Goal: Task Accomplishment & Management: Manage account settings

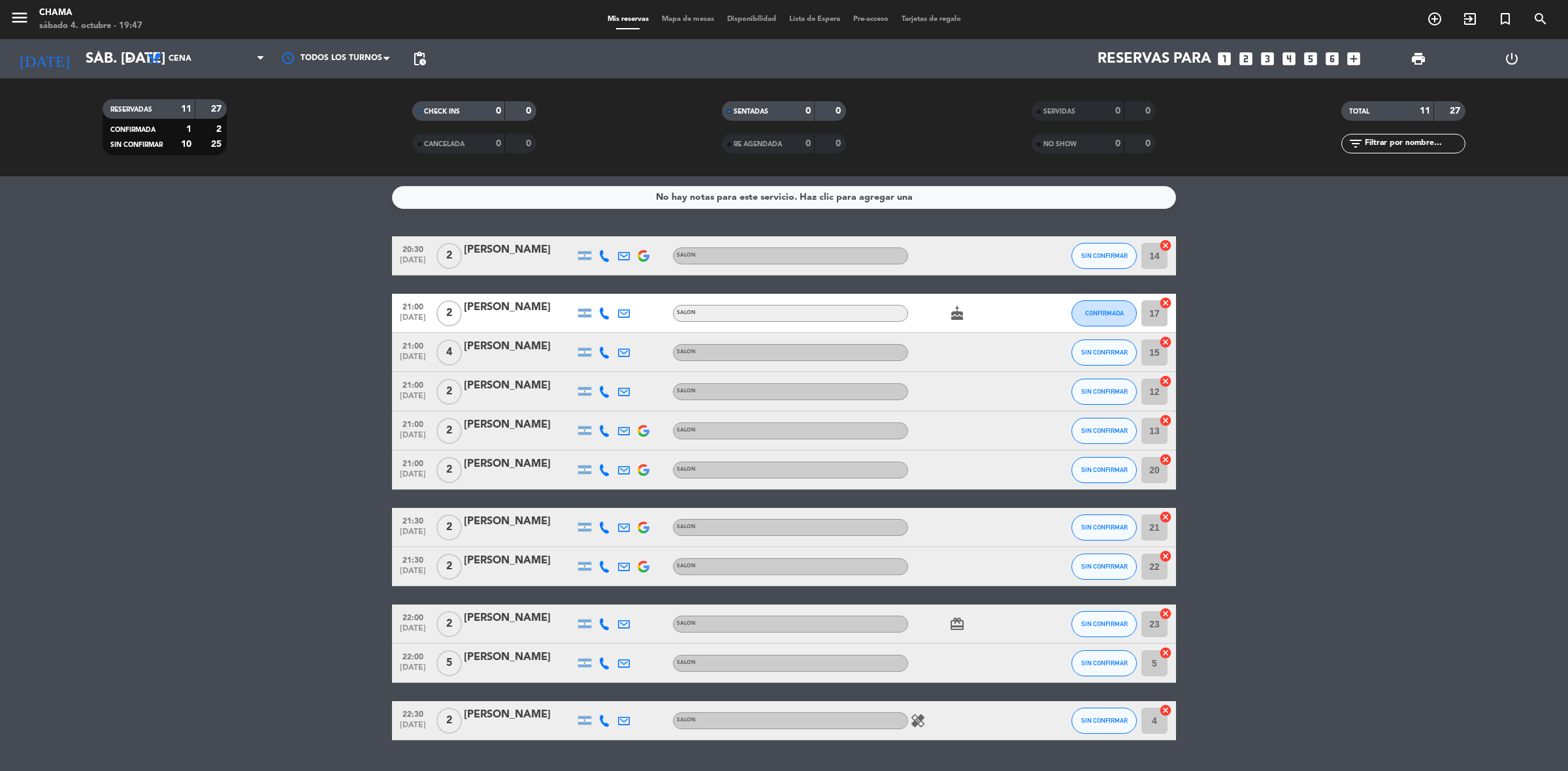
click at [1449, 452] on bookings-row "20:30 [DATE] 2 [PERSON_NAME] SALON SIN CONFIRMAR 14 cancel 21:00 [DATE] 2 [PERS…" at bounding box center [784, 488] width 1568 height 505
click at [1236, 412] on bookings-row "20:30 [DATE] 2 [PERSON_NAME] SALON SIN CONFIRMAR 14 cancel 21:00 [DATE] 2 [PERS…" at bounding box center [784, 488] width 1568 height 505
click at [955, 311] on icon "cake" at bounding box center [957, 313] width 15 height 15
click at [956, 622] on icon "card_giftcard" at bounding box center [957, 624] width 15 height 15
click at [922, 724] on icon "healing" at bounding box center [917, 721] width 15 height 15
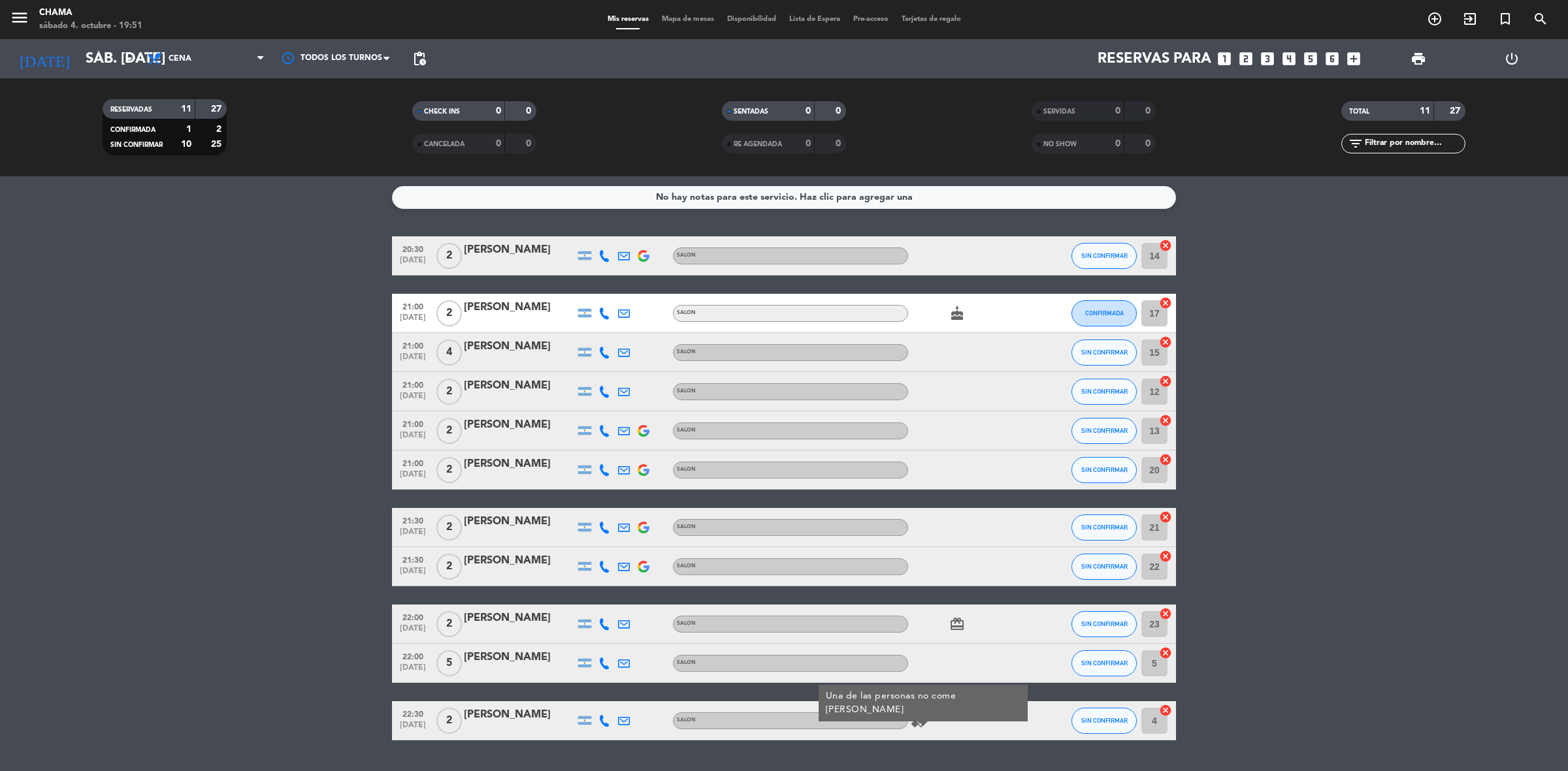
click at [1362, 380] on bookings-row "20:30 [DATE] 2 [PERSON_NAME] SALON SIN CONFIRMAR 14 cancel 21:00 [DATE] 2 [PERS…" at bounding box center [784, 488] width 1568 height 505
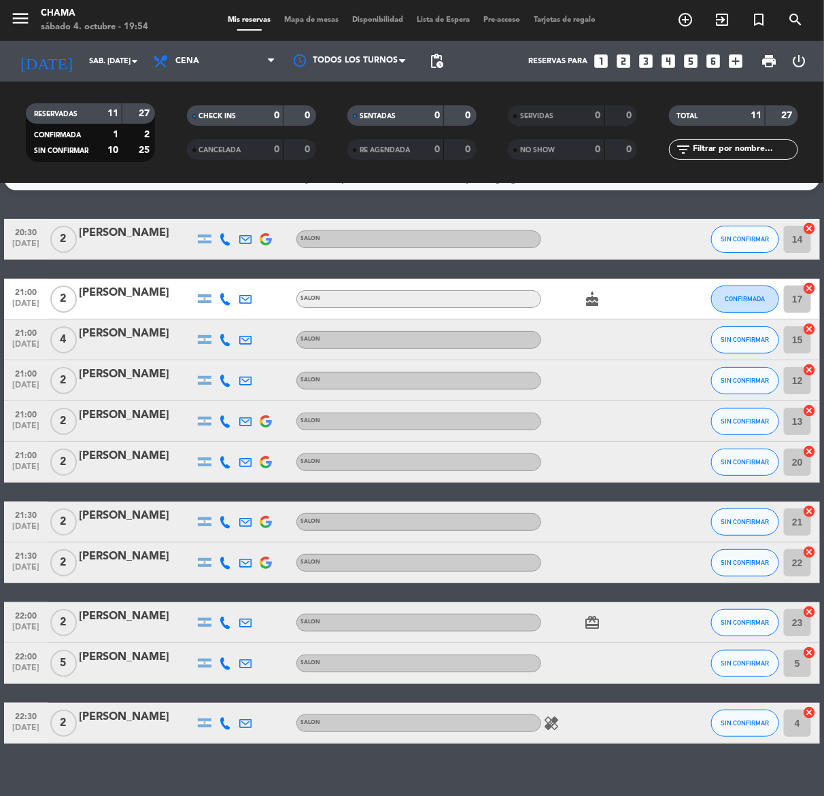
scroll to position [42, 0]
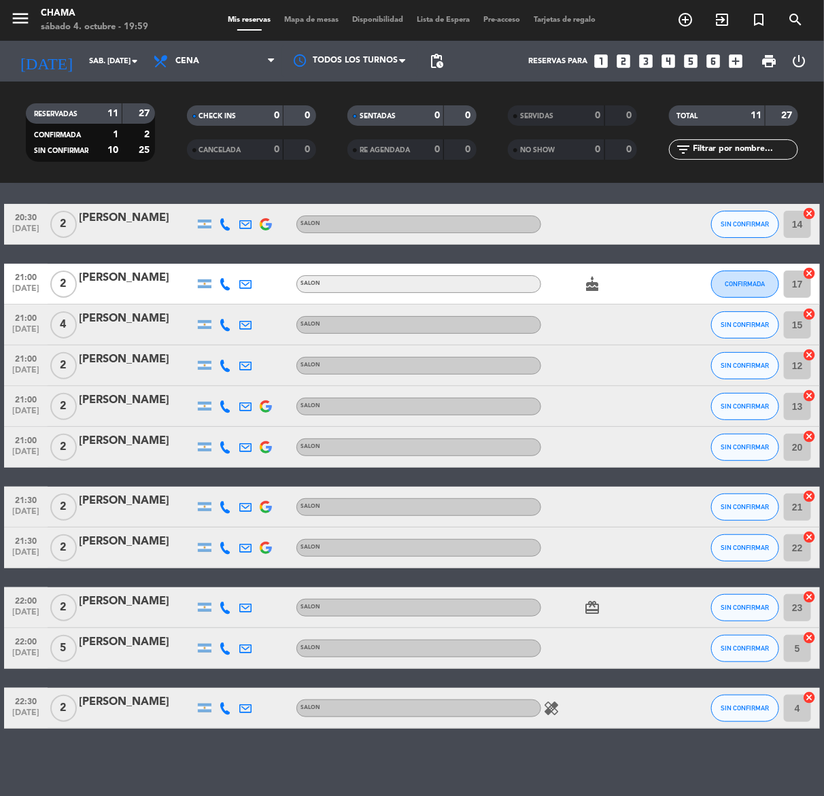
click at [119, 443] on div "[PERSON_NAME]" at bounding box center [137, 441] width 116 height 18
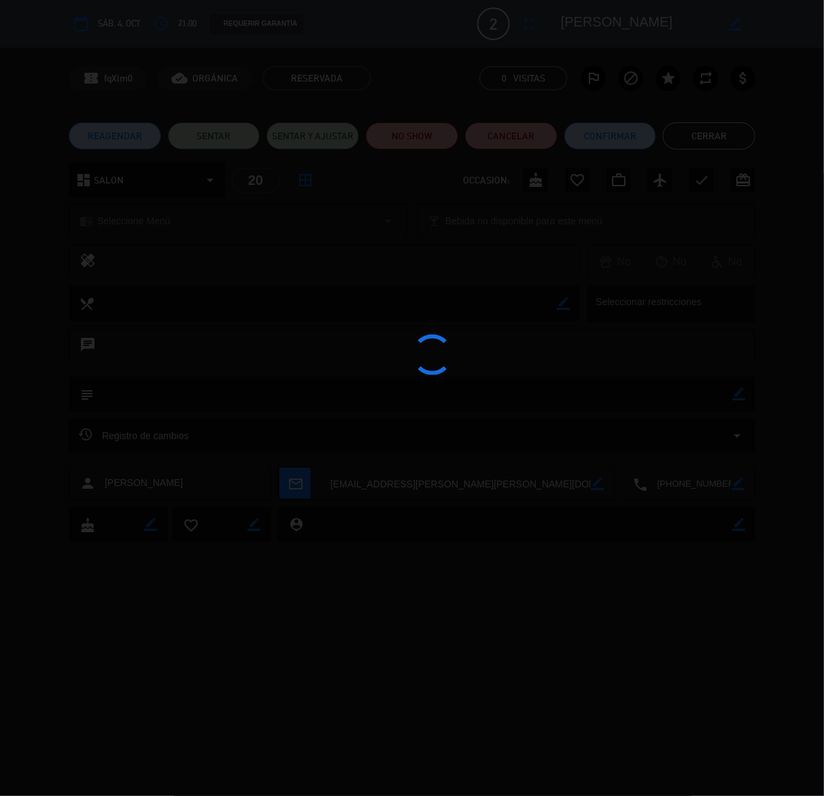
click at [722, 140] on edit-booking-info-modal "calendar_today sáb. 4, oct. access_time 21:00 REQUERIR GARANTÍA 2 [PERSON_NAME]…" at bounding box center [412, 398] width 824 height 796
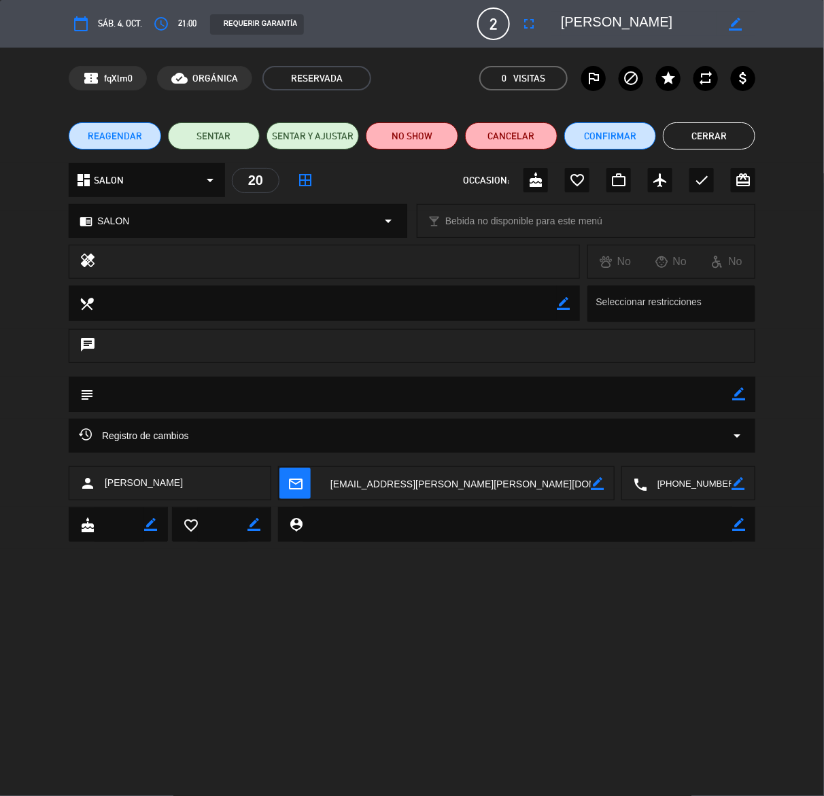
click at [722, 140] on button "Cerrar" at bounding box center [708, 135] width 92 height 27
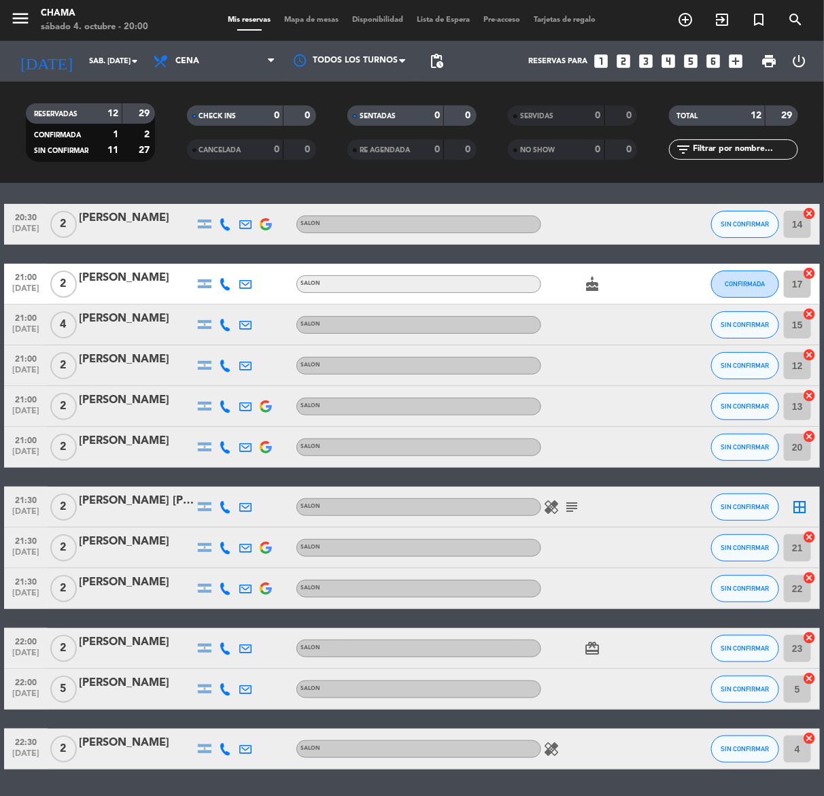
click at [143, 497] on div "[PERSON_NAME] [PERSON_NAME]" at bounding box center [137, 501] width 116 height 18
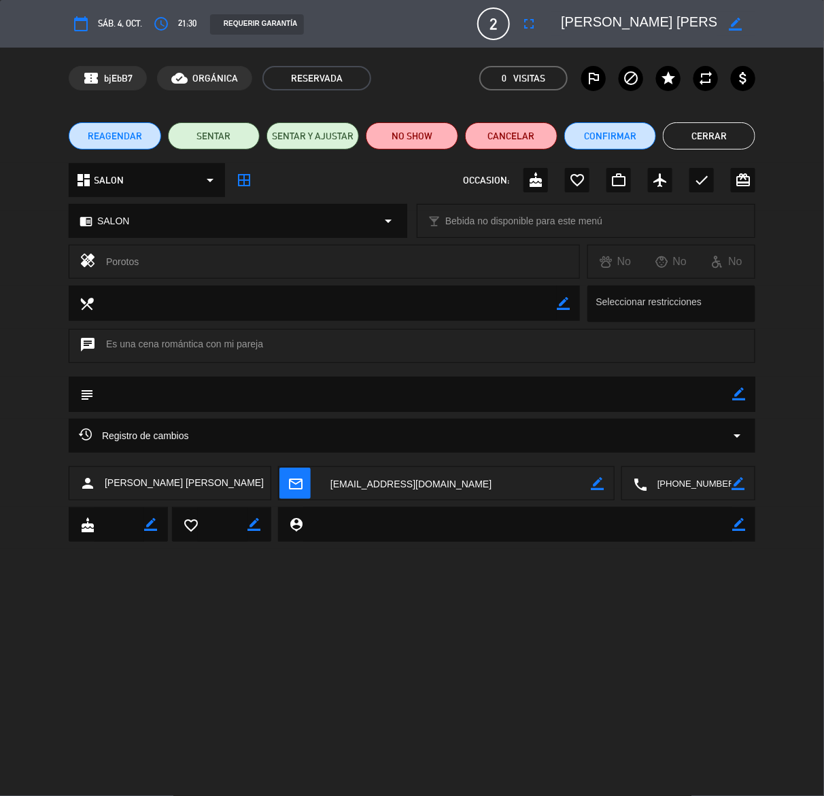
click at [701, 24] on textarea at bounding box center [639, 24] width 156 height 24
click at [703, 20] on textarea at bounding box center [639, 24] width 156 height 24
click at [711, 20] on textarea at bounding box center [639, 24] width 156 height 24
click at [732, 21] on icon "border_color" at bounding box center [735, 24] width 13 height 13
click at [705, 18] on textarea at bounding box center [639, 24] width 156 height 24
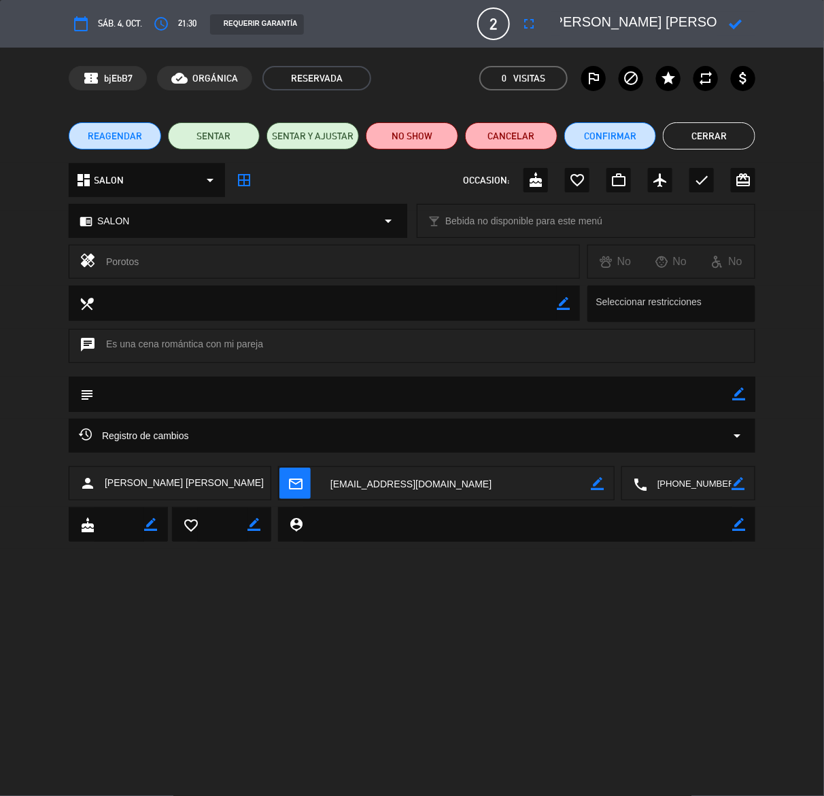
scroll to position [0, 18]
click at [741, 19] on icon at bounding box center [735, 24] width 13 height 13
click at [729, 143] on button "Cerrar" at bounding box center [708, 135] width 92 height 27
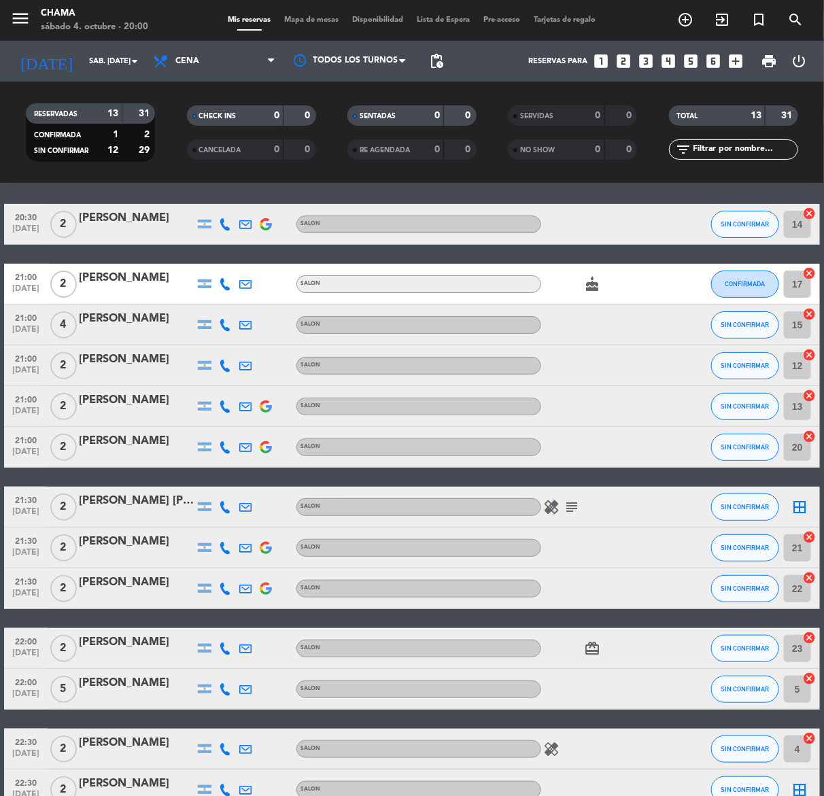
click at [552, 507] on icon "healing" at bounding box center [551, 507] width 16 height 16
click at [569, 503] on icon "subject" at bounding box center [571, 507] width 16 height 16
click at [557, 503] on icon "healing" at bounding box center [551, 507] width 16 height 16
click at [303, 18] on span "Mapa de mesas" at bounding box center [312, 19] width 68 height 7
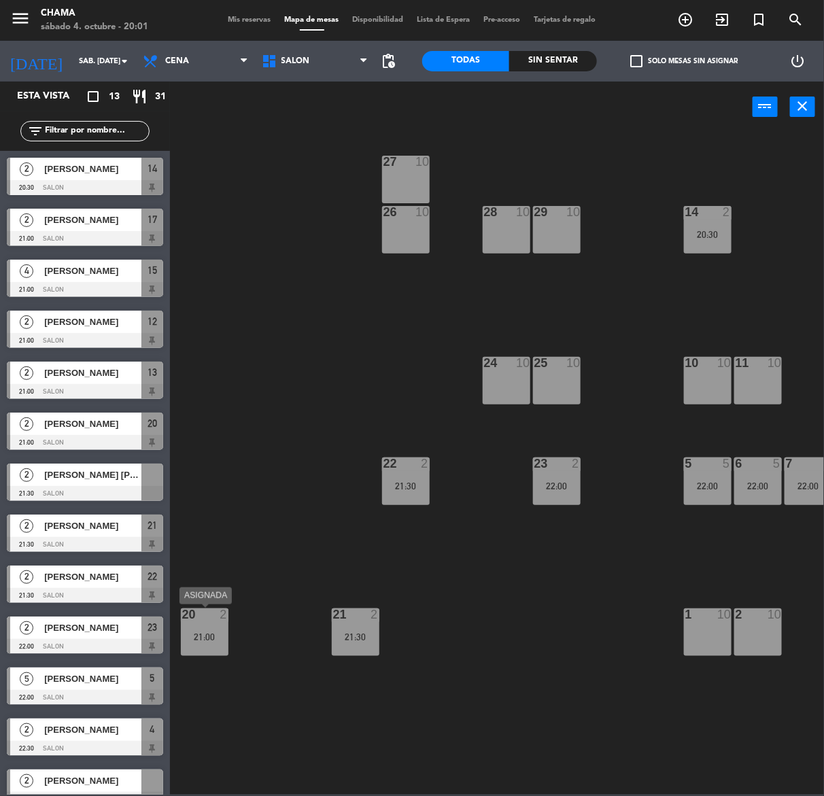
drag, startPoint x: 209, startPoint y: 624, endPoint x: 270, endPoint y: 634, distance: 62.0
click at [211, 624] on div "20 2 21:00" at bounding box center [205, 632] width 48 height 48
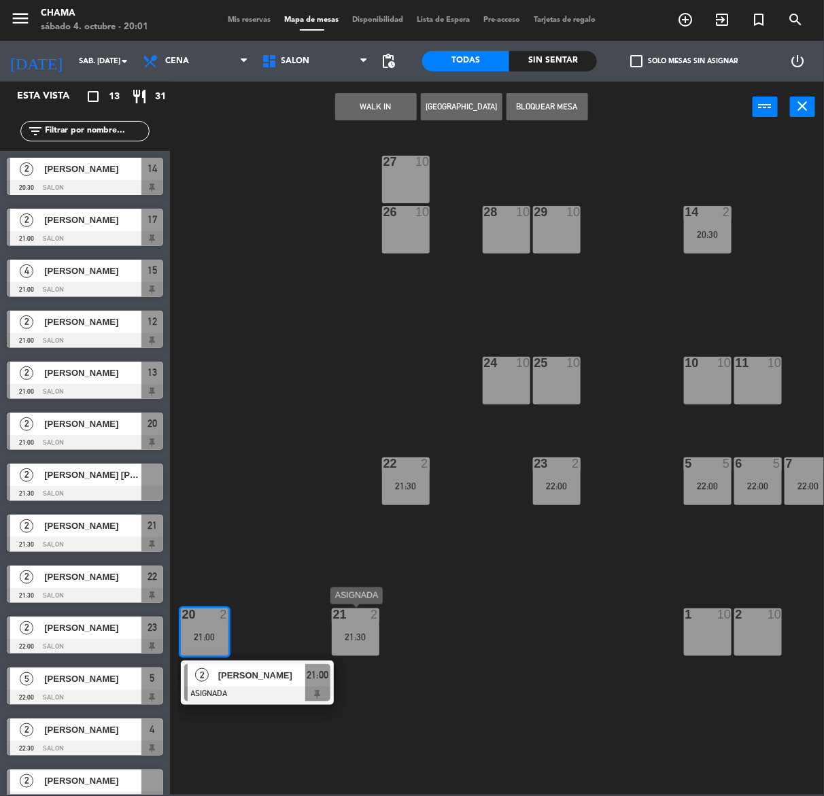
click at [353, 639] on div "21 2 21:30" at bounding box center [356, 632] width 48 height 48
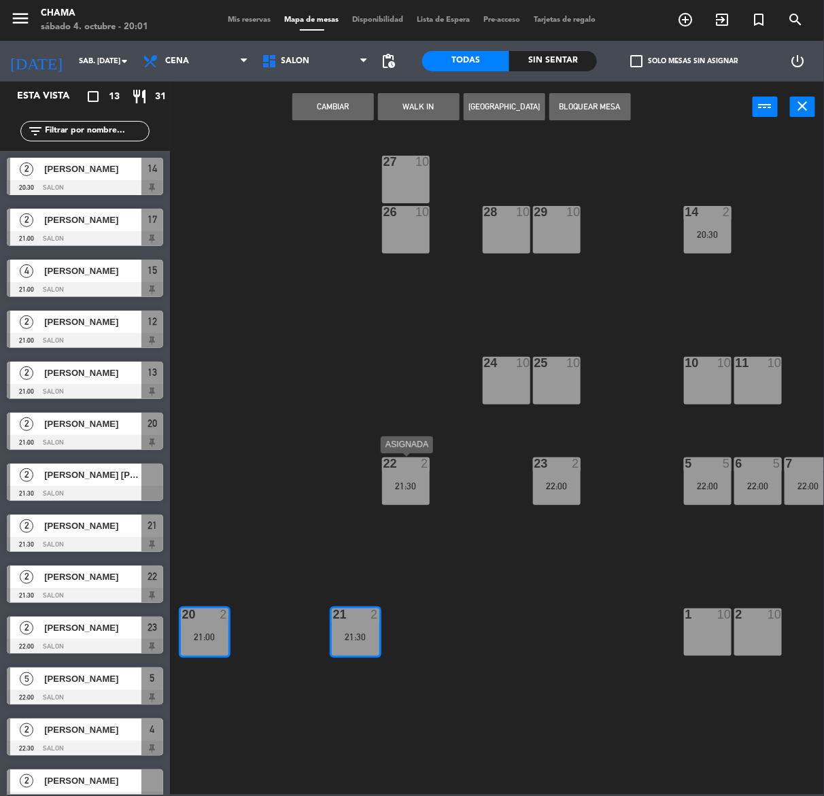
click at [415, 493] on div "22 2 21:30" at bounding box center [406, 481] width 48 height 48
click at [559, 474] on div "23 2 22:00" at bounding box center [557, 481] width 48 height 48
drag, startPoint x: 396, startPoint y: 476, endPoint x: 513, endPoint y: 470, distance: 117.0
click at [397, 476] on div "22 2 21:30" at bounding box center [406, 481] width 48 height 48
click at [585, 106] on button "Bloquear Mesa" at bounding box center [590, 106] width 82 height 27
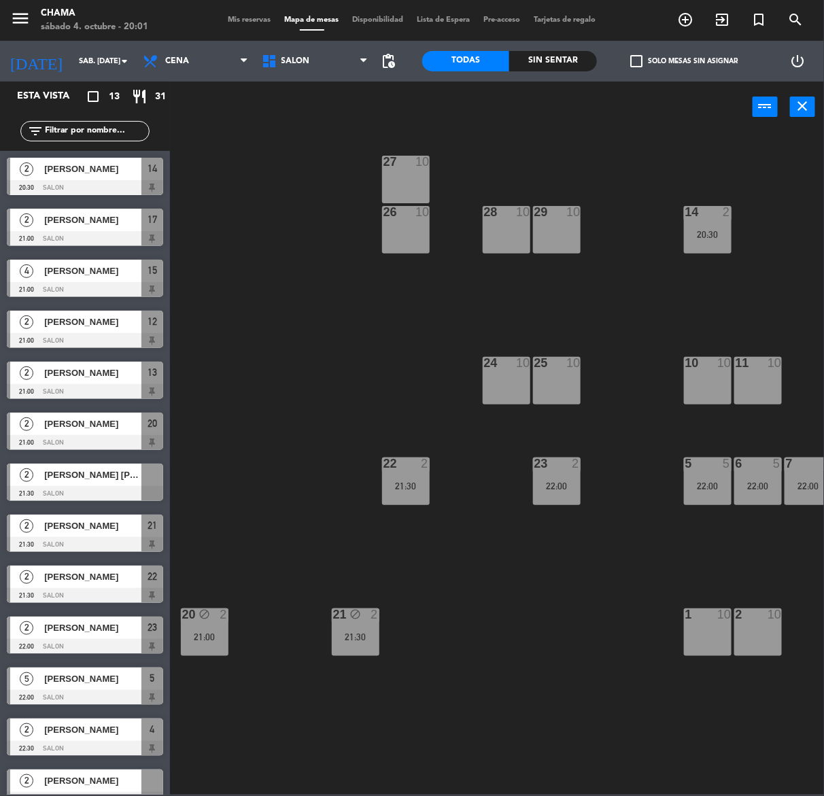
drag, startPoint x: 505, startPoint y: 364, endPoint x: 542, endPoint y: 362, distance: 37.4
click at [508, 362] on div at bounding box center [506, 363] width 22 height 12
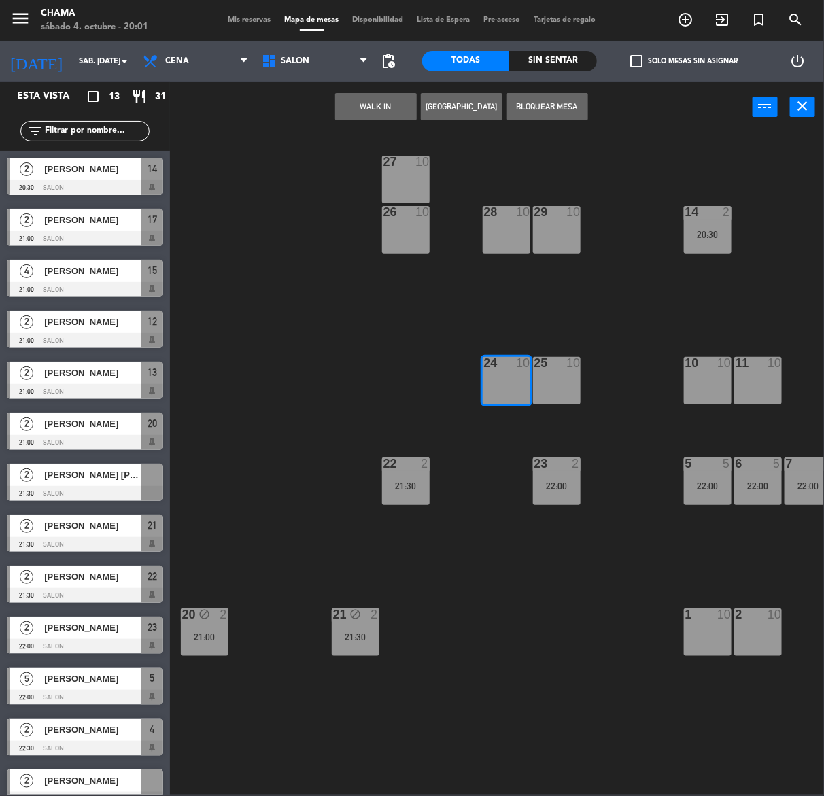
click at [547, 362] on div at bounding box center [556, 363] width 22 height 12
click at [515, 96] on button "Bloquear Mesa" at bounding box center [547, 106] width 82 height 27
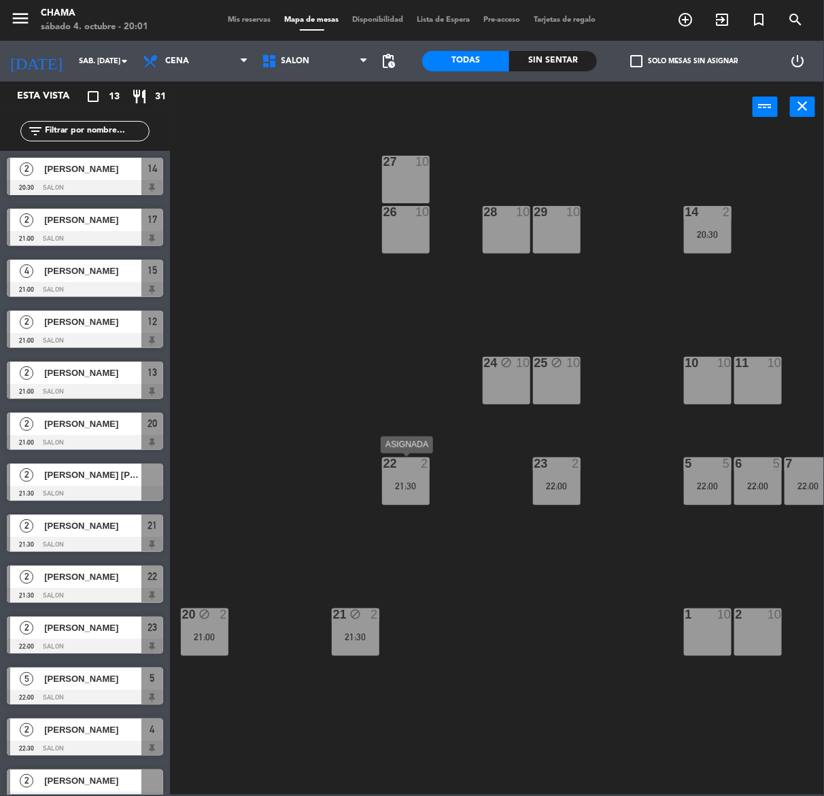
drag, startPoint x: 414, startPoint y: 503, endPoint x: 460, endPoint y: 497, distance: 45.9
click at [417, 501] on div "22 2 21:30" at bounding box center [406, 481] width 48 height 48
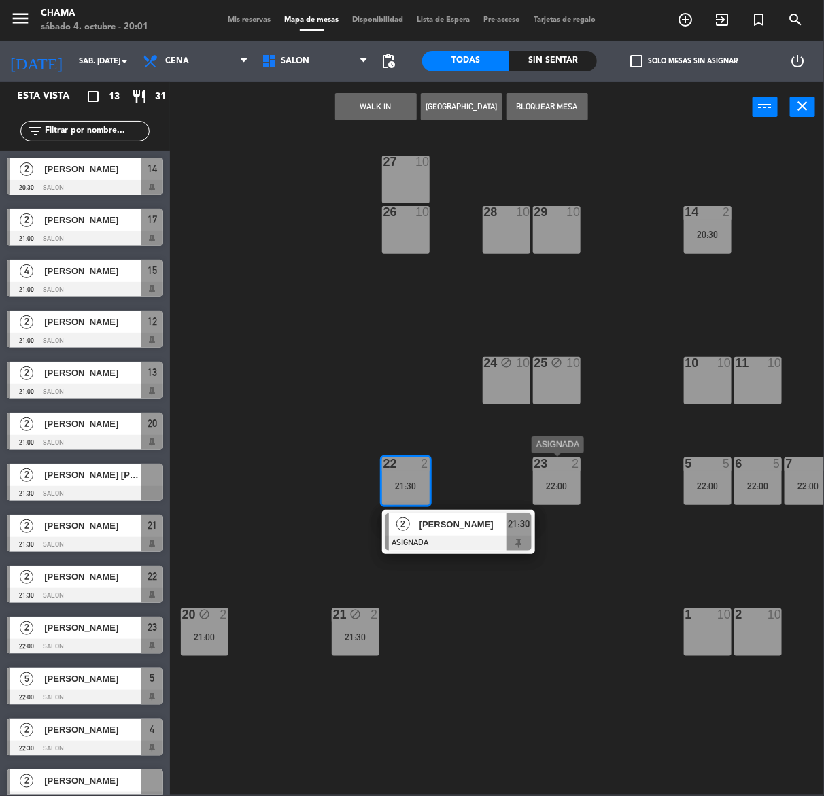
drag, startPoint x: 561, startPoint y: 479, endPoint x: 565, endPoint y: 486, distance: 8.2
click at [563, 481] on div "22:00" at bounding box center [557, 486] width 48 height 10
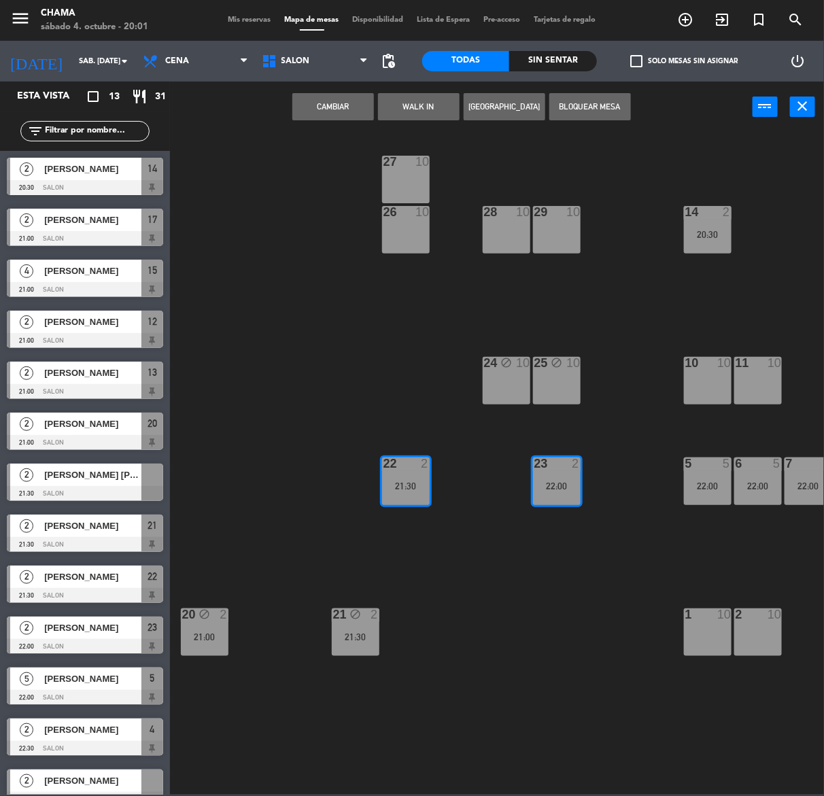
drag, startPoint x: 589, startPoint y: 105, endPoint x: 578, endPoint y: 140, distance: 36.5
click at [590, 105] on button "Bloquear Mesa" at bounding box center [590, 106] width 82 height 27
click at [506, 229] on div "28 10" at bounding box center [506, 230] width 48 height 48
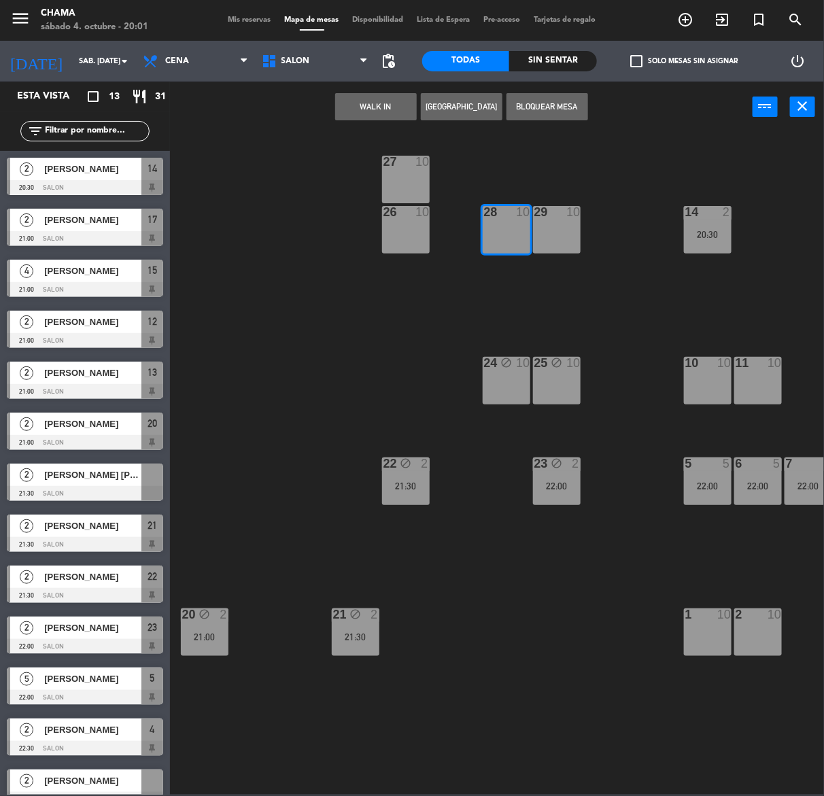
click at [555, 238] on div "29 10" at bounding box center [557, 230] width 48 height 48
drag, startPoint x: 551, startPoint y: 107, endPoint x: 459, endPoint y: 161, distance: 107.2
click at [550, 107] on button "Bloquear Mesa" at bounding box center [547, 106] width 82 height 27
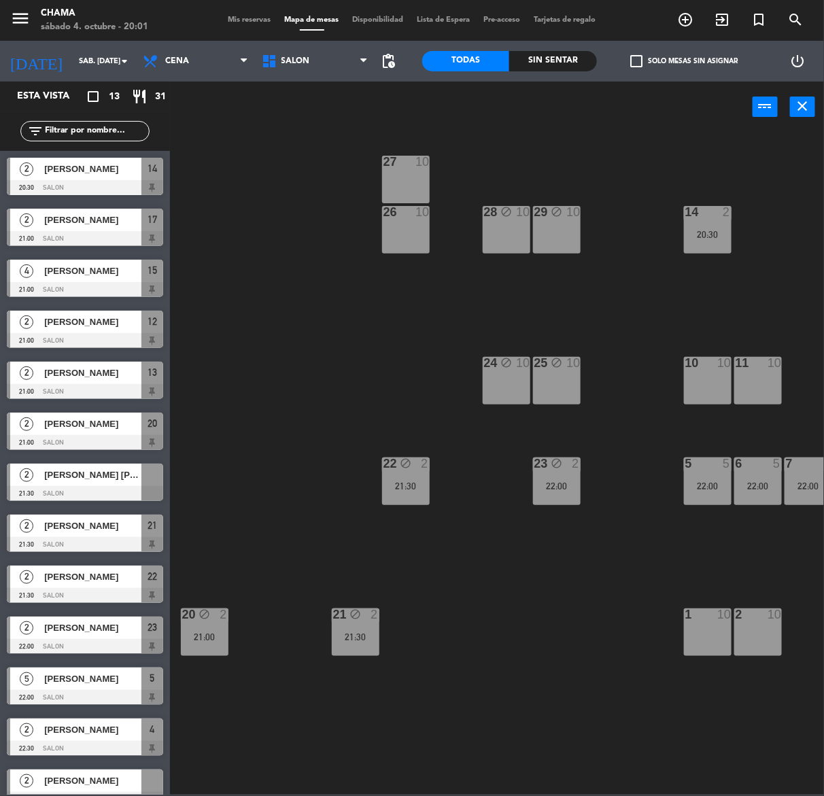
click at [411, 177] on div "27 10" at bounding box center [406, 180] width 48 height 48
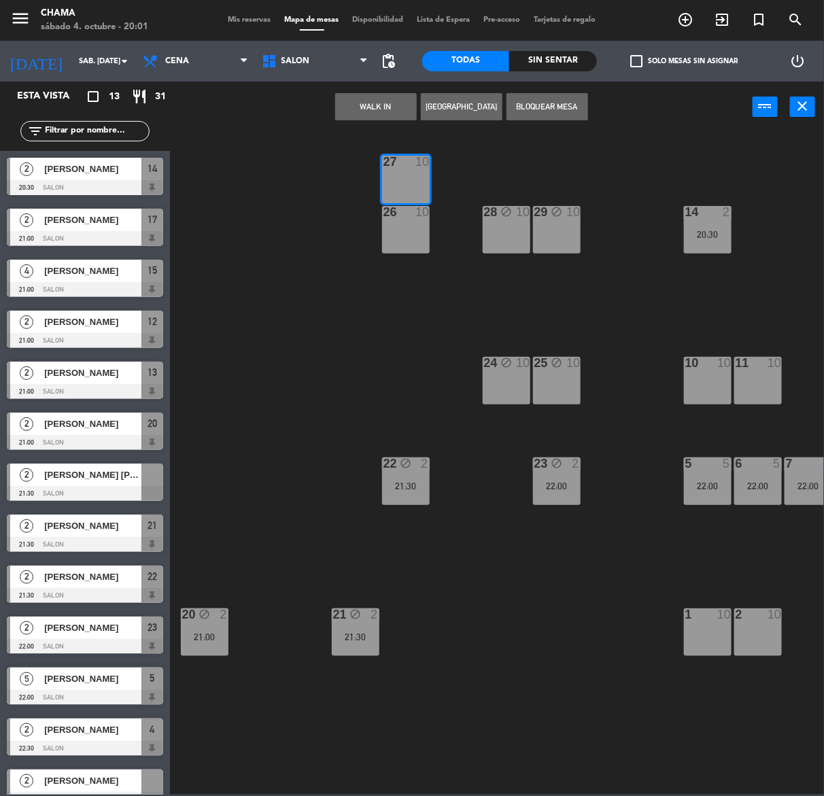
click at [399, 230] on div "26 10" at bounding box center [406, 230] width 48 height 48
click at [547, 104] on button "Bloquear Mesa" at bounding box center [547, 106] width 82 height 27
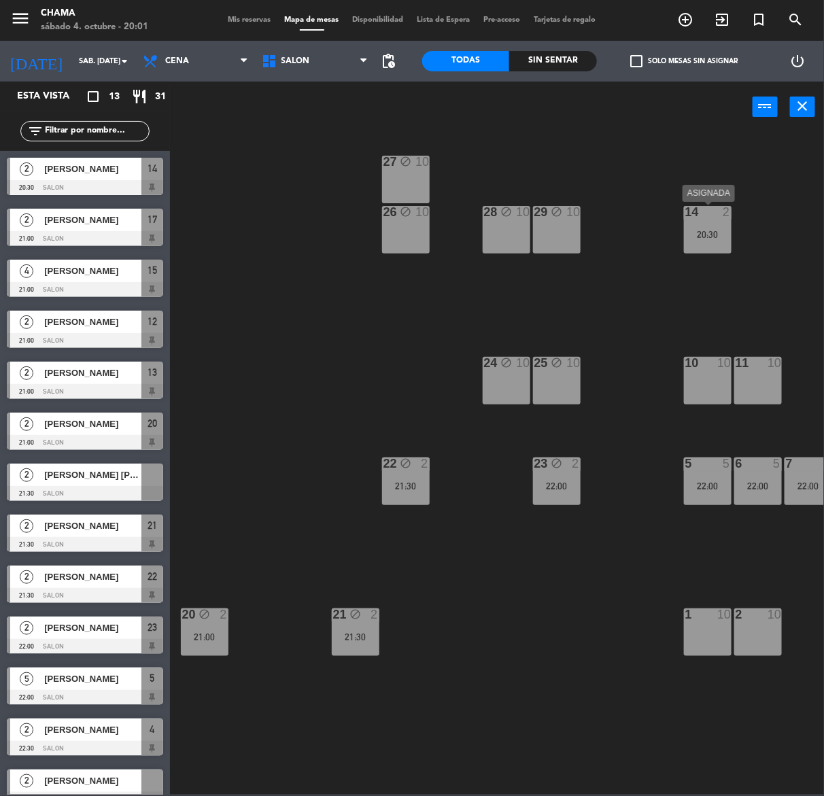
click at [707, 230] on div "20:30" at bounding box center [708, 235] width 48 height 10
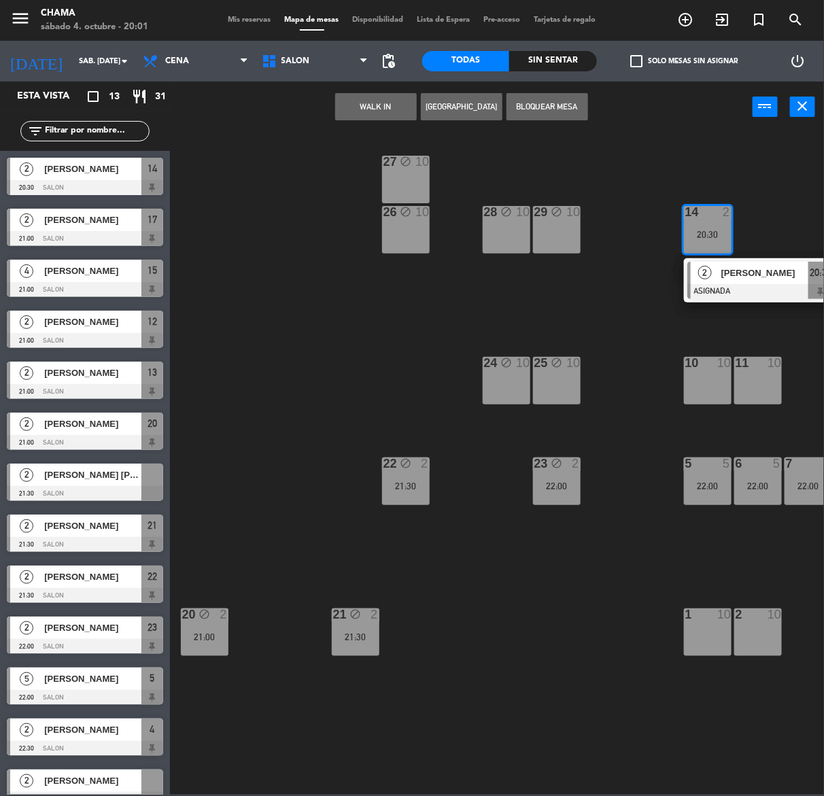
click at [554, 107] on button "Bloquear Mesa" at bounding box center [547, 106] width 82 height 27
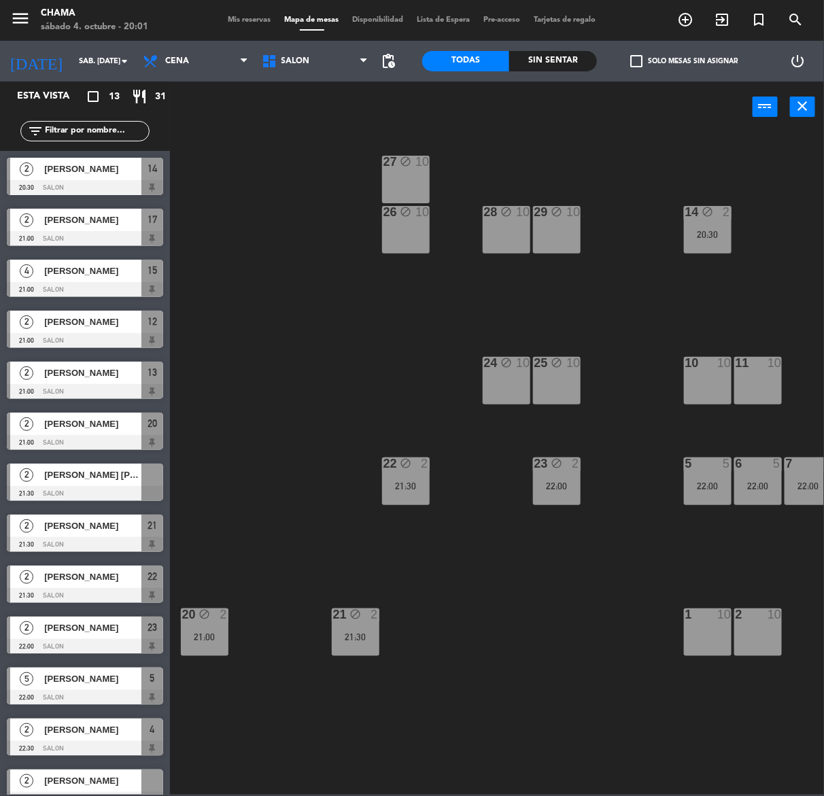
click at [726, 389] on div "10 10" at bounding box center [708, 381] width 48 height 48
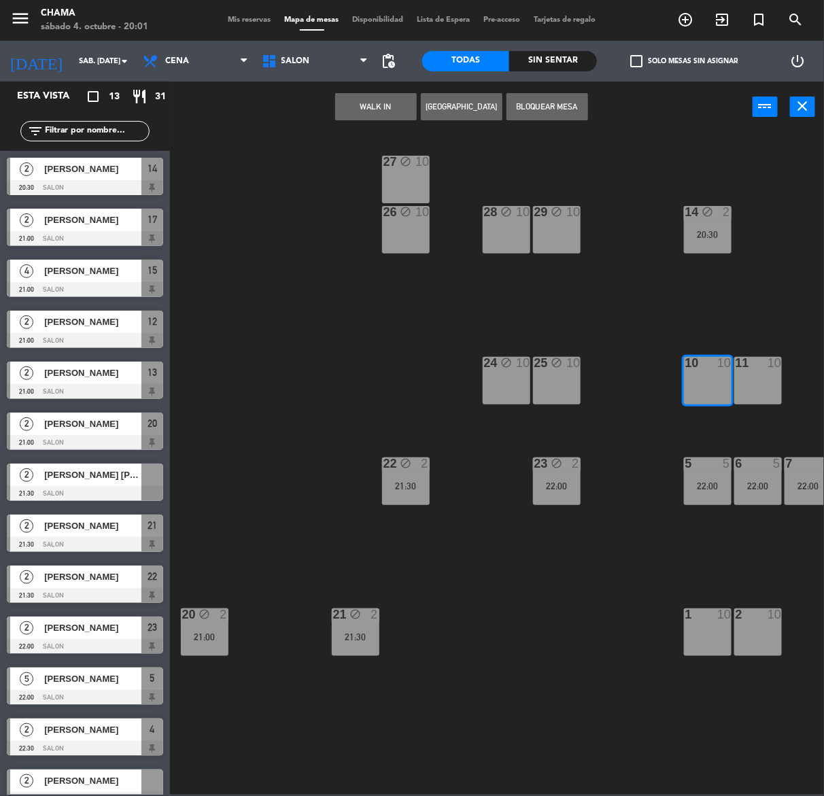
drag, startPoint x: 748, startPoint y: 386, endPoint x: 698, endPoint y: 317, distance: 85.6
click at [749, 386] on div "11 10" at bounding box center [758, 381] width 48 height 48
click at [537, 102] on button "Bloquear Mesa" at bounding box center [547, 106] width 82 height 27
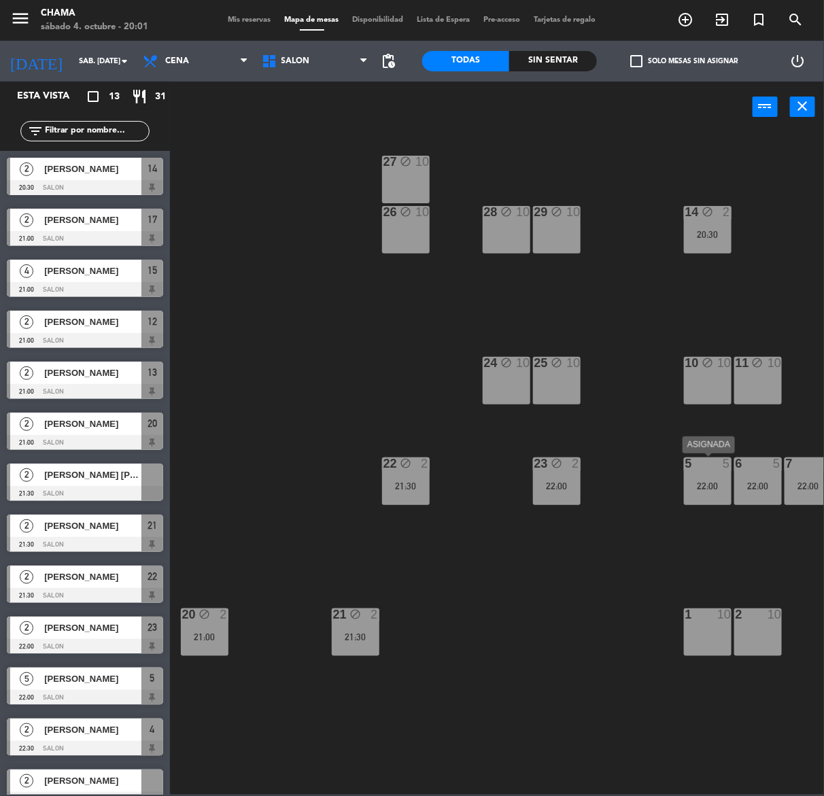
click at [711, 472] on div "5 5 22:00" at bounding box center [708, 481] width 48 height 48
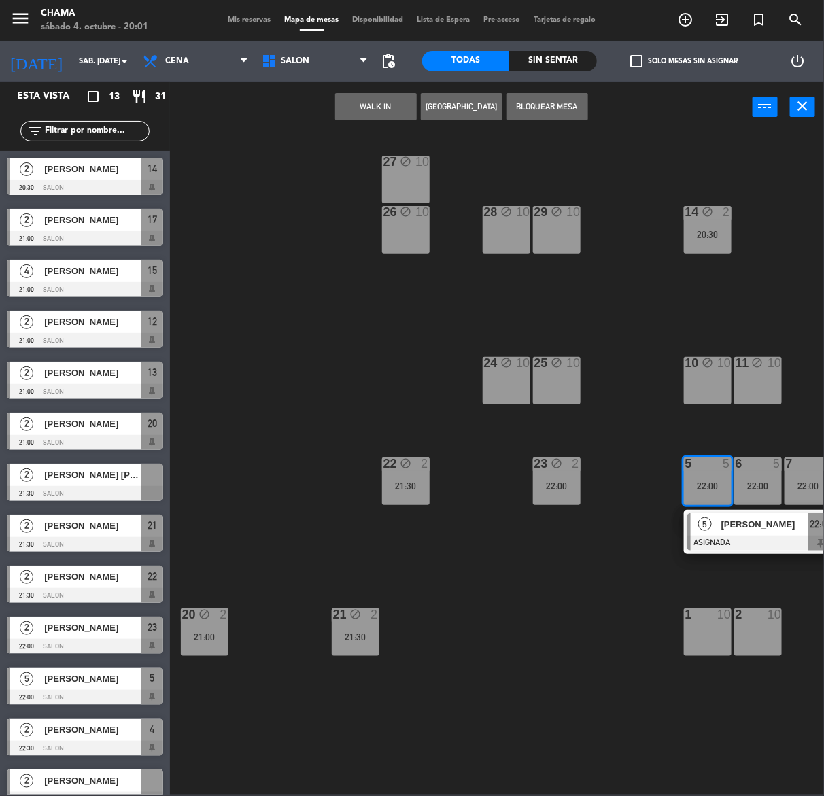
click at [751, 478] on div "6 5 22:00" at bounding box center [758, 481] width 48 height 48
click at [797, 480] on div "7 5 22:00" at bounding box center [808, 481] width 48 height 48
click at [814, 476] on div "7 5 22:00" at bounding box center [808, 481] width 48 height 48
click at [567, 111] on button "Bloquear Mesa" at bounding box center [547, 106] width 82 height 27
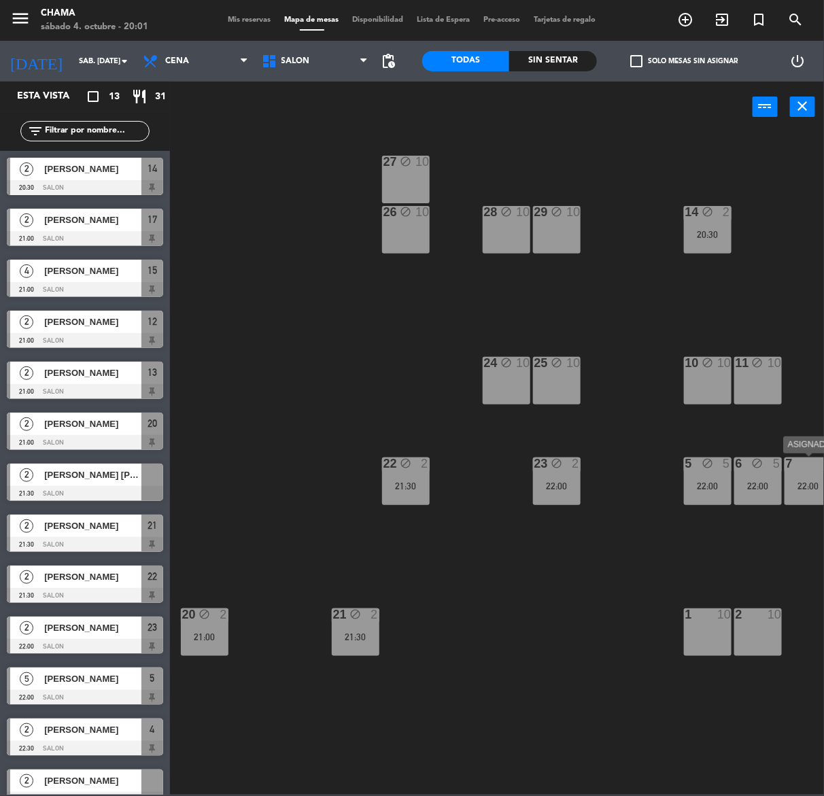
click at [797, 474] on div "7 5 22:00" at bounding box center [808, 481] width 48 height 48
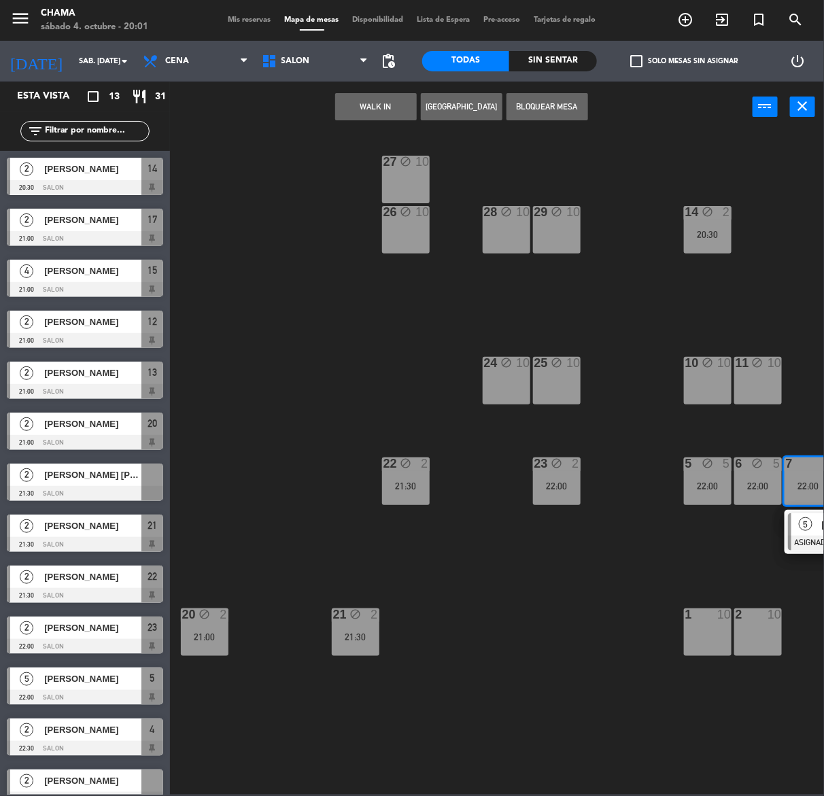
click at [755, 641] on div "2 10" at bounding box center [758, 632] width 48 height 48
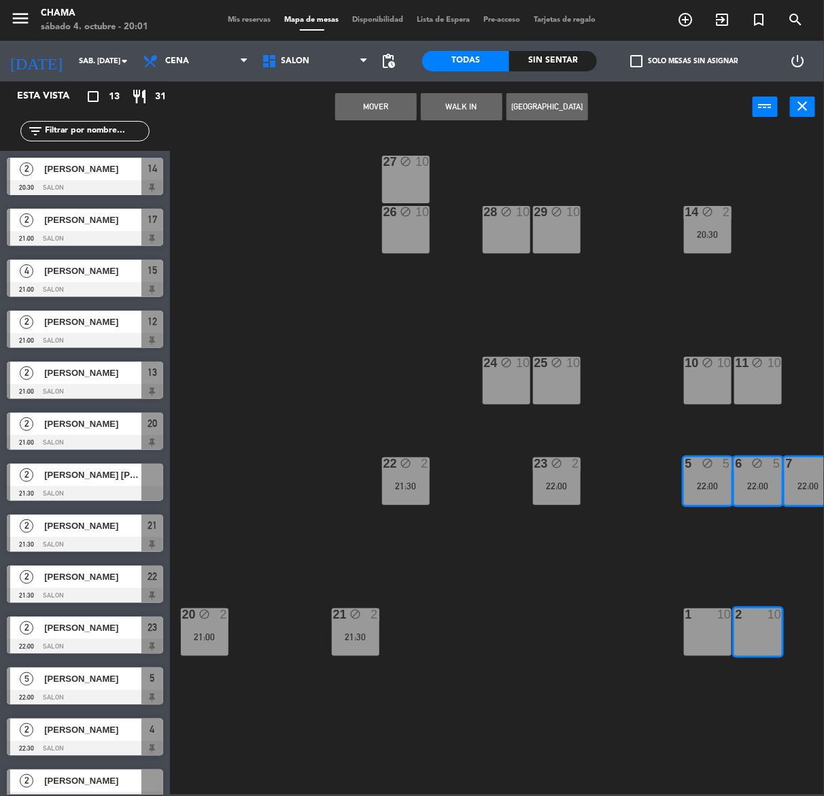
click at [554, 105] on button "[GEOGRAPHIC_DATA]" at bounding box center [547, 106] width 82 height 27
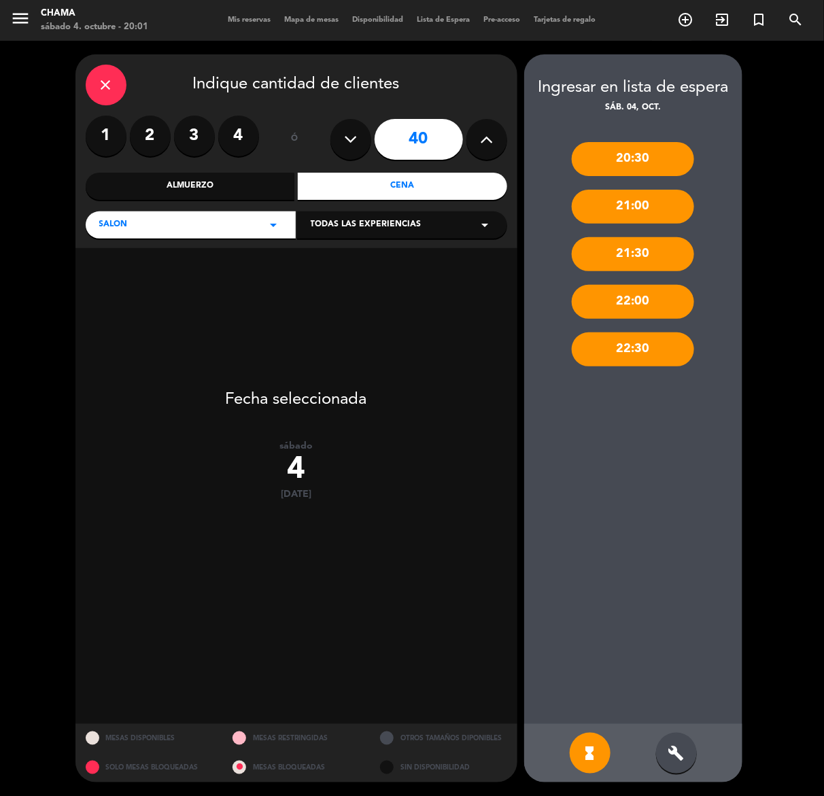
click at [117, 87] on div "close" at bounding box center [106, 85] width 41 height 41
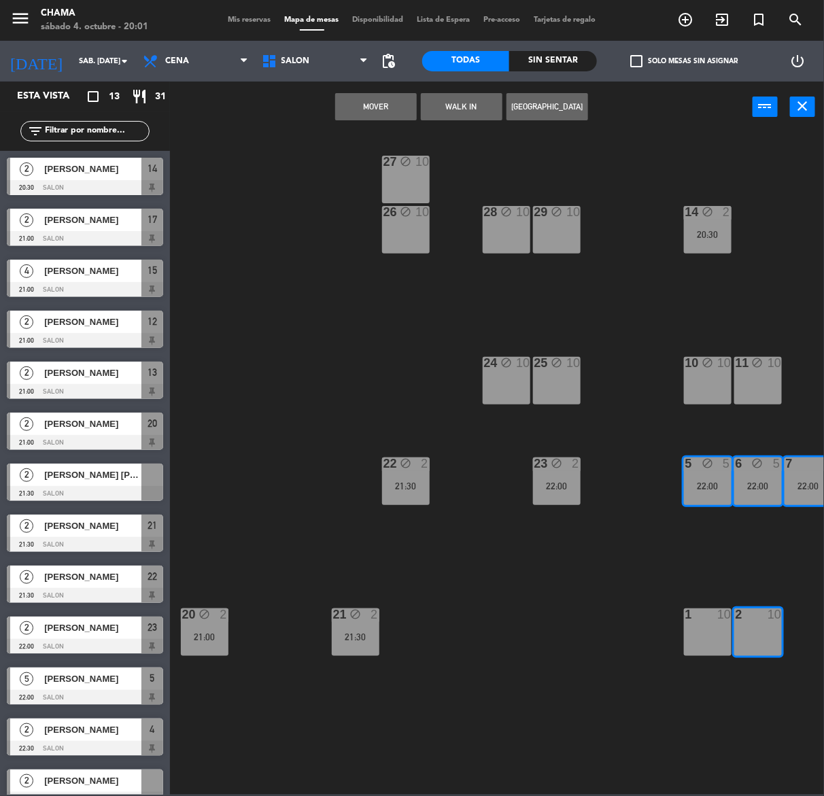
click at [763, 653] on div "2 10" at bounding box center [758, 632] width 48 height 48
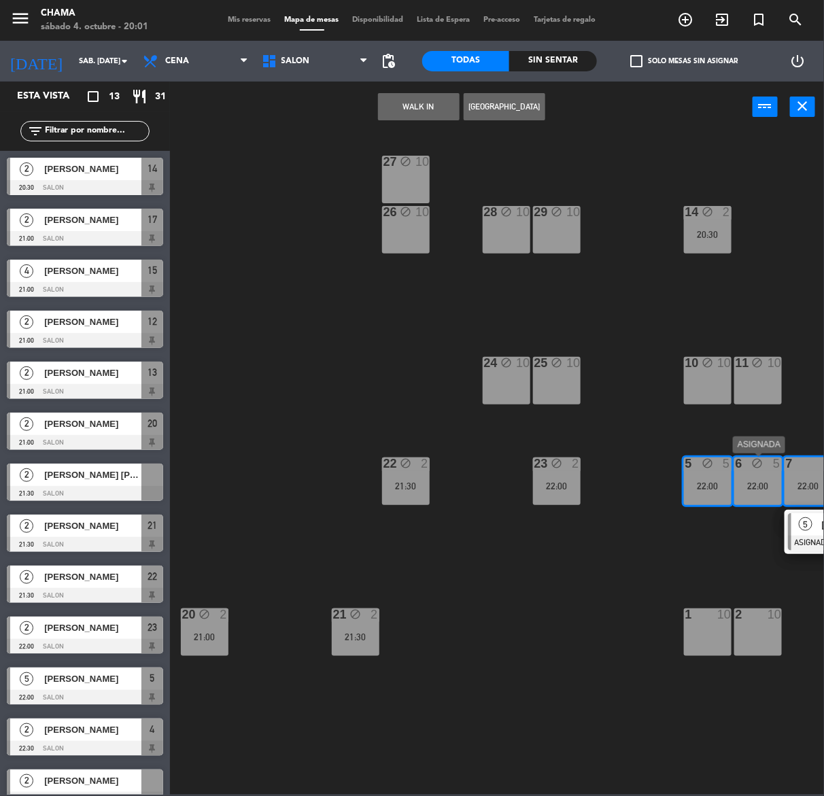
click at [756, 467] on icon "block" at bounding box center [757, 463] width 12 height 12
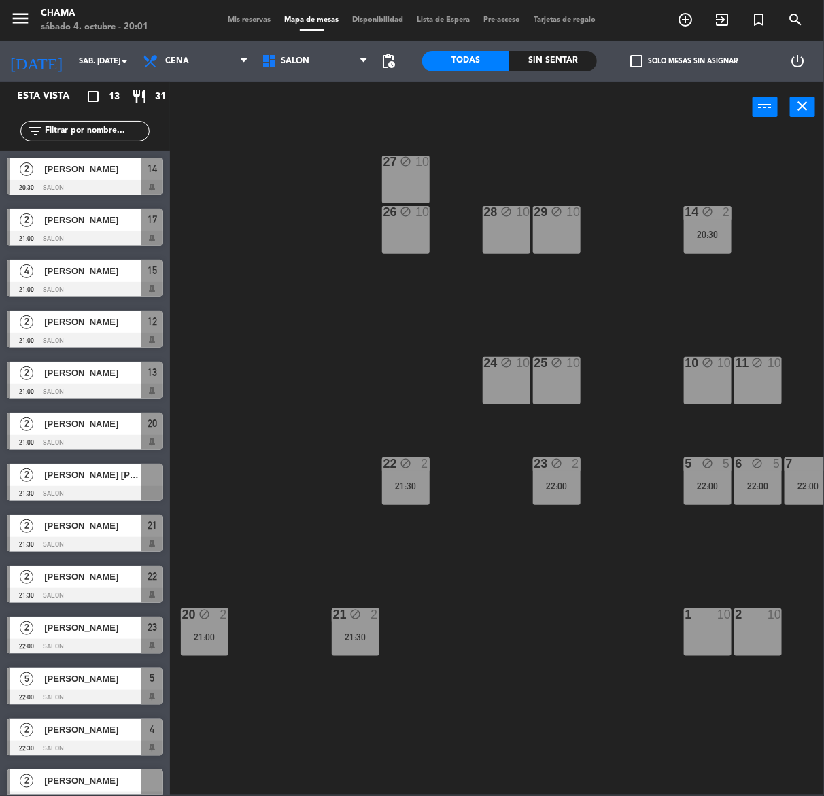
drag, startPoint x: 702, startPoint y: 473, endPoint x: 709, endPoint y: 474, distance: 6.9
click at [702, 474] on div "5 block 5 22:00" at bounding box center [708, 481] width 48 height 48
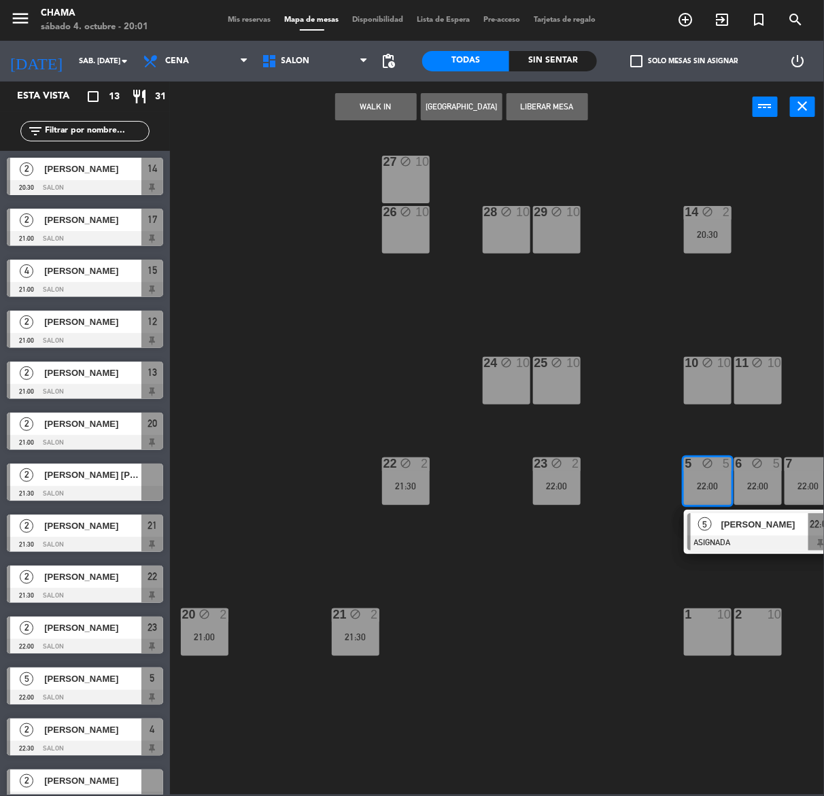
click at [722, 491] on div "5 block 5 22:00" at bounding box center [708, 481] width 48 height 48
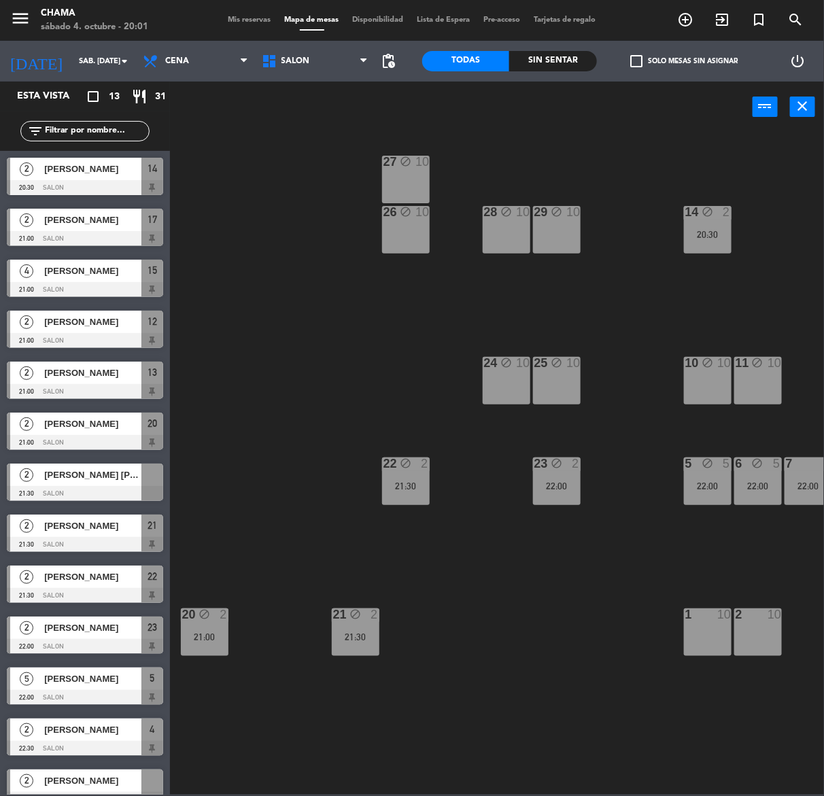
drag, startPoint x: 775, startPoint y: 484, endPoint x: 792, endPoint y: 486, distance: 16.4
click at [777, 484] on div "22:00" at bounding box center [758, 486] width 48 height 10
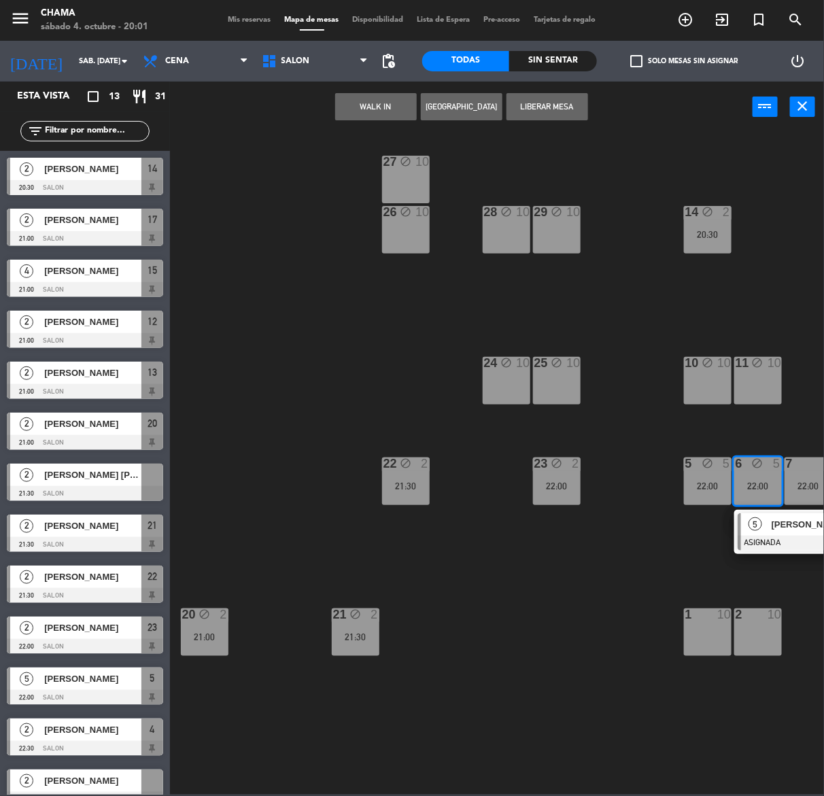
click at [762, 486] on div "22:00" at bounding box center [758, 486] width 48 height 10
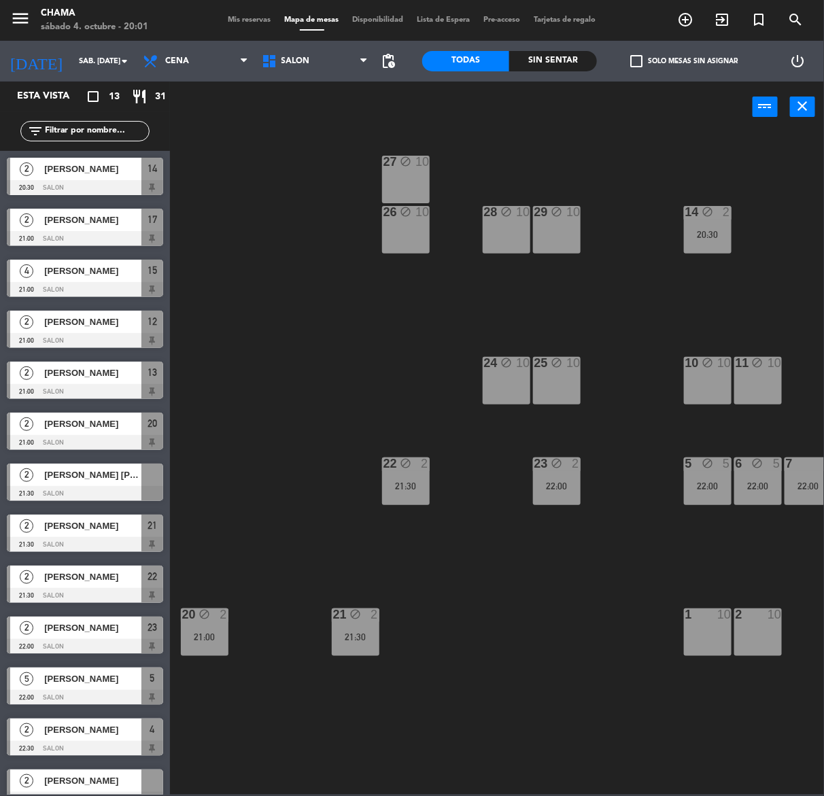
click at [806, 487] on div "22:00" at bounding box center [808, 486] width 48 height 10
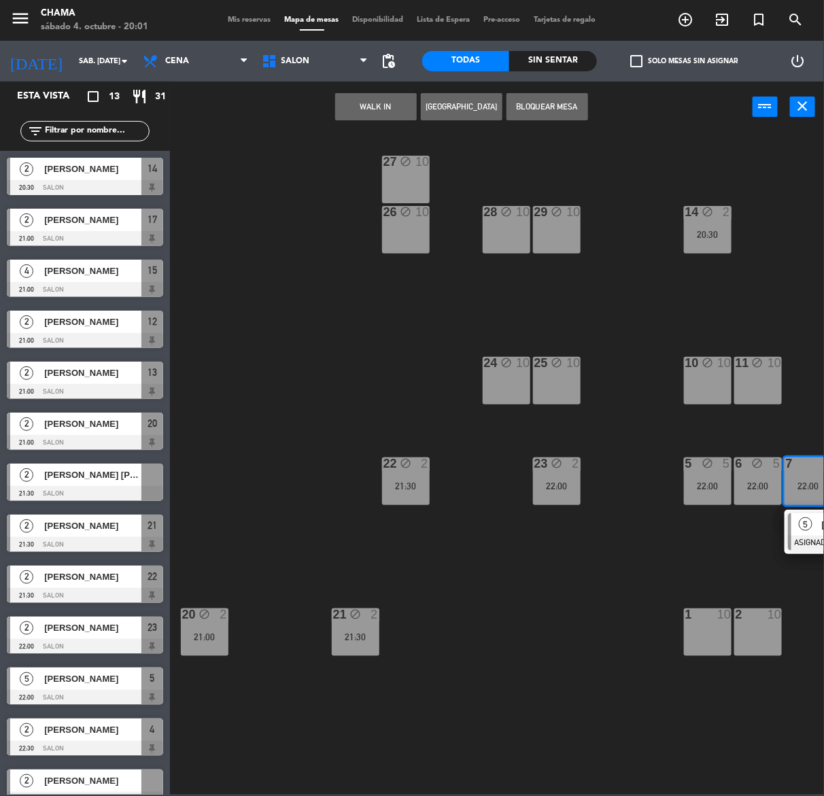
click at [707, 640] on div "1 10" at bounding box center [708, 632] width 48 height 48
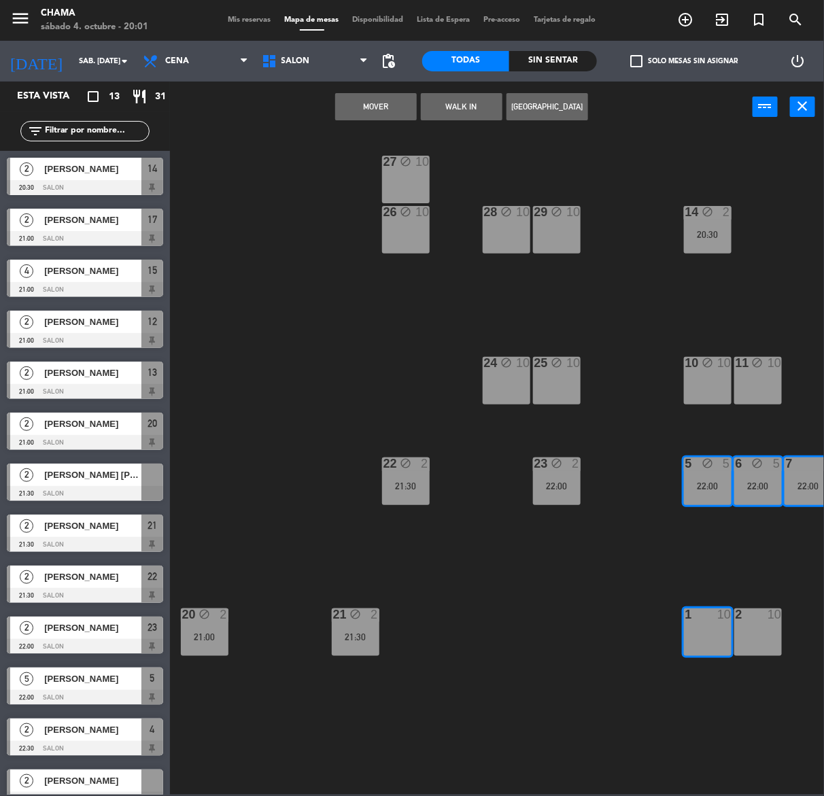
drag, startPoint x: 777, startPoint y: 487, endPoint x: 730, endPoint y: 478, distance: 47.2
click at [776, 487] on div "22:00" at bounding box center [758, 486] width 48 height 10
click at [721, 480] on div "5 block 5 22:00" at bounding box center [708, 481] width 48 height 48
click at [792, 484] on div "22:00" at bounding box center [808, 486] width 48 height 10
click at [796, 484] on div "22:00" at bounding box center [808, 486] width 48 height 10
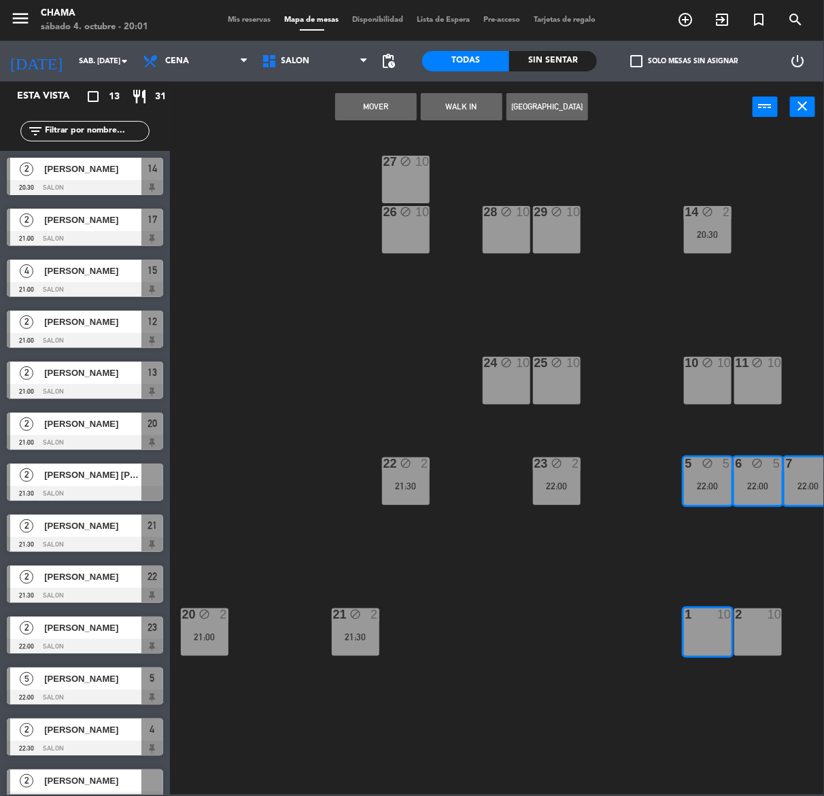
click at [704, 626] on div "1 10" at bounding box center [708, 632] width 48 height 48
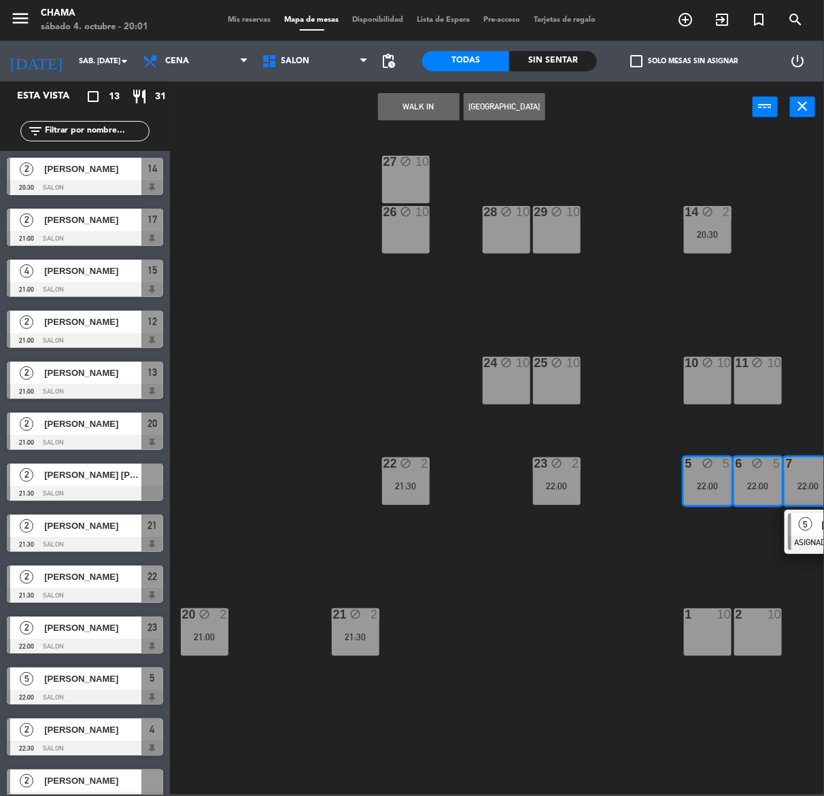
click at [795, 450] on div "27 block 10 16 4 21:00 29 block 10 28 block 10 26 block 10 14 block 2 20:30 15 …" at bounding box center [500, 462] width 645 height 663
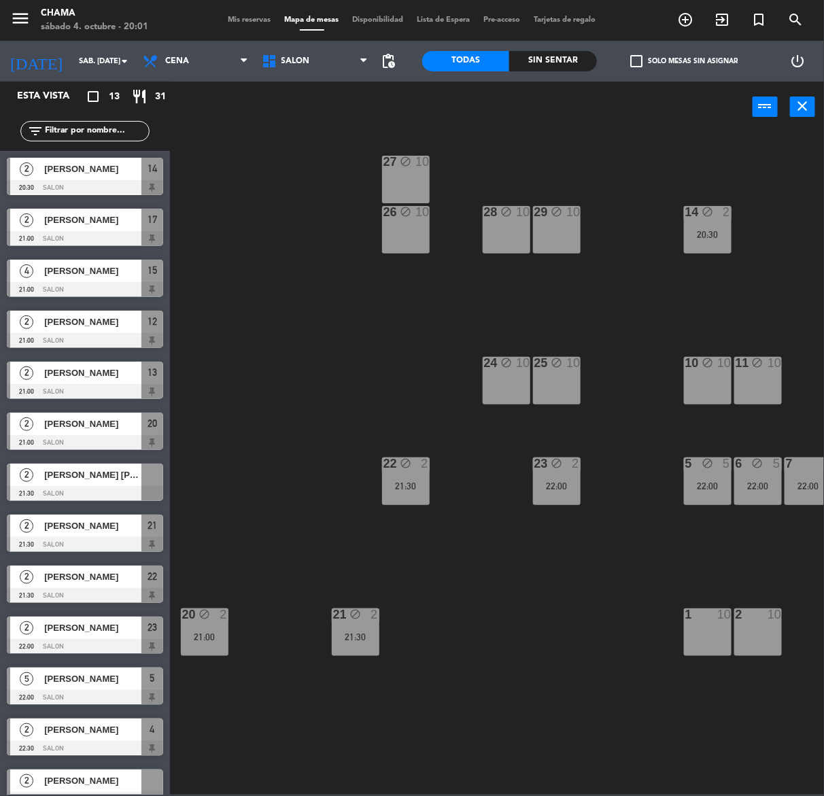
click at [798, 471] on div "7 5 22:00" at bounding box center [808, 481] width 48 height 48
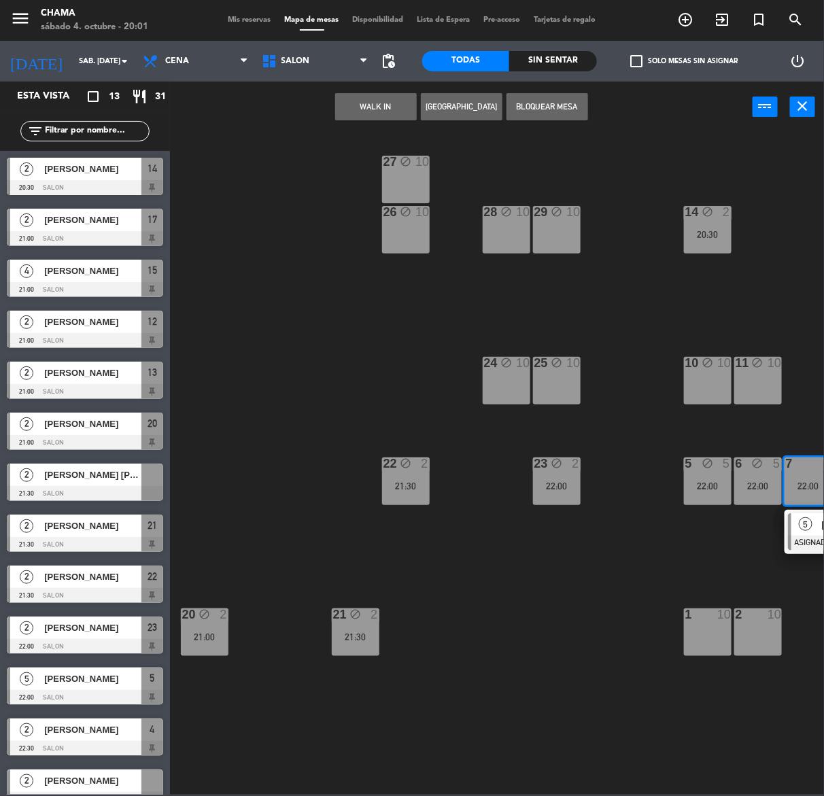
click at [537, 102] on button "Bloquear Mesa" at bounding box center [547, 106] width 82 height 27
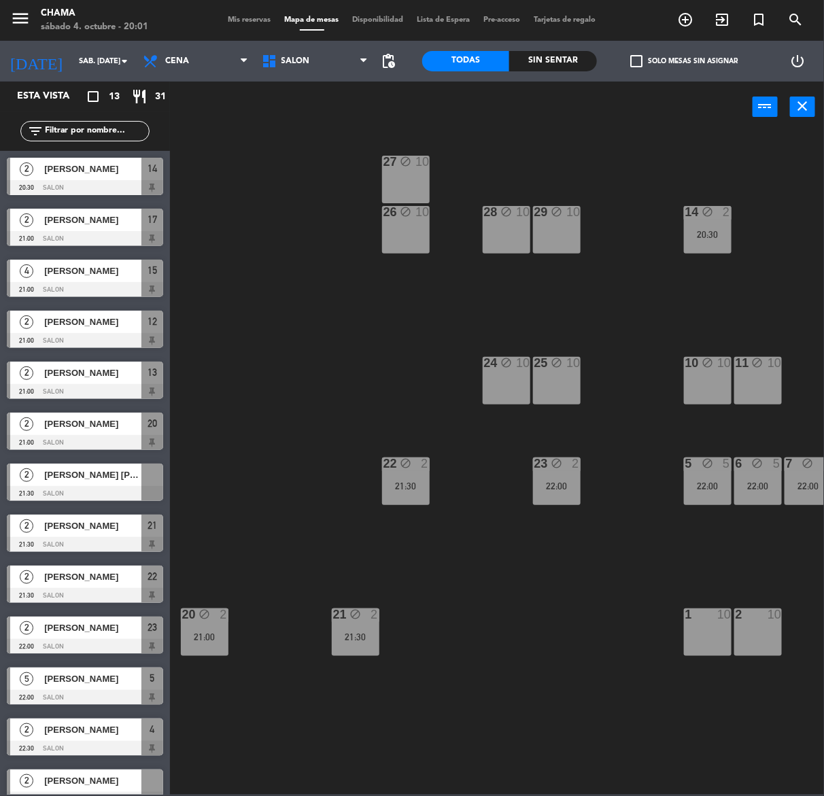
click at [709, 615] on div at bounding box center [707, 614] width 22 height 12
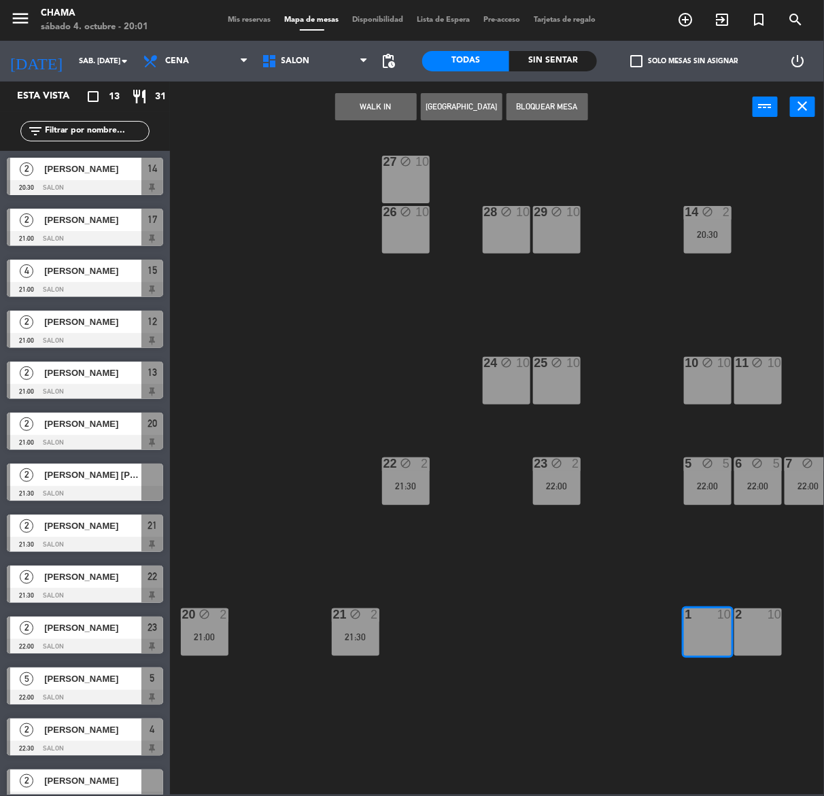
click at [745, 622] on div "2 10" at bounding box center [758, 632] width 48 height 48
click at [555, 100] on button "Bloquear Mesa" at bounding box center [547, 106] width 82 height 27
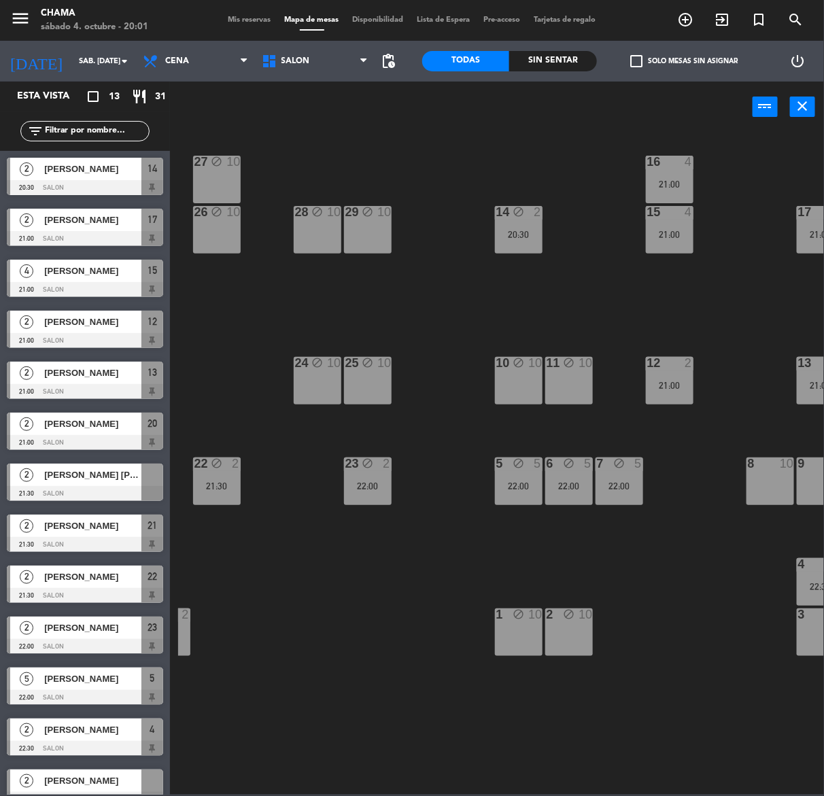
scroll to position [0, 219]
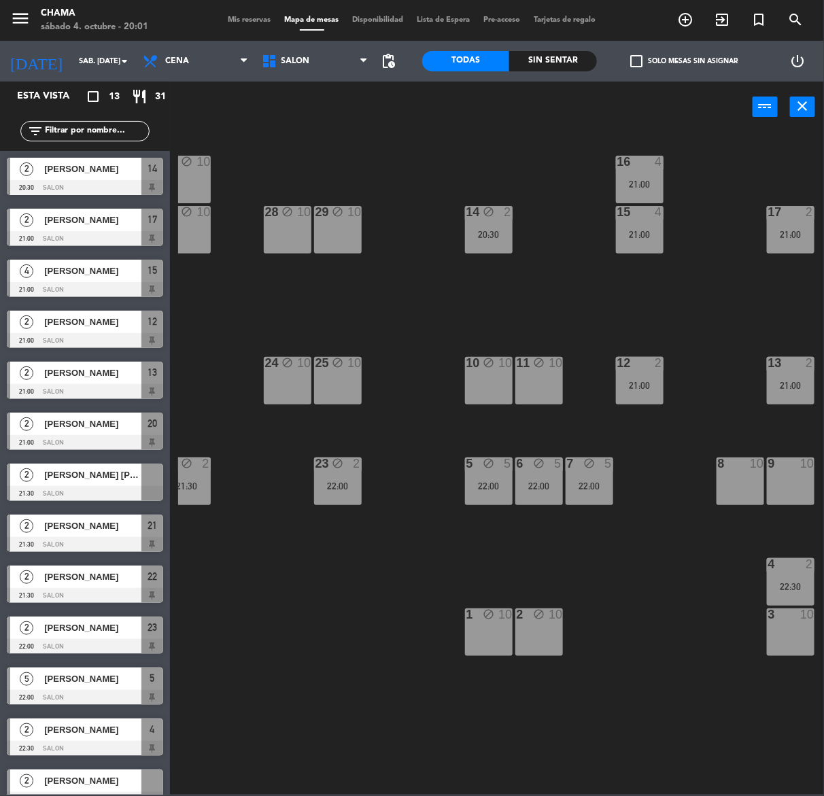
drag, startPoint x: 623, startPoint y: 179, endPoint x: 624, endPoint y: 201, distance: 22.4
click at [623, 179] on div "21:00" at bounding box center [640, 184] width 48 height 10
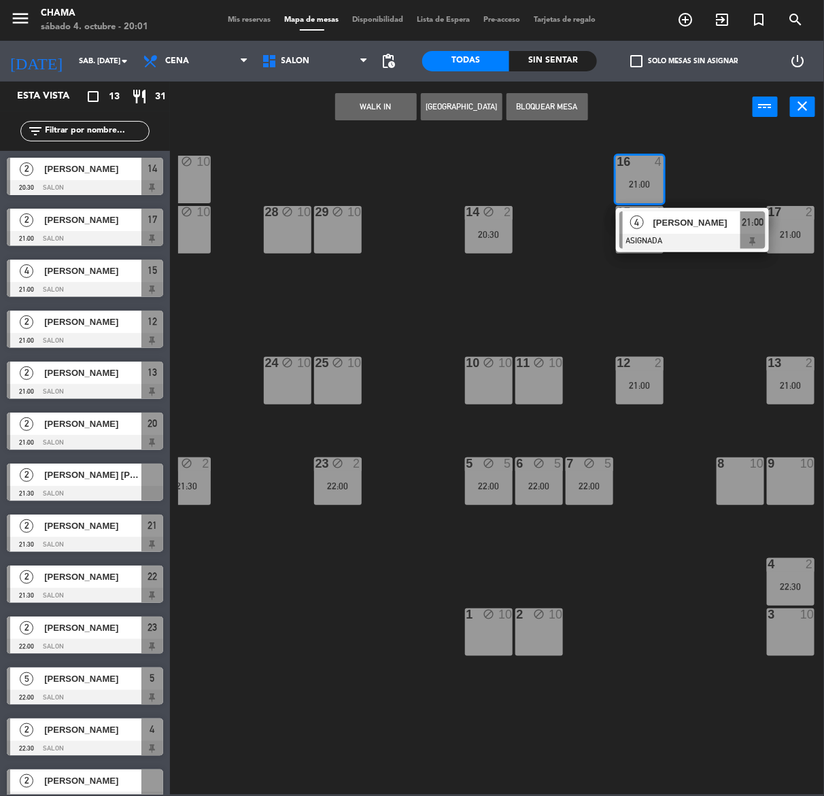
click at [629, 226] on div "4" at bounding box center [636, 222] width 29 height 22
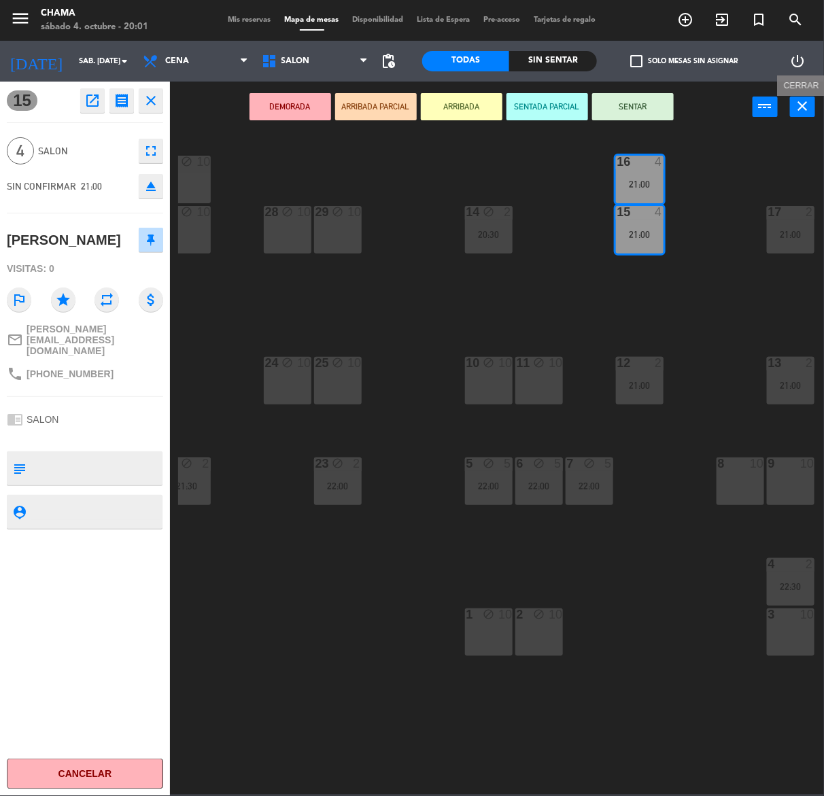
click at [812, 101] on button "close" at bounding box center [802, 106] width 25 height 20
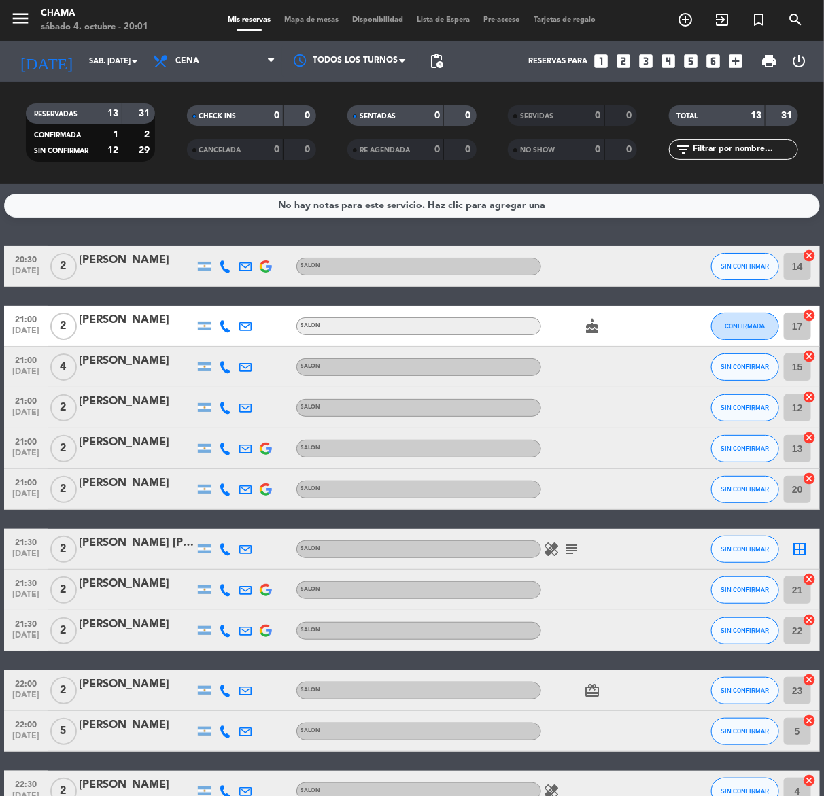
click at [317, 7] on div "menu CHAMA sábado 4. octubre - 20:01 Mis reservas Mapa de mesas Disponibilidad …" at bounding box center [412, 20] width 824 height 41
click at [315, 14] on div "Mis reservas Mapa de mesas Disponibilidad Lista de Espera Pre-acceso Tarjetas d…" at bounding box center [412, 20] width 381 height 12
click at [319, 16] on span "Mapa de mesas" at bounding box center [312, 19] width 68 height 7
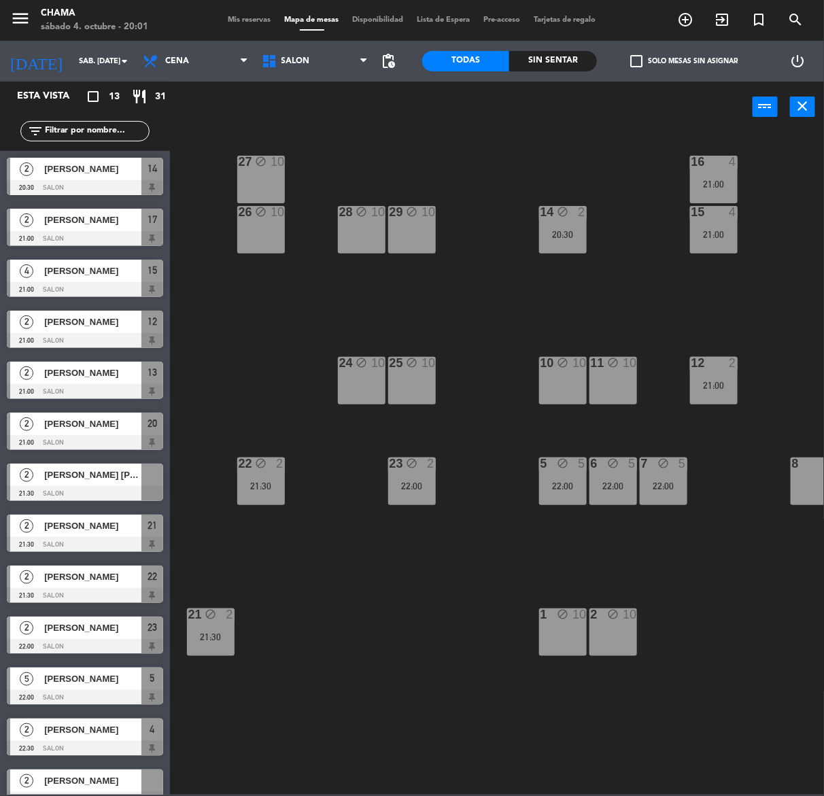
scroll to position [0, 219]
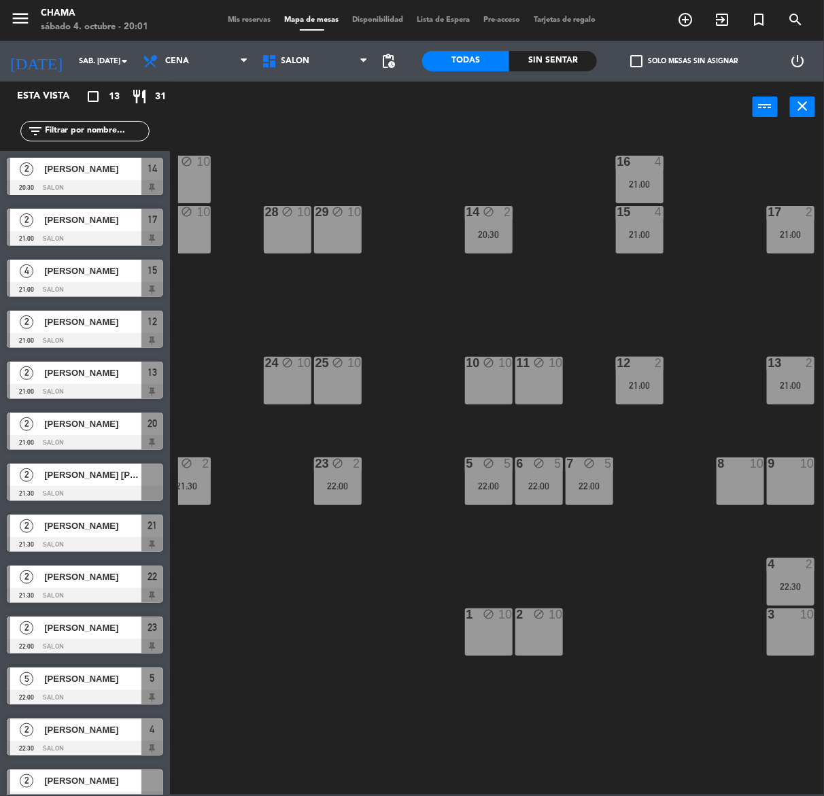
drag, startPoint x: 780, startPoint y: 627, endPoint x: 786, endPoint y: 603, distance: 24.6
click at [780, 626] on div "3 10" at bounding box center [790, 632] width 48 height 48
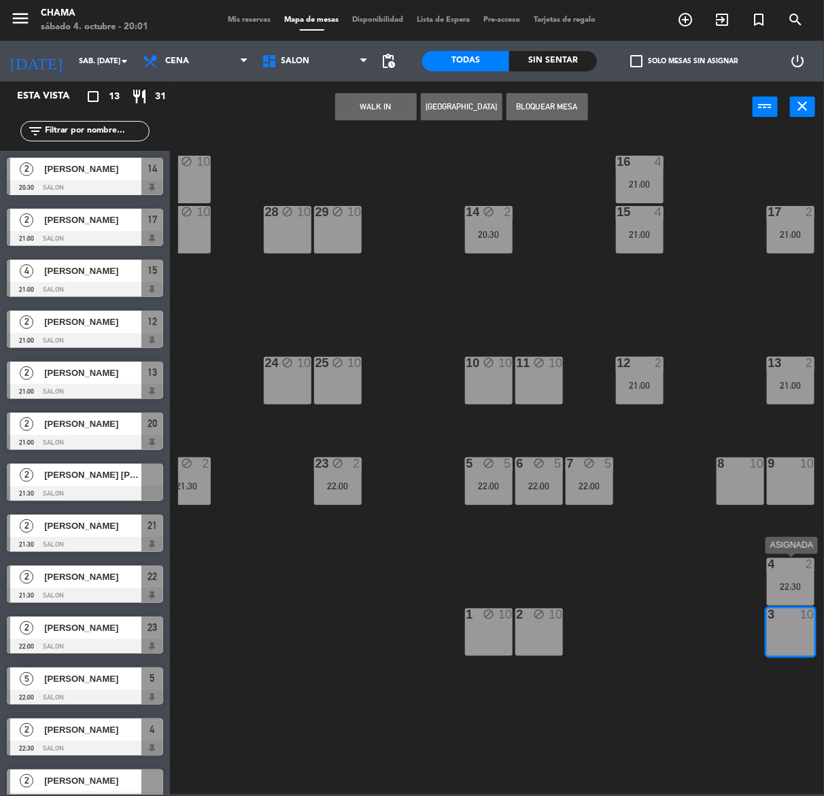
click at [785, 582] on div "22:30" at bounding box center [790, 587] width 48 height 10
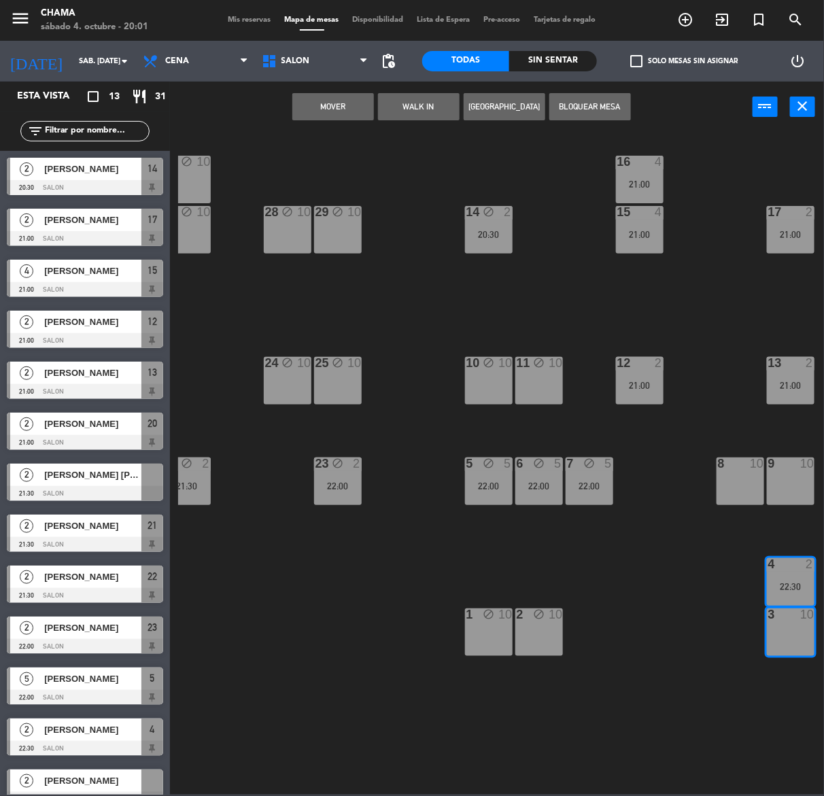
drag, startPoint x: 580, startPoint y: 103, endPoint x: 771, endPoint y: 283, distance: 262.9
click at [581, 103] on button "Bloquear Mesa" at bounding box center [590, 106] width 82 height 27
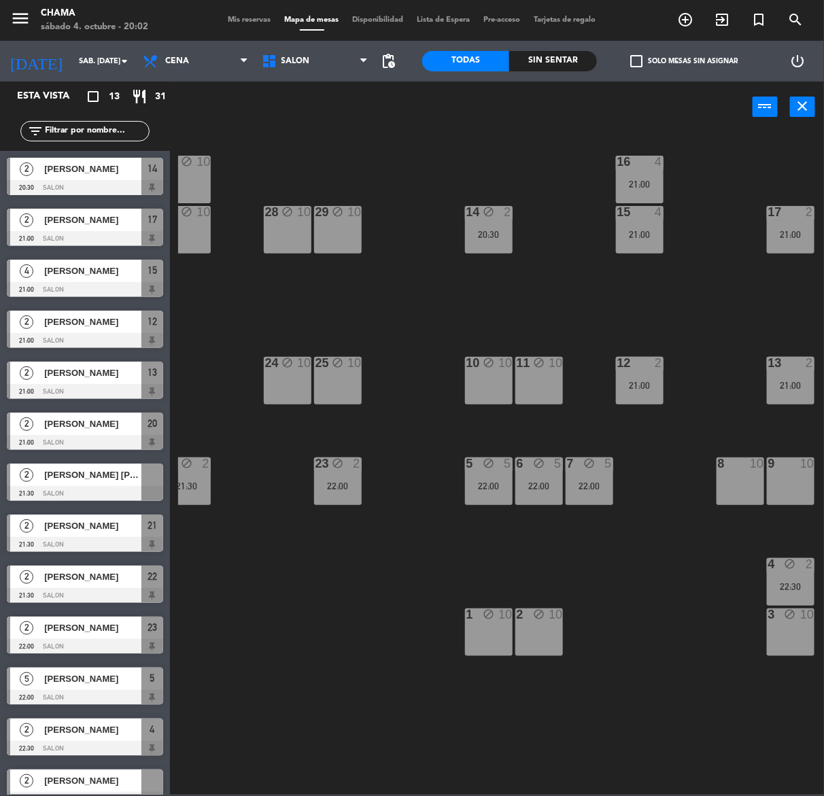
click at [788, 471] on div "9 10" at bounding box center [790, 481] width 48 height 48
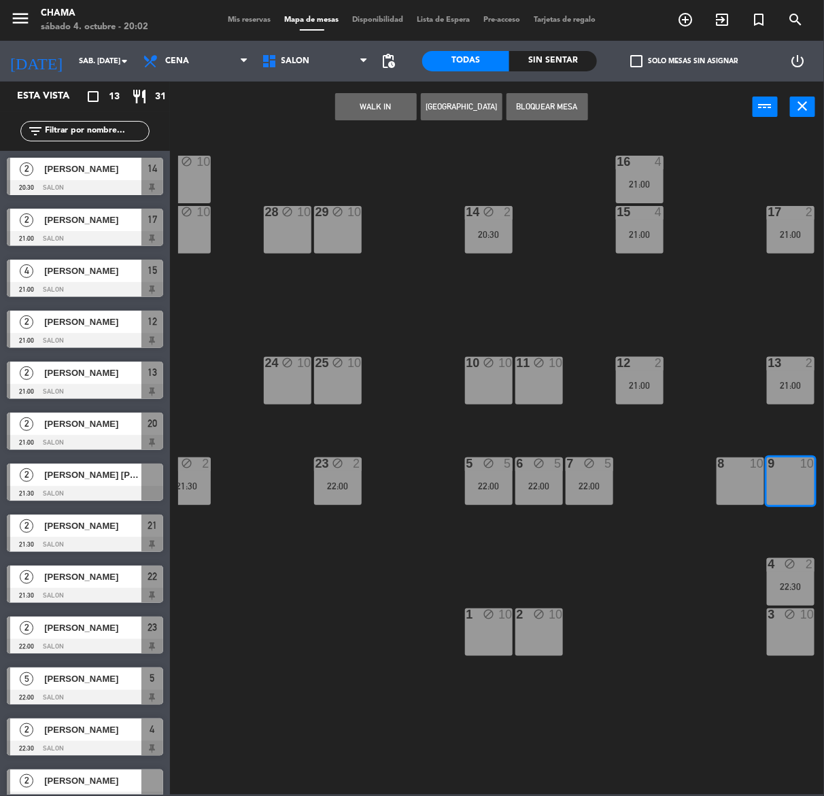
click at [749, 466] on div "10" at bounding box center [756, 463] width 14 height 12
click at [538, 110] on button "Bloquear Mesa" at bounding box center [547, 106] width 82 height 27
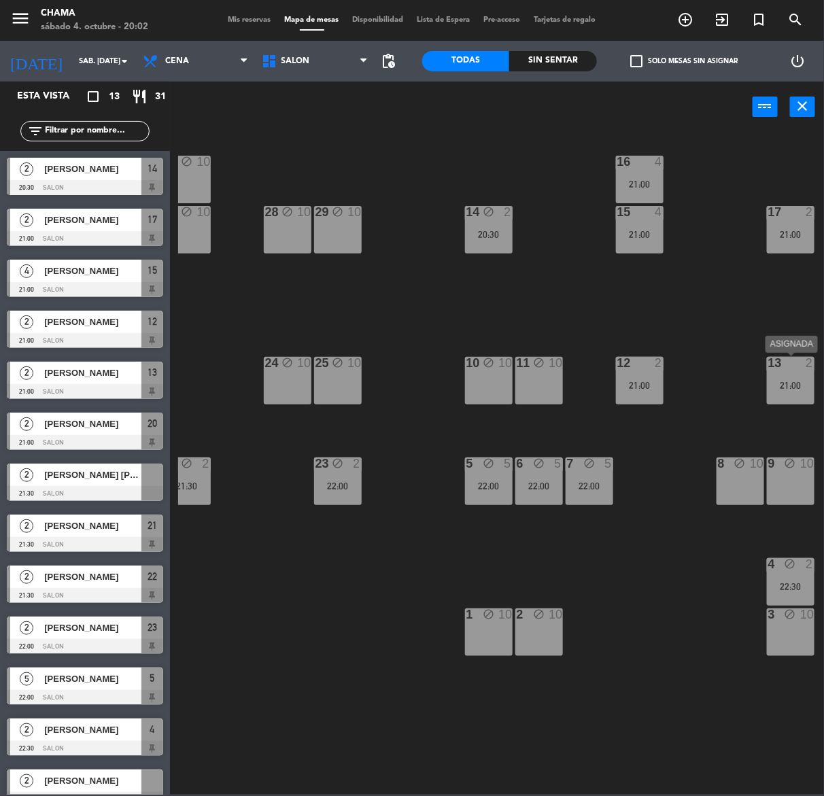
click at [790, 392] on div "13 2 21:00" at bounding box center [790, 381] width 48 height 48
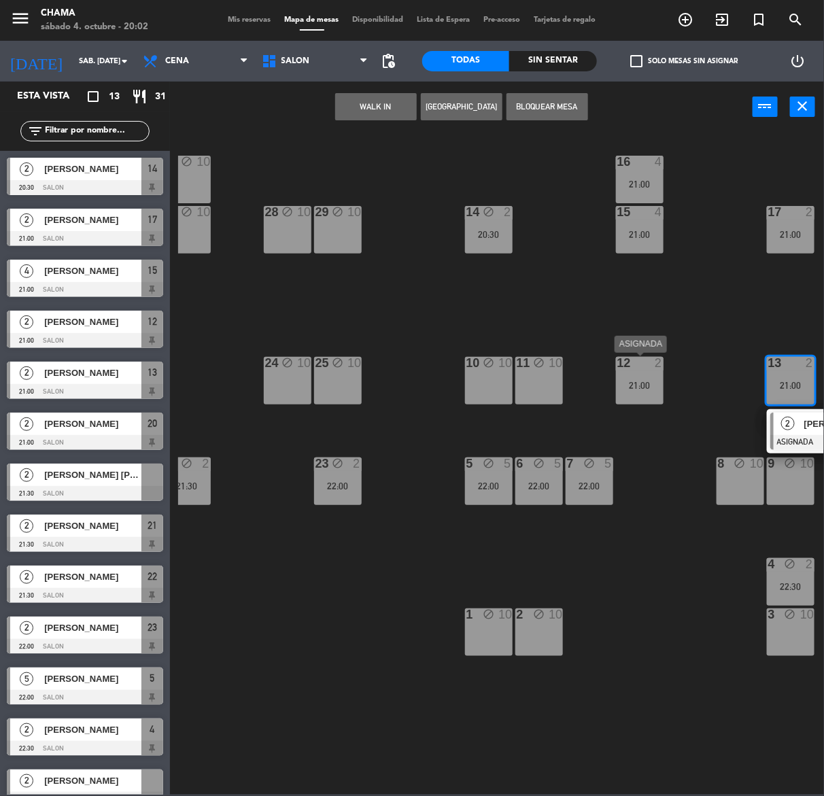
click at [631, 387] on div "21:00" at bounding box center [640, 385] width 48 height 10
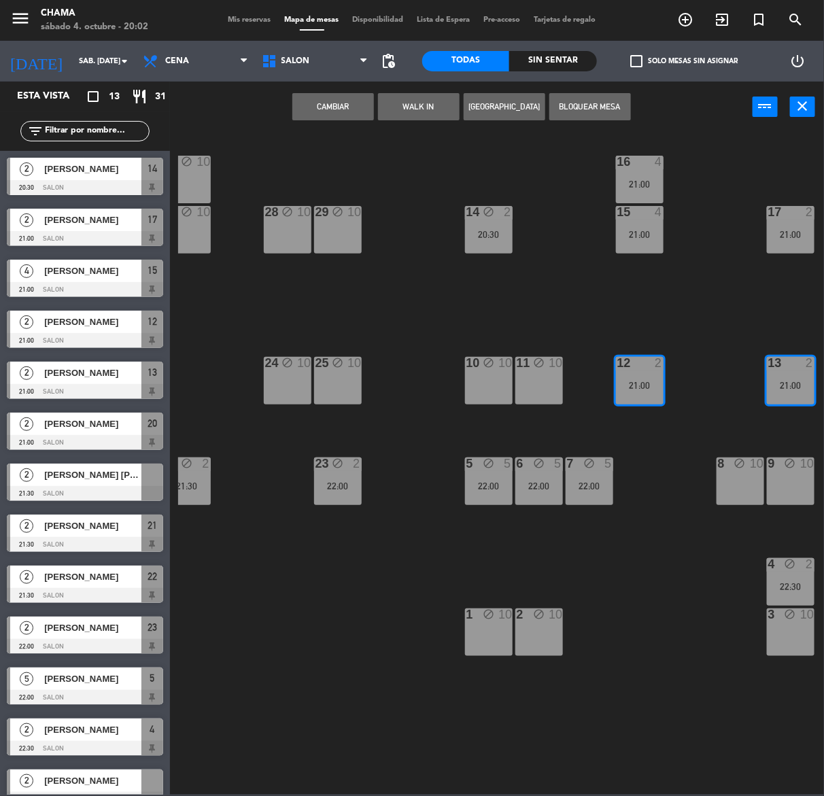
click at [574, 103] on button "Bloquear Mesa" at bounding box center [590, 106] width 82 height 27
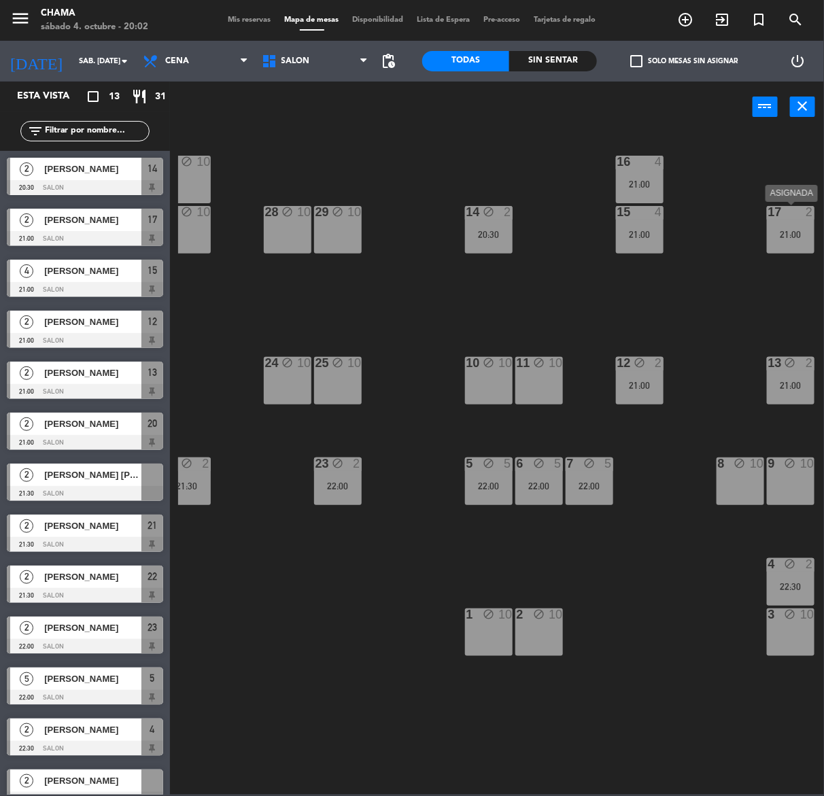
drag, startPoint x: 796, startPoint y: 216, endPoint x: 641, endPoint y: 222, distance: 155.0
click at [795, 217] on div at bounding box center [790, 212] width 22 height 12
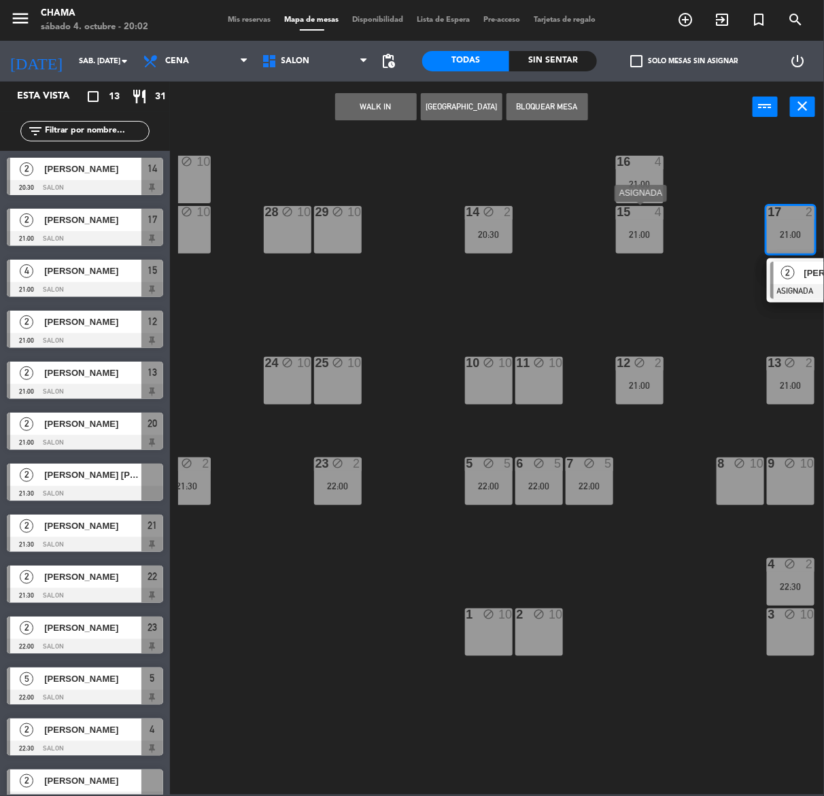
click at [637, 222] on div "15 4 21:00" at bounding box center [640, 230] width 48 height 48
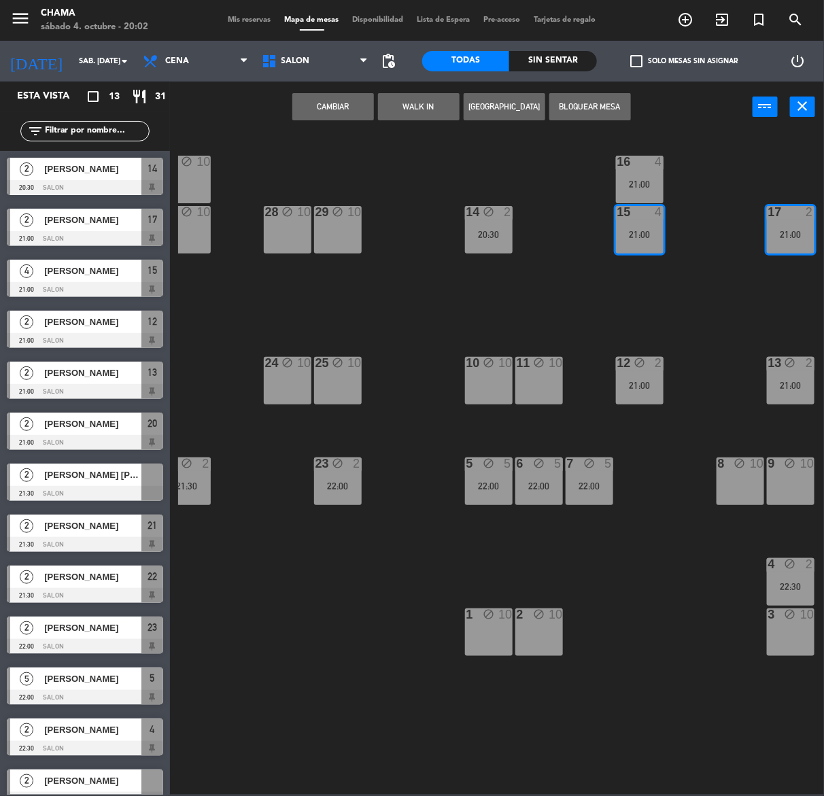
drag, startPoint x: 589, startPoint y: 116, endPoint x: 620, endPoint y: 150, distance: 46.2
click at [589, 116] on button "Bloquear Mesa" at bounding box center [590, 106] width 82 height 27
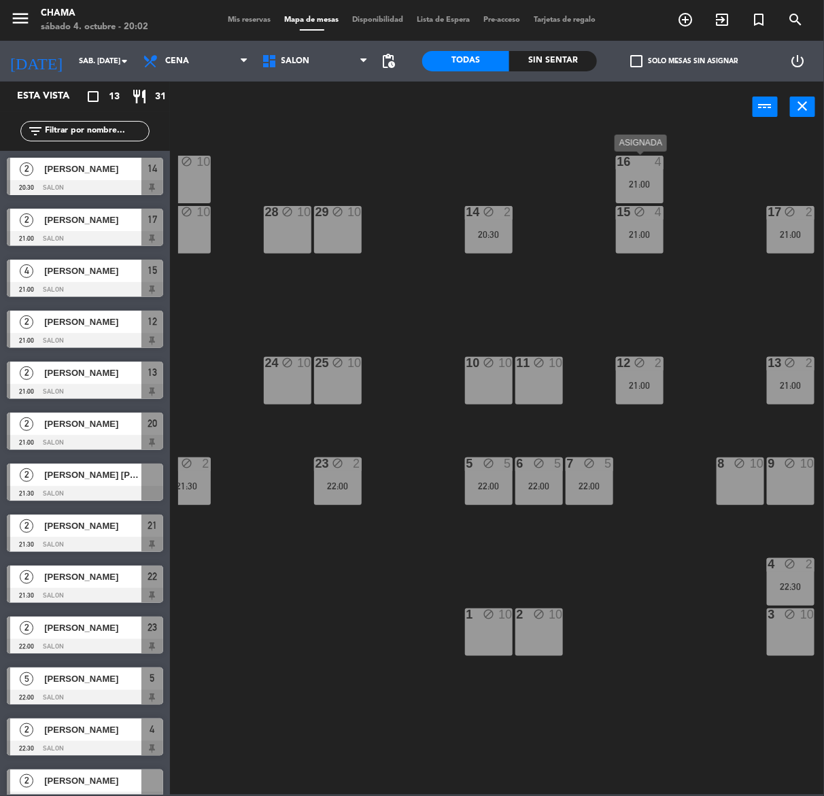
click at [637, 182] on div "21:00" at bounding box center [640, 184] width 48 height 10
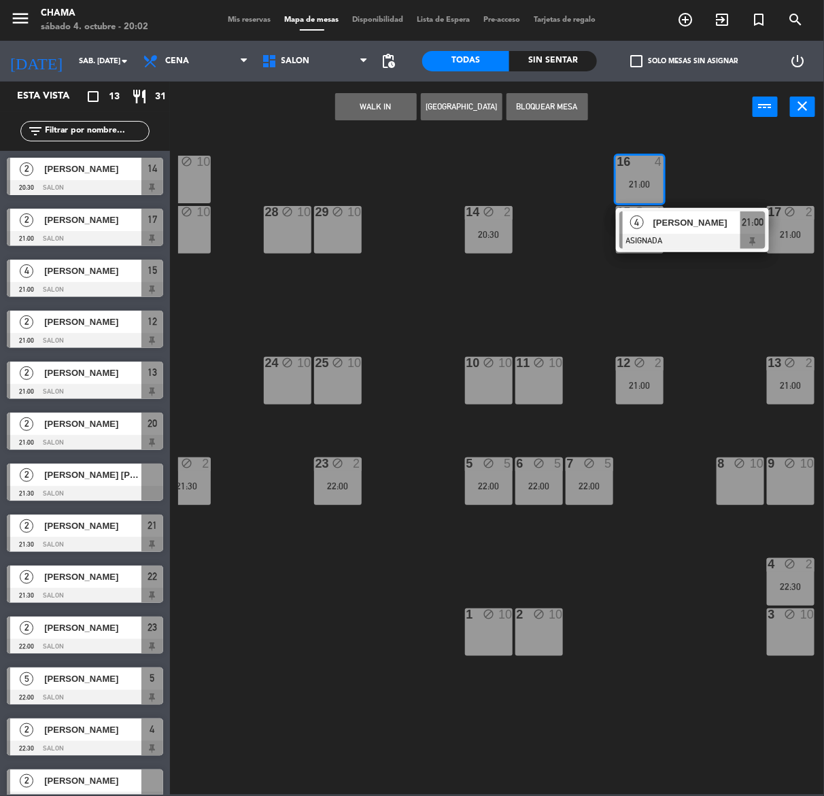
click at [561, 96] on button "Bloquear Mesa" at bounding box center [547, 106] width 82 height 27
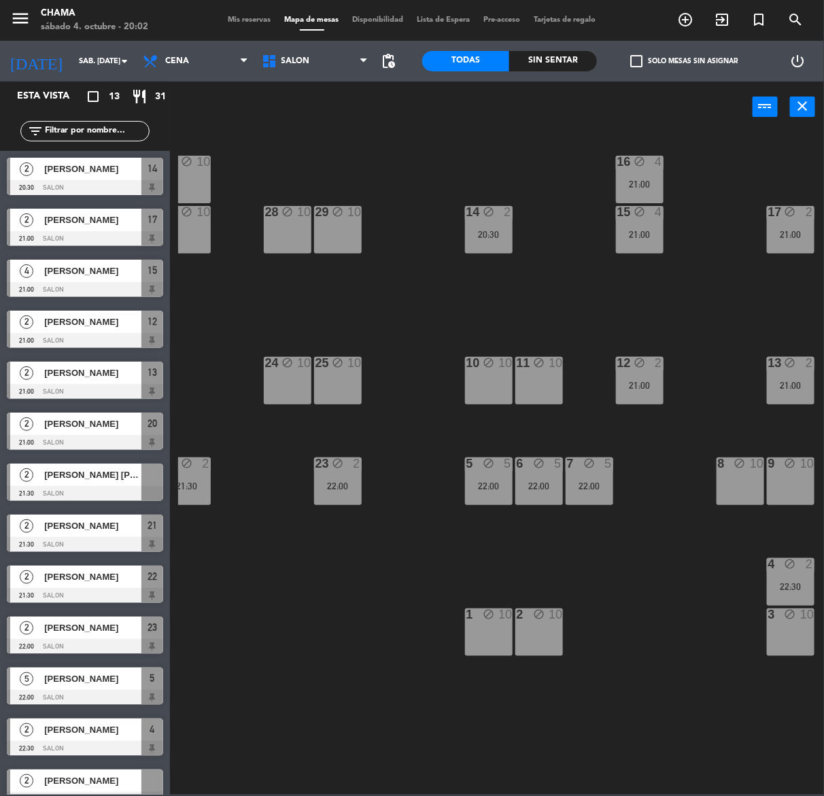
click at [690, 395] on div "27 block 10 16 block 4 21:00 29 block 10 28 block 10 26 block 10 14 block 2 20:…" at bounding box center [500, 462] width 645 height 663
drag, startPoint x: 656, startPoint y: 785, endPoint x: 583, endPoint y: 777, distance: 73.2
click at [583, 779] on div "27 block 10 16 block 4 21:00 29 block 10 28 block 10 26 block 10 14 block 2 20:…" at bounding box center [500, 462] width 645 height 663
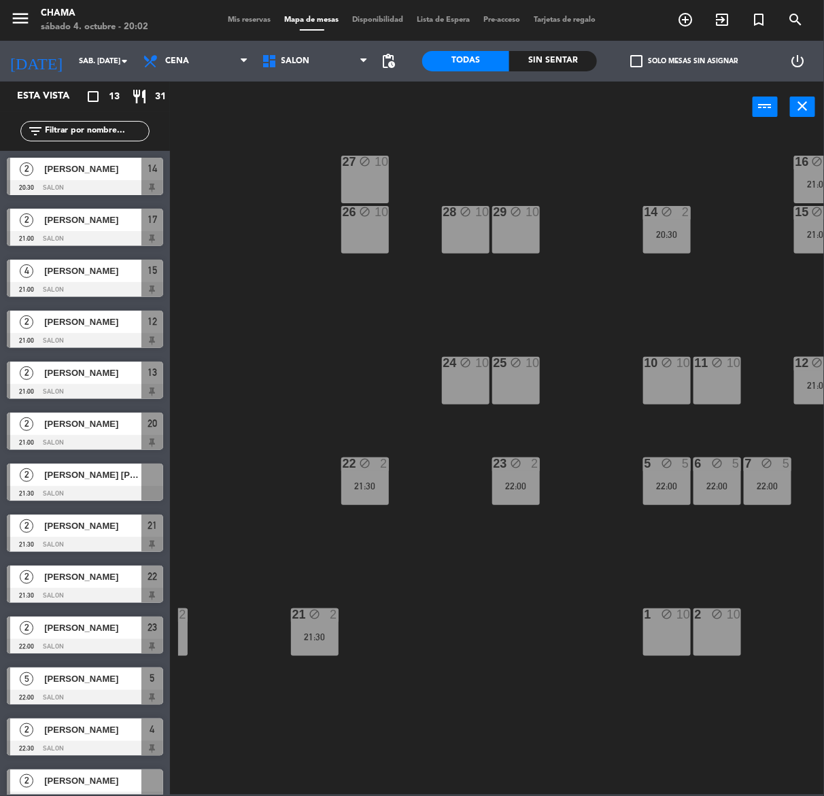
scroll to position [0, 0]
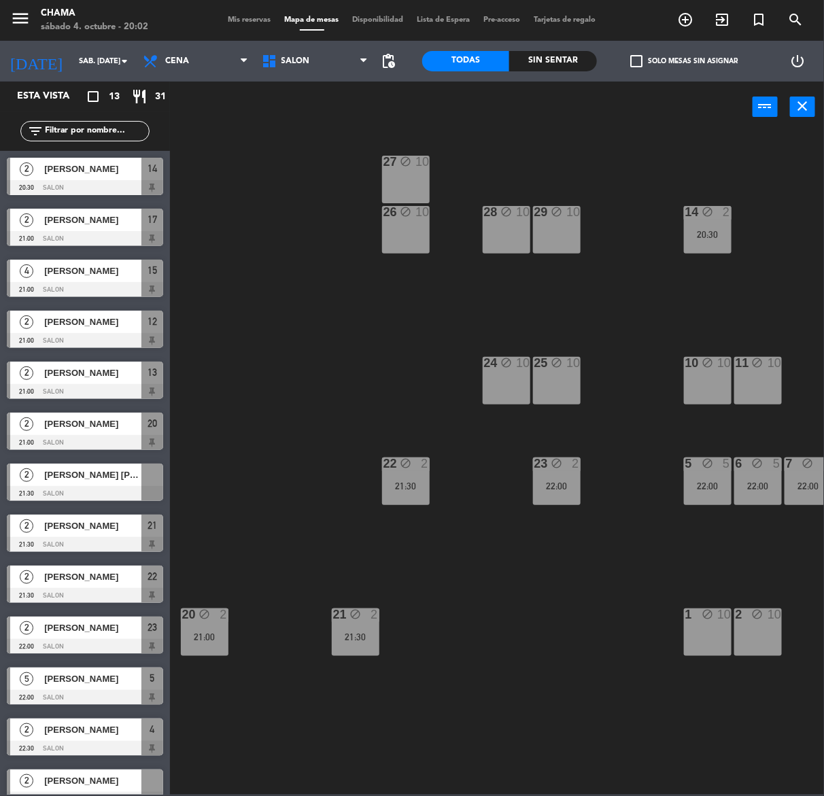
click at [236, 14] on div "Mis reservas Mapa de mesas Disponibilidad Lista de Espera Pre-acceso Tarjetas d…" at bounding box center [412, 20] width 381 height 12
click at [228, 16] on span "Mis reservas" at bounding box center [250, 19] width 56 height 7
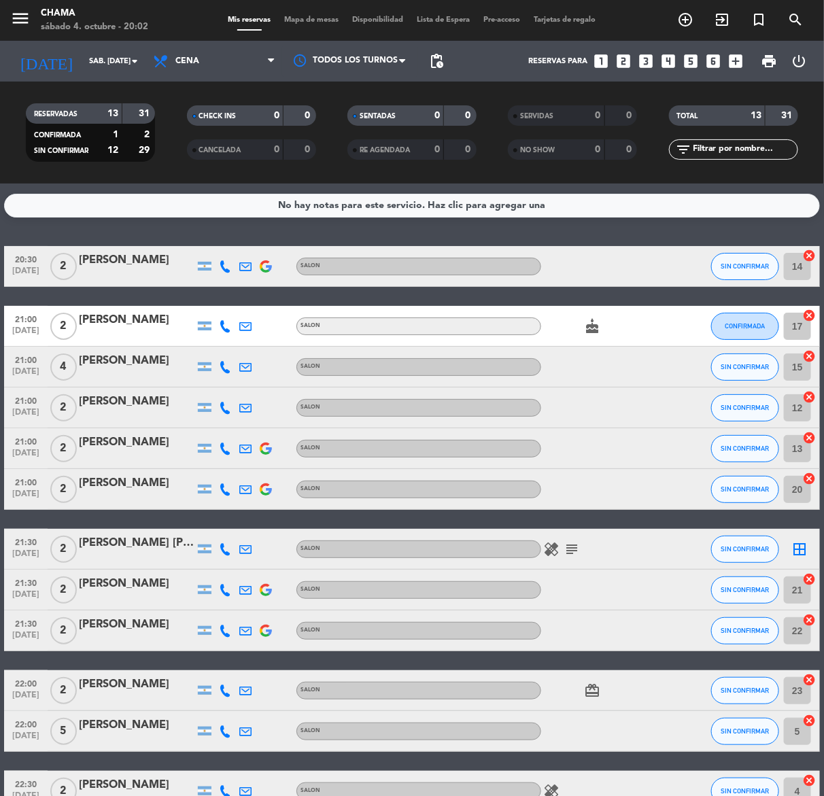
click at [803, 546] on icon "border_all" at bounding box center [799, 549] width 16 height 16
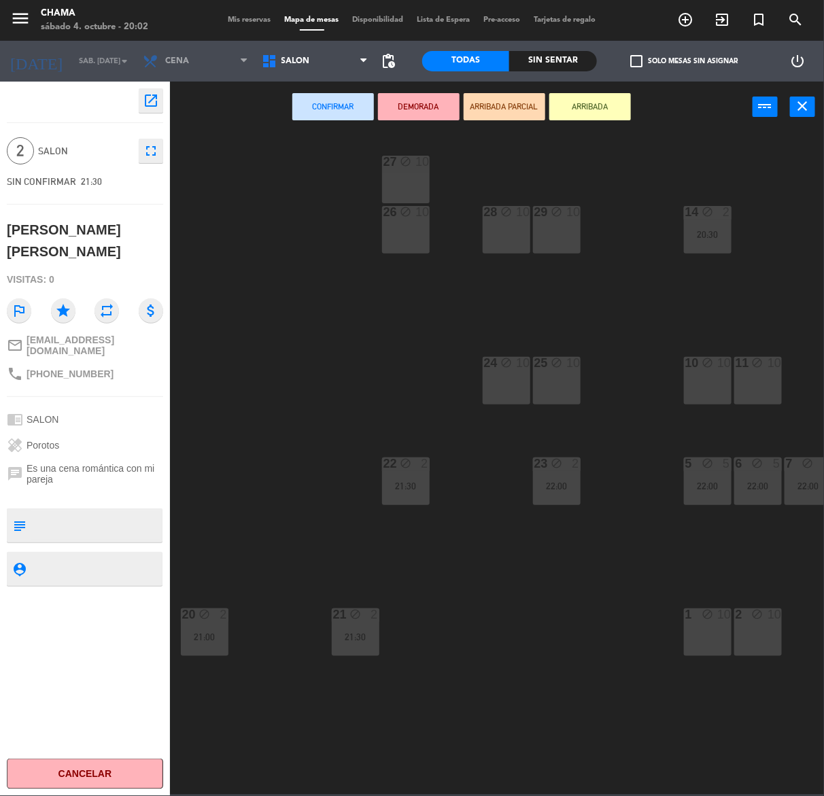
drag, startPoint x: 488, startPoint y: 785, endPoint x: 760, endPoint y: 797, distance: 272.0
click at [760, 796] on html "close × CHAMA × chrome_reader_mode Listado de Reservas account_box Clientes acc…" at bounding box center [412, 398] width 824 height 796
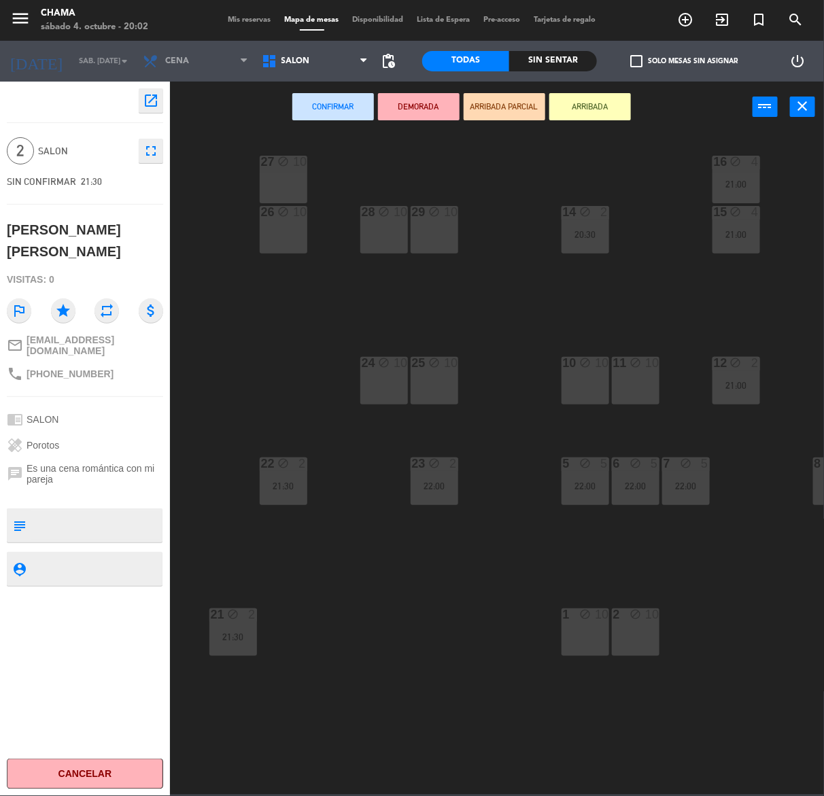
scroll to position [0, 219]
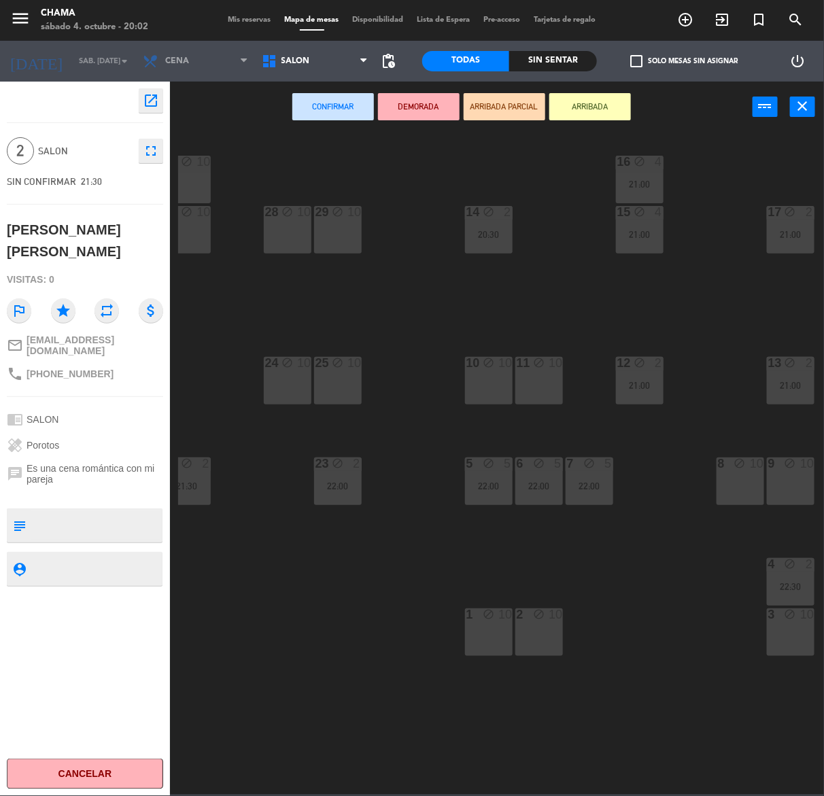
click at [796, 650] on div "3 block 10" at bounding box center [790, 632] width 48 height 48
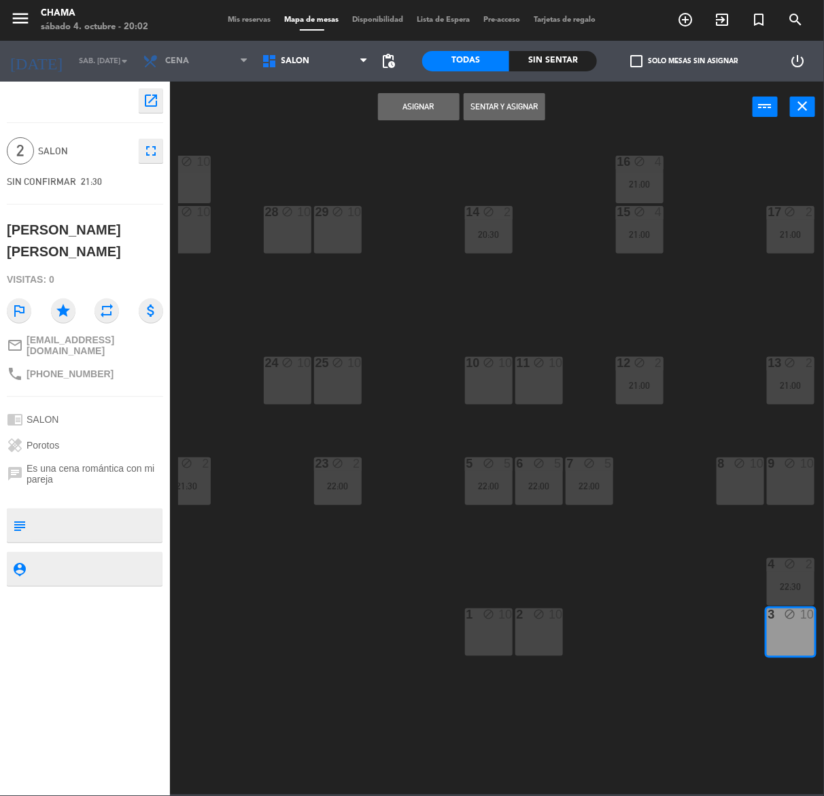
click at [406, 105] on button "Asignar" at bounding box center [419, 106] width 82 height 27
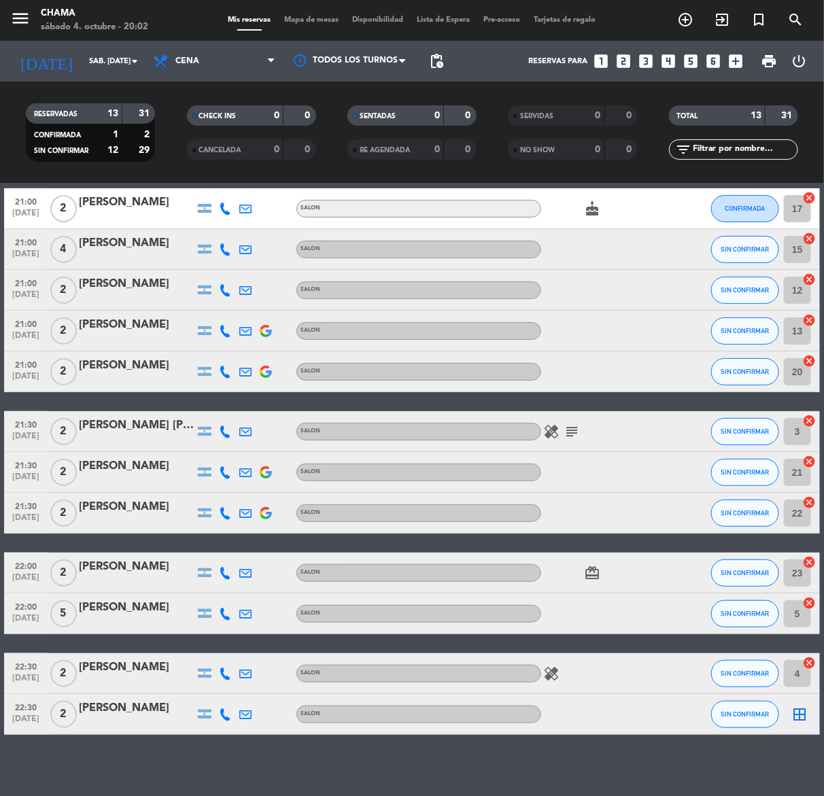
scroll to position [124, 0]
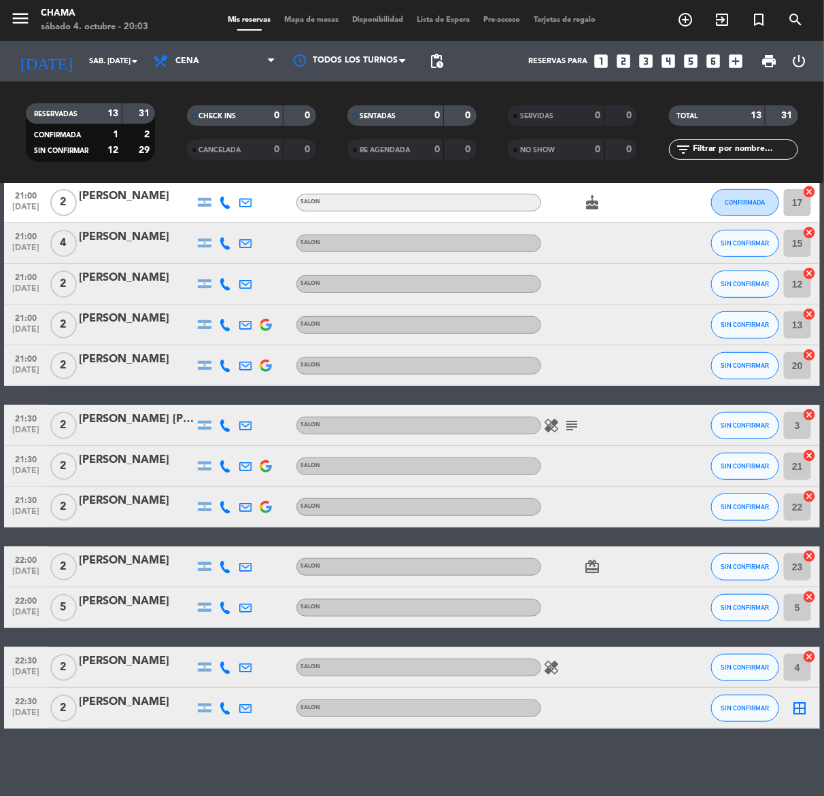
click at [592, 564] on icon "card_giftcard" at bounding box center [592, 567] width 16 height 16
click at [571, 606] on div at bounding box center [602, 607] width 122 height 40
click at [545, 663] on icon "healing" at bounding box center [551, 667] width 16 height 16
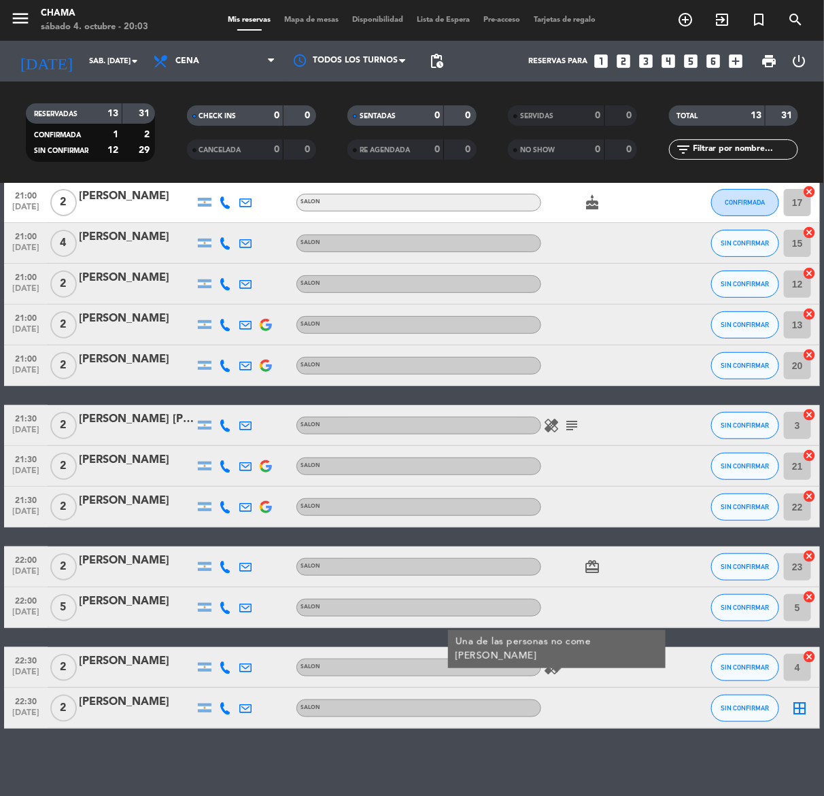
click at [546, 665] on icon "healing" at bounding box center [551, 667] width 16 height 16
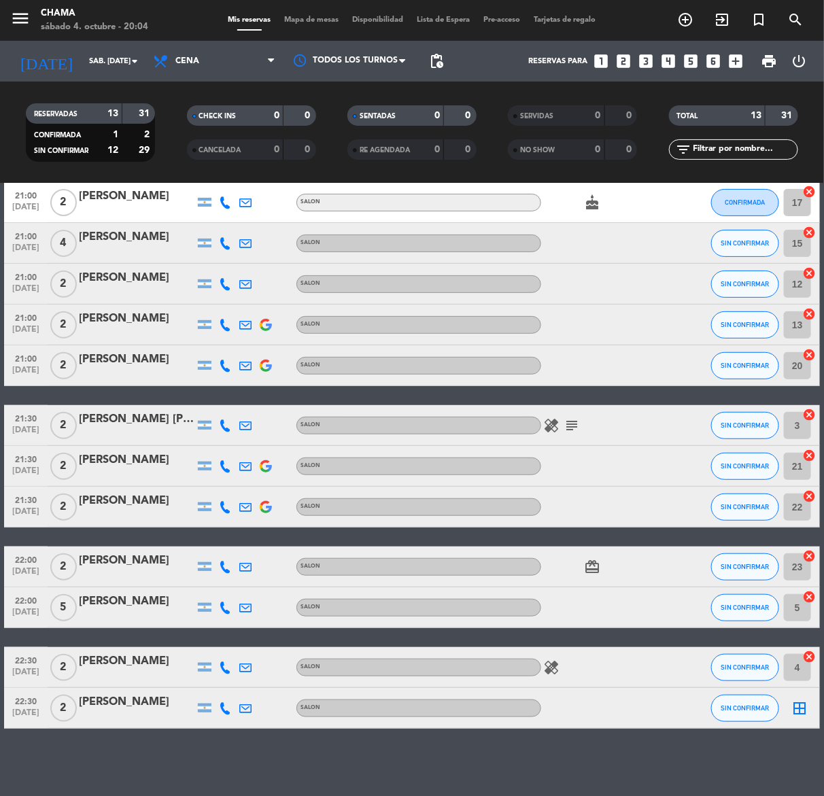
click at [796, 710] on icon "border_all" at bounding box center [799, 708] width 16 height 16
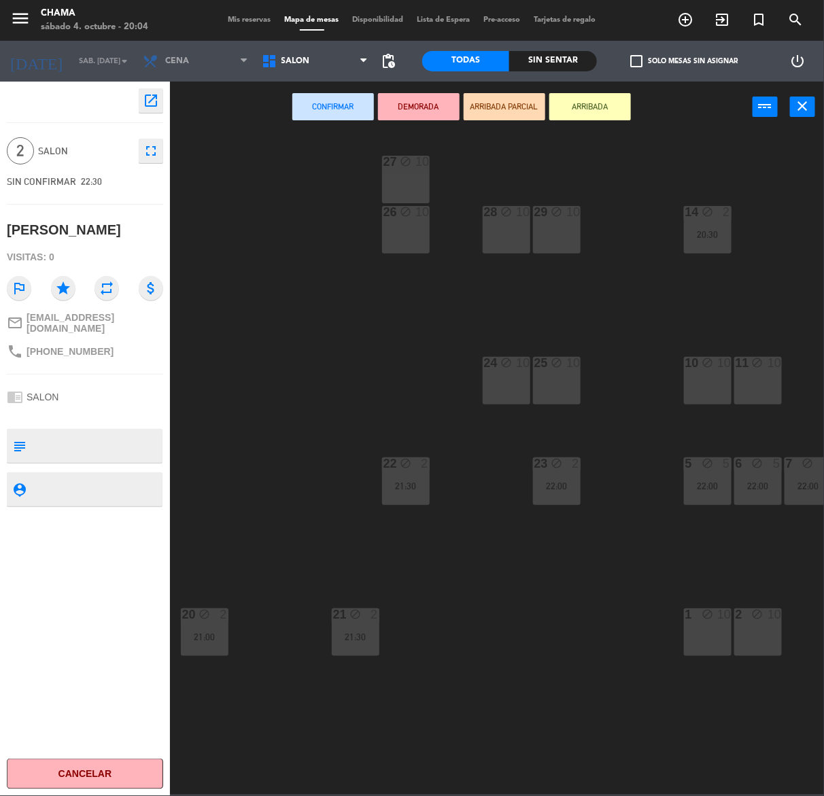
click at [516, 230] on div "28 block 10" at bounding box center [506, 230] width 48 height 48
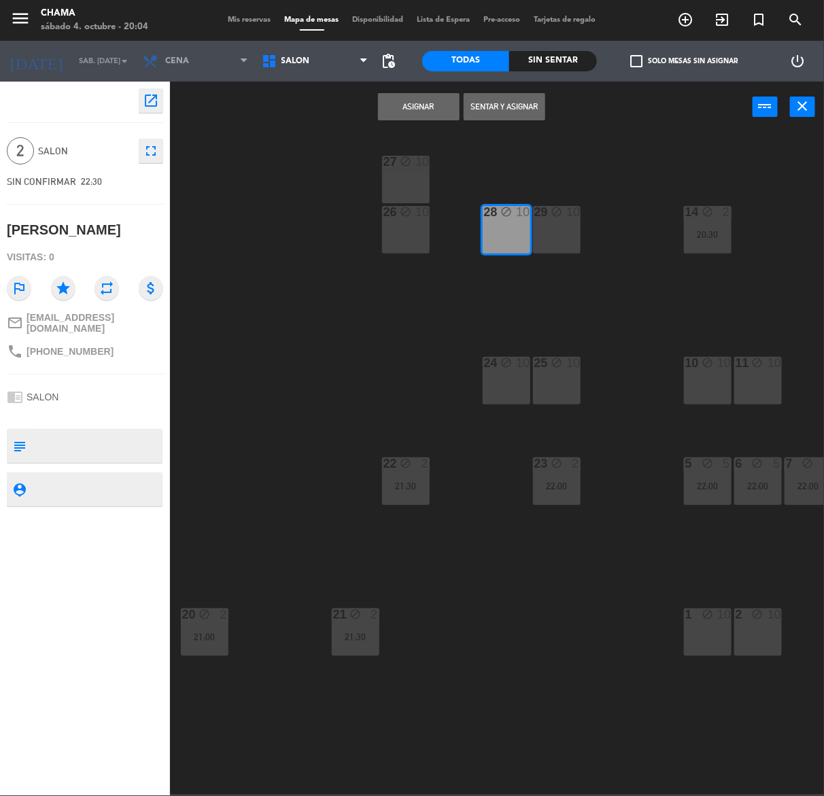
click at [421, 99] on button "Asignar" at bounding box center [419, 106] width 82 height 27
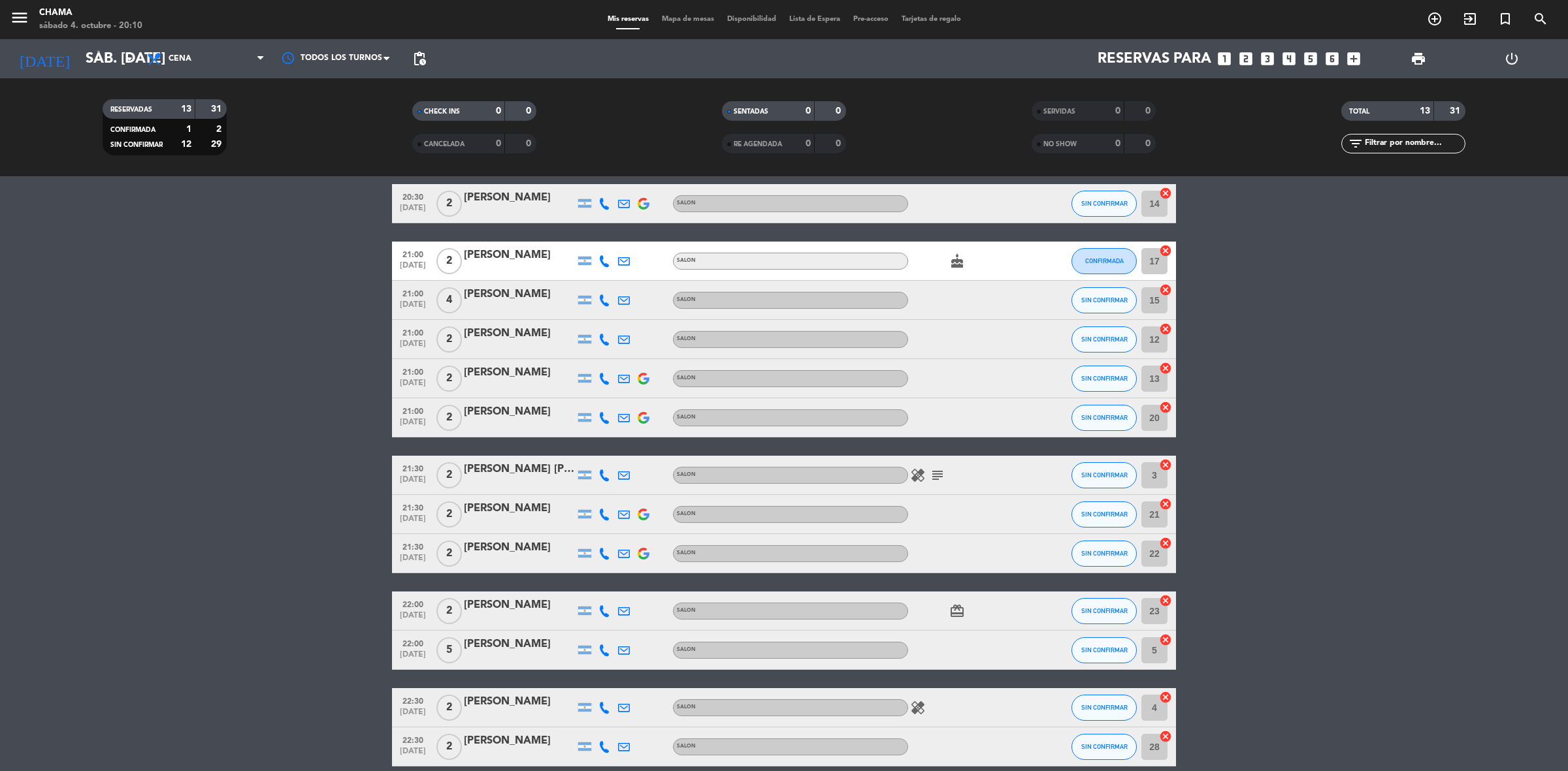
scroll to position [112, 0]
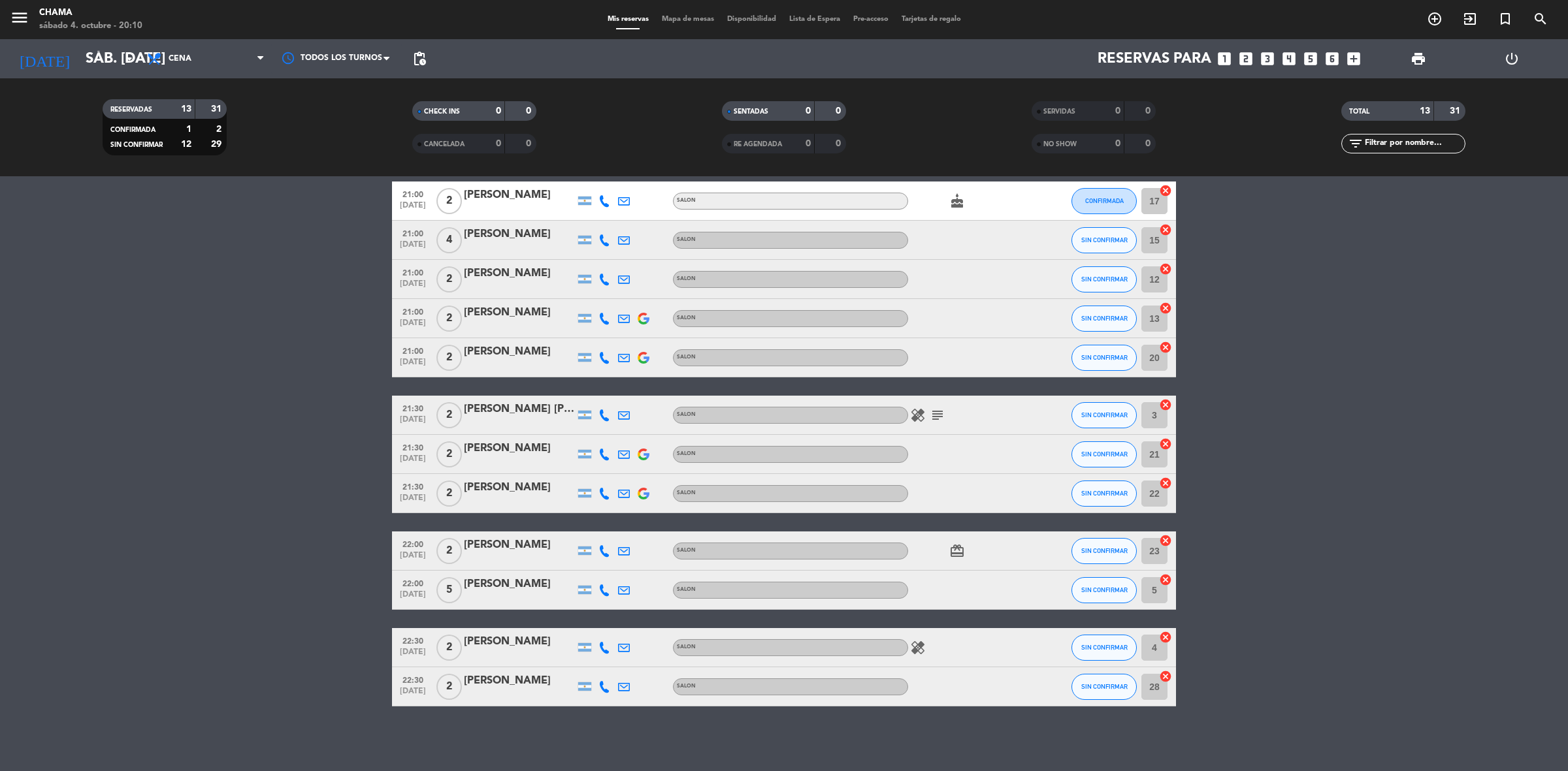
click at [967, 551] on div "card_giftcard" at bounding box center [966, 551] width 117 height 38
click at [960, 556] on icon "card_giftcard" at bounding box center [957, 551] width 15 height 15
drag, startPoint x: 907, startPoint y: 640, endPoint x: 914, endPoint y: 641, distance: 7.1
click at [908, 640] on span "healing" at bounding box center [917, 648] width 19 height 15
click at [916, 641] on icon "healing" at bounding box center [917, 648] width 15 height 15
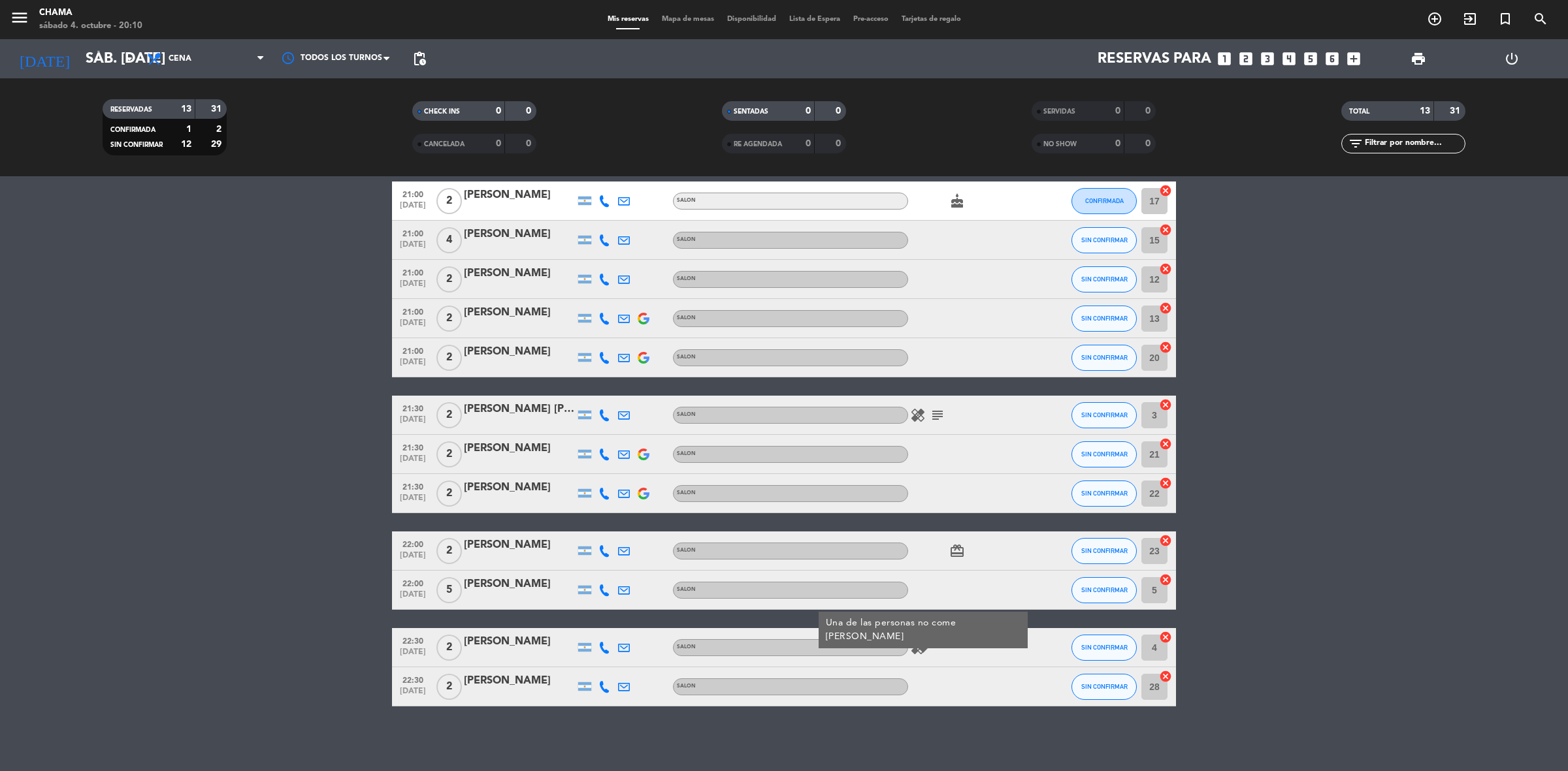
click at [1289, 494] on bookings-row "20:30 [DATE] 2 [PERSON_NAME] SALON SIN CONFIRMAR 14 cancel 21:00 [DATE] 2 [PERS…" at bounding box center [784, 415] width 1568 height 583
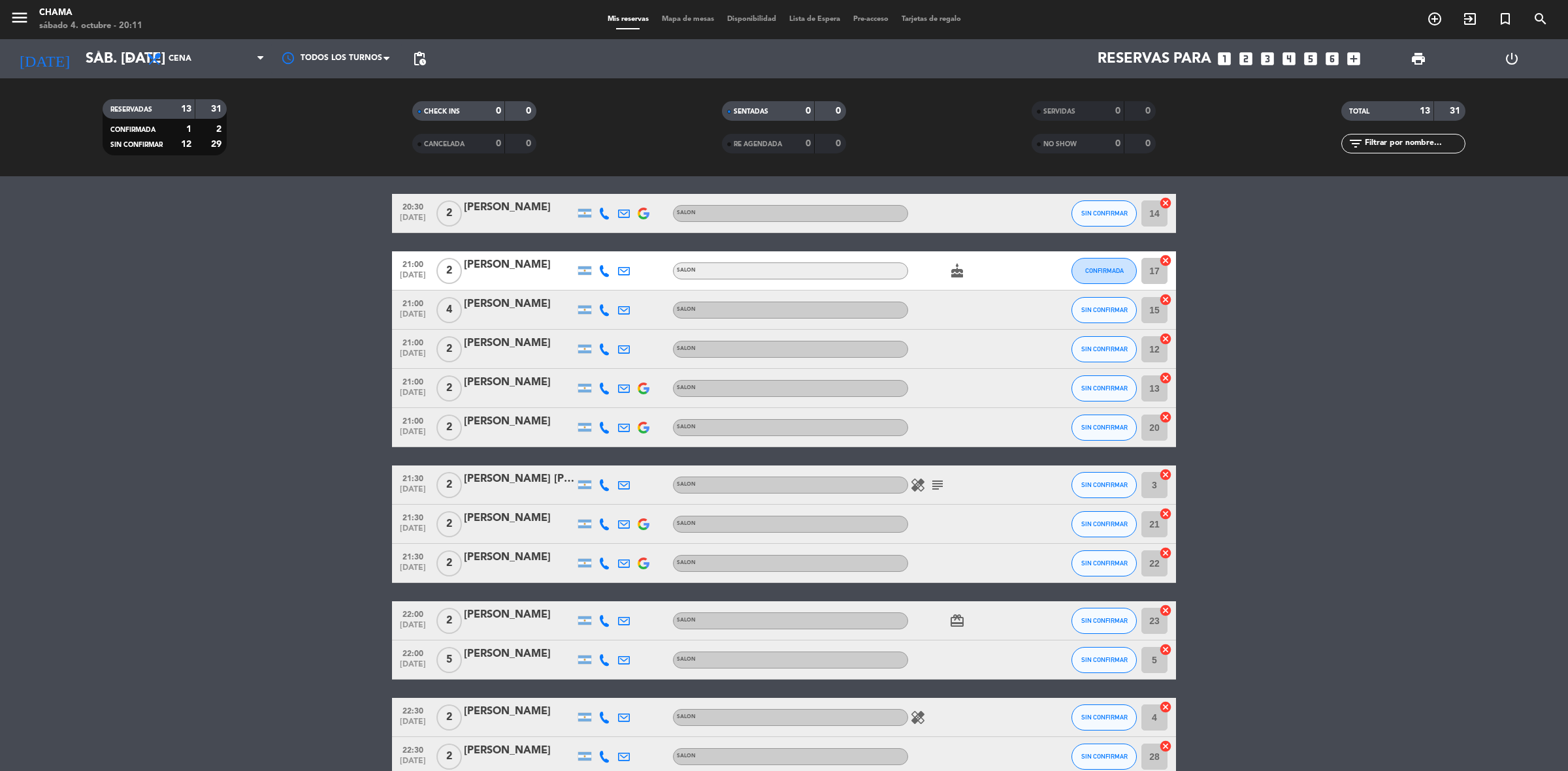
scroll to position [82, 0]
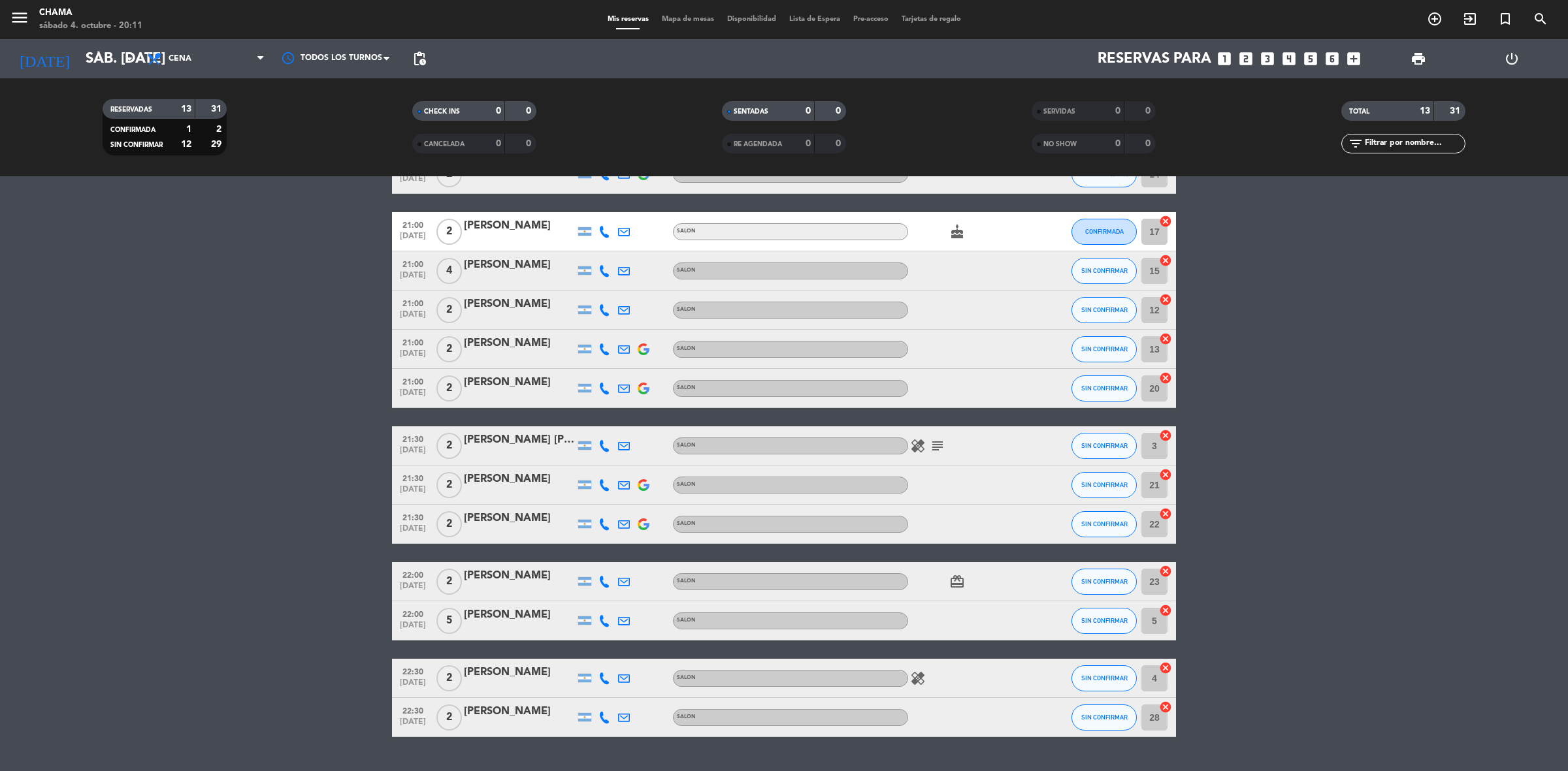
click at [409, 485] on span "[DATE]" at bounding box center [412, 493] width 33 height 15
click at [494, 481] on div "[PERSON_NAME]" at bounding box center [519, 480] width 112 height 17
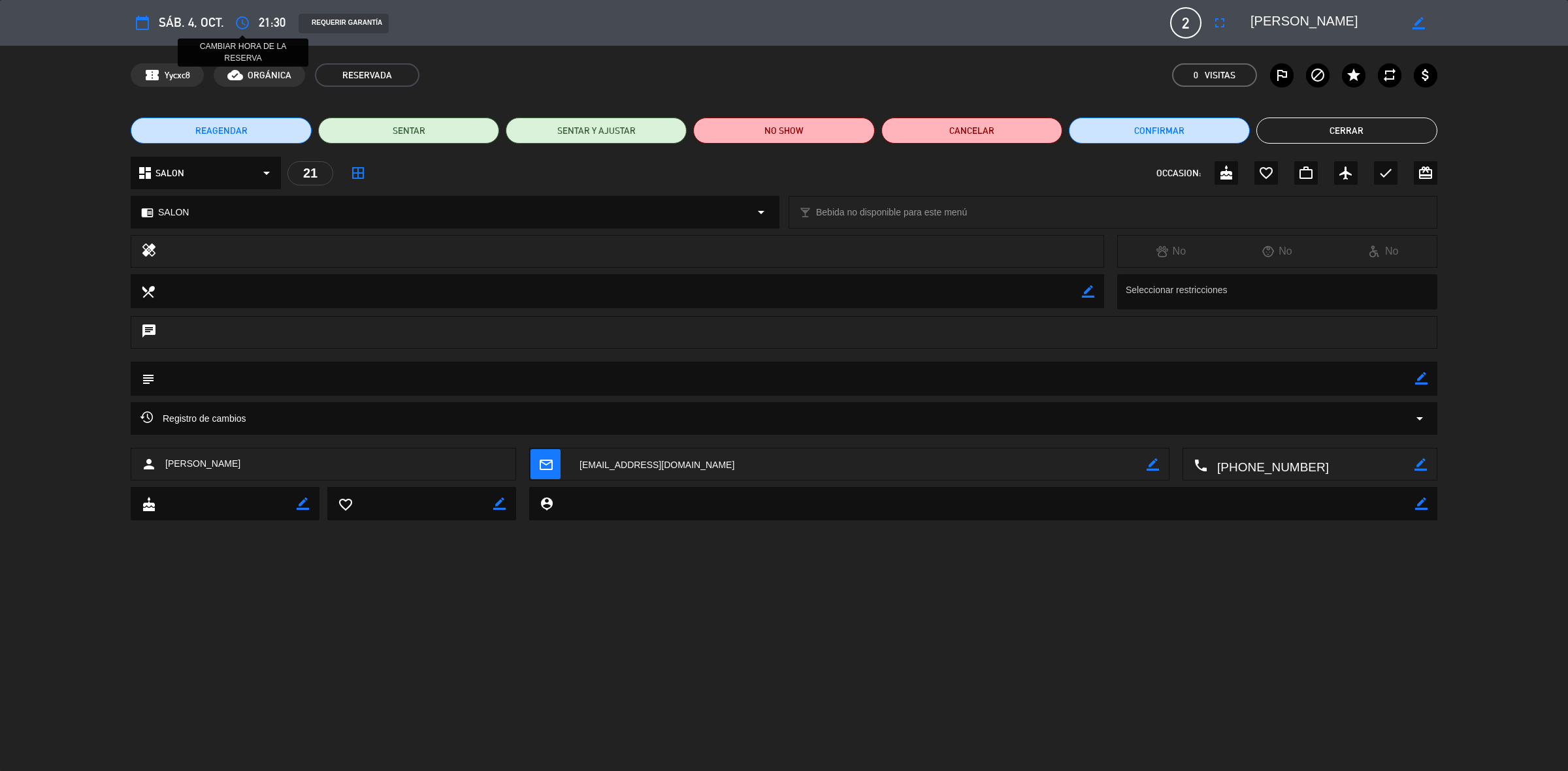
click at [245, 21] on icon "access_time" at bounding box center [242, 23] width 15 height 15
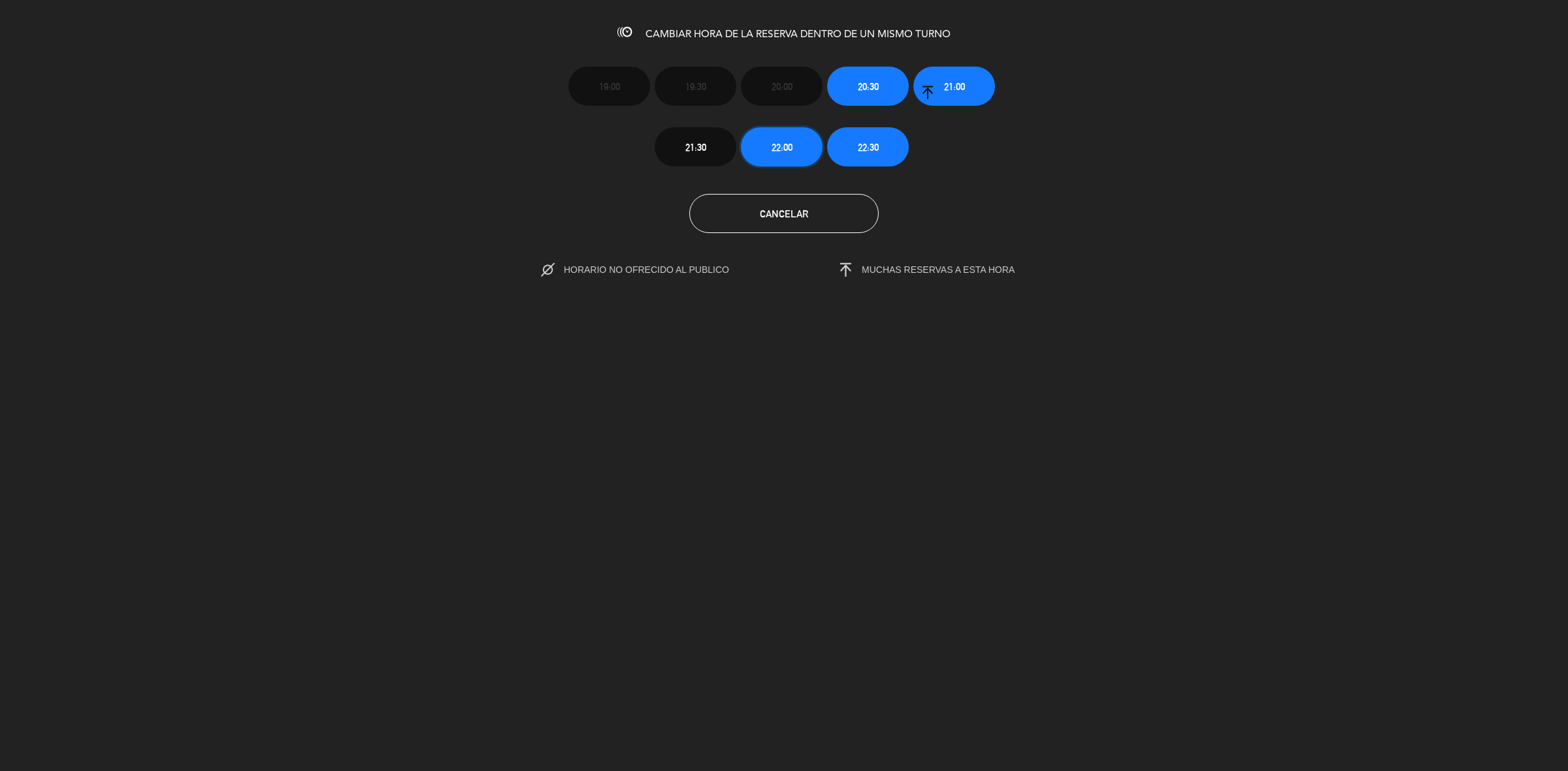
click at [801, 147] on button "22:00" at bounding box center [782, 146] width 82 height 39
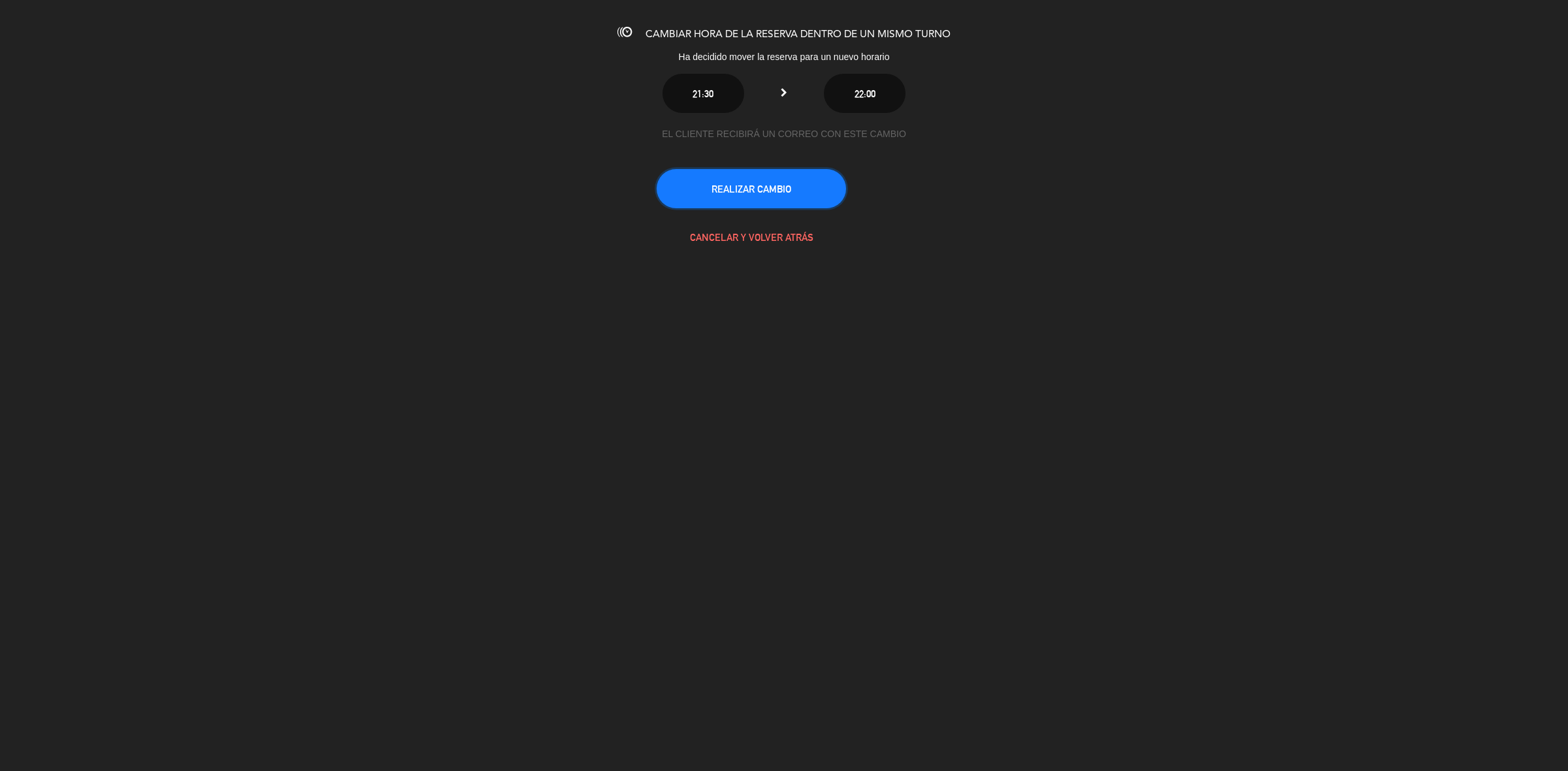
click at [743, 189] on button "REALIZAR CAMBIO" at bounding box center [751, 188] width 189 height 39
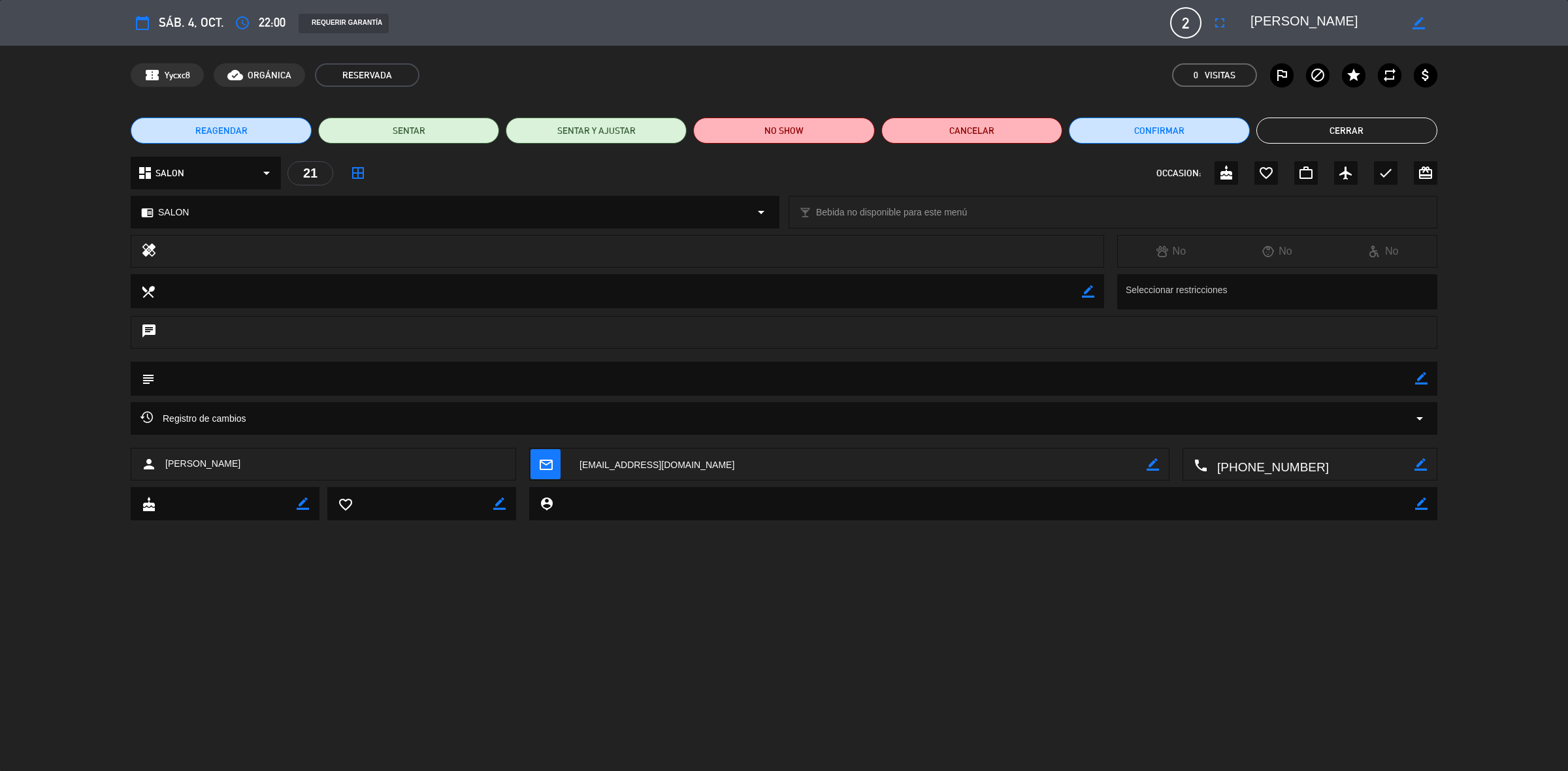
click at [1268, 134] on button "Cerrar" at bounding box center [1347, 130] width 181 height 26
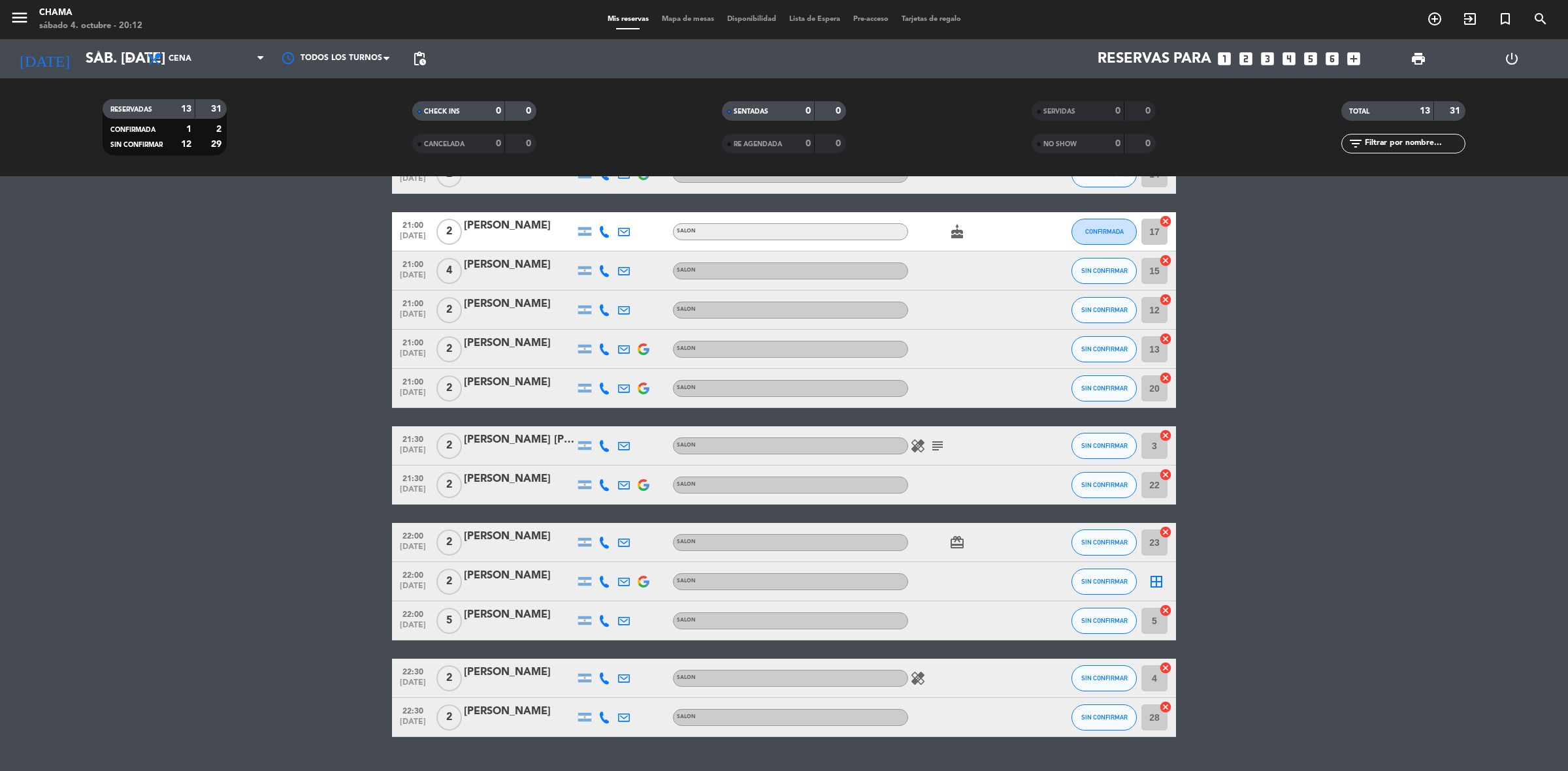
click at [1155, 576] on icon "border_all" at bounding box center [1156, 582] width 15 height 15
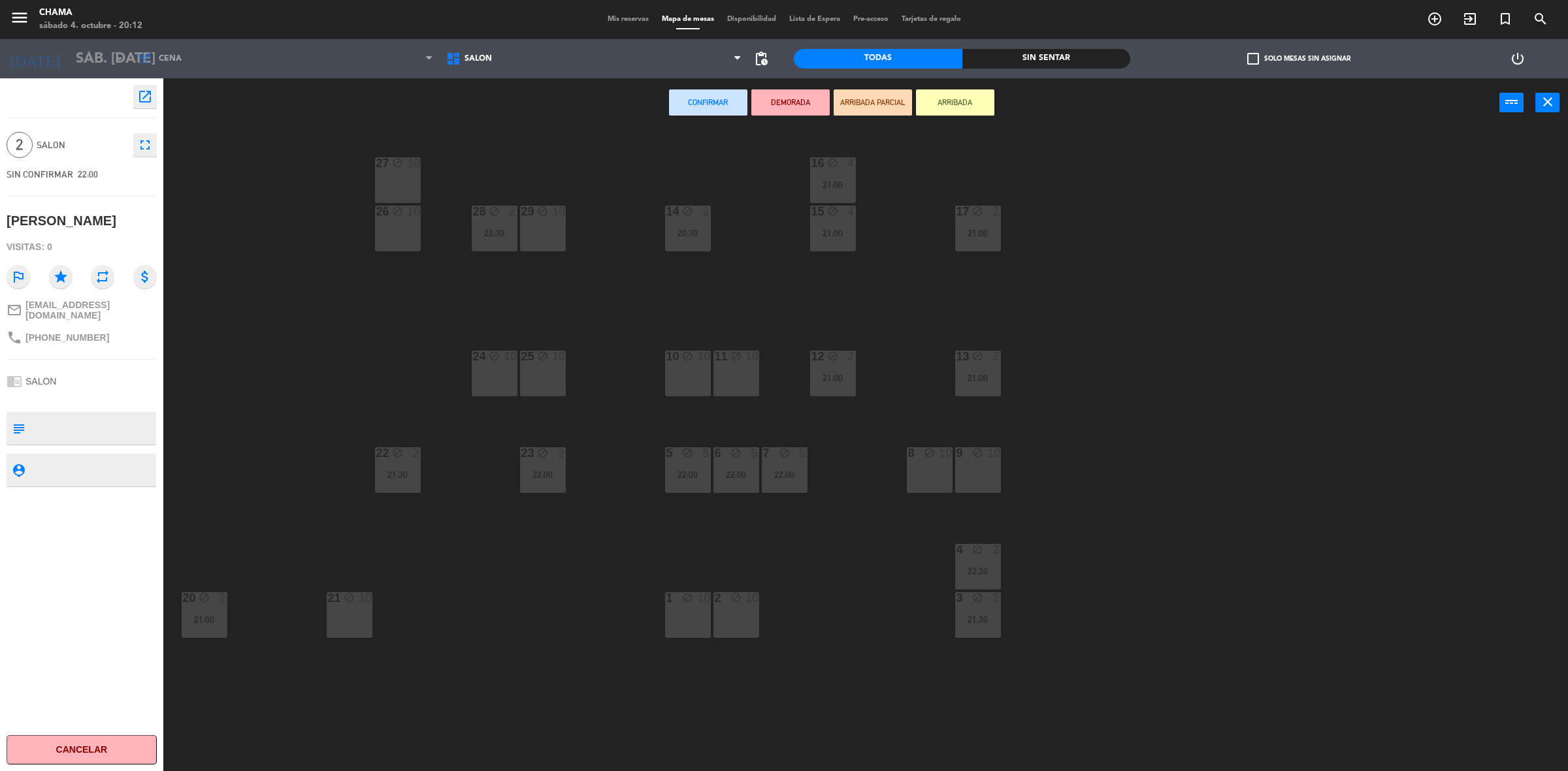
click at [344, 595] on icon "block" at bounding box center [349, 598] width 12 height 12
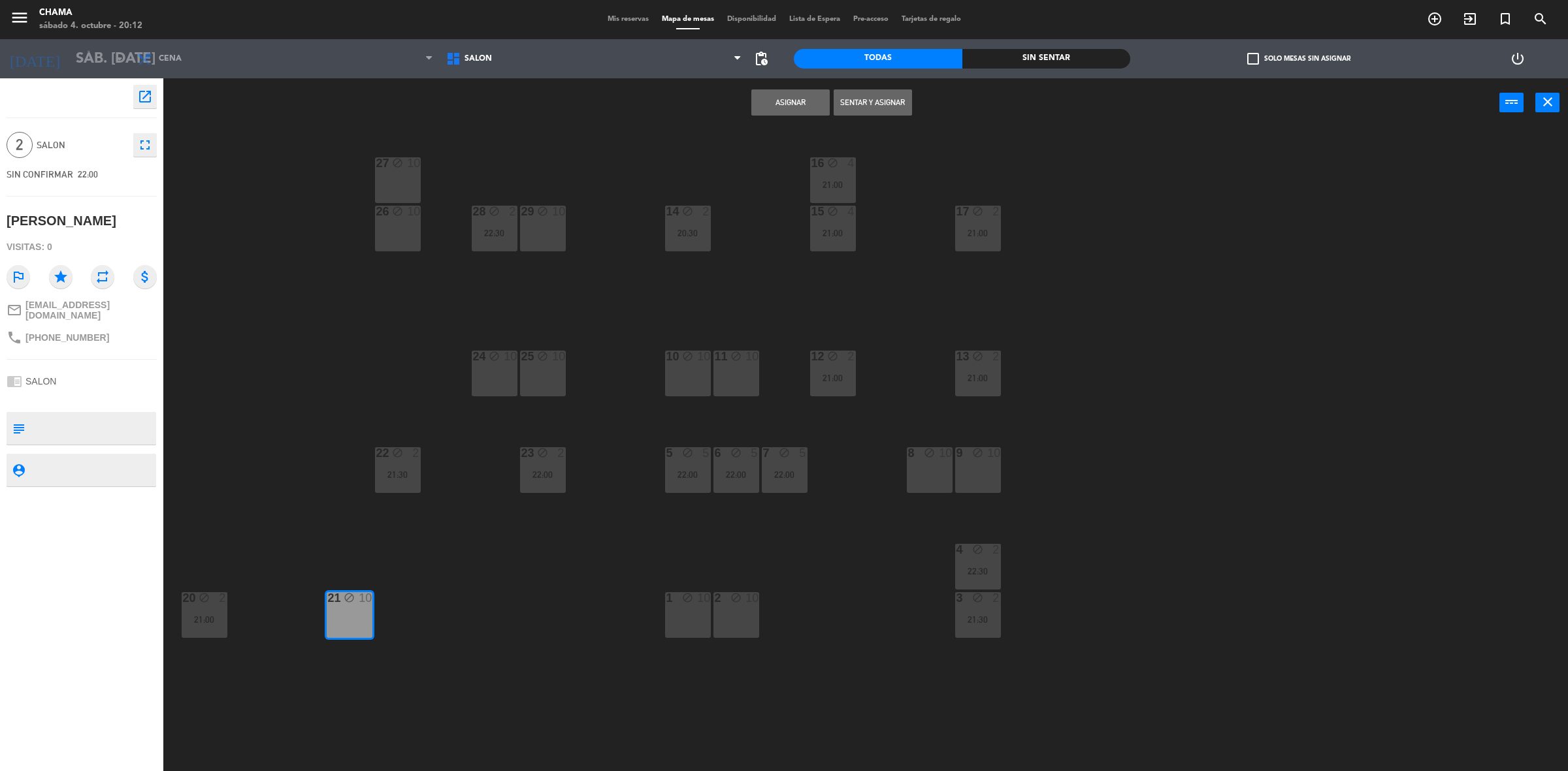
click at [799, 107] on button "Asignar" at bounding box center [790, 102] width 79 height 26
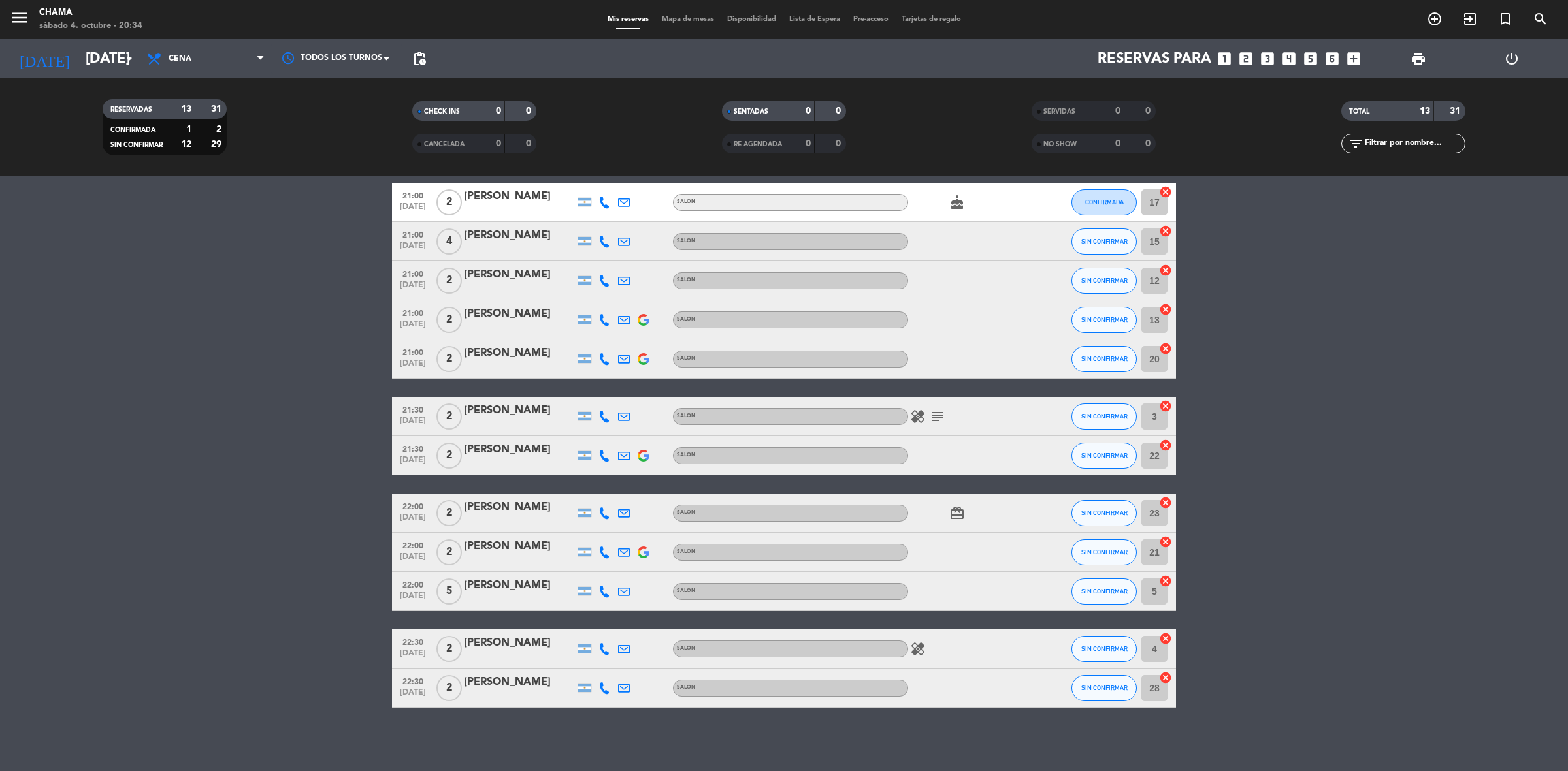
scroll to position [112, 0]
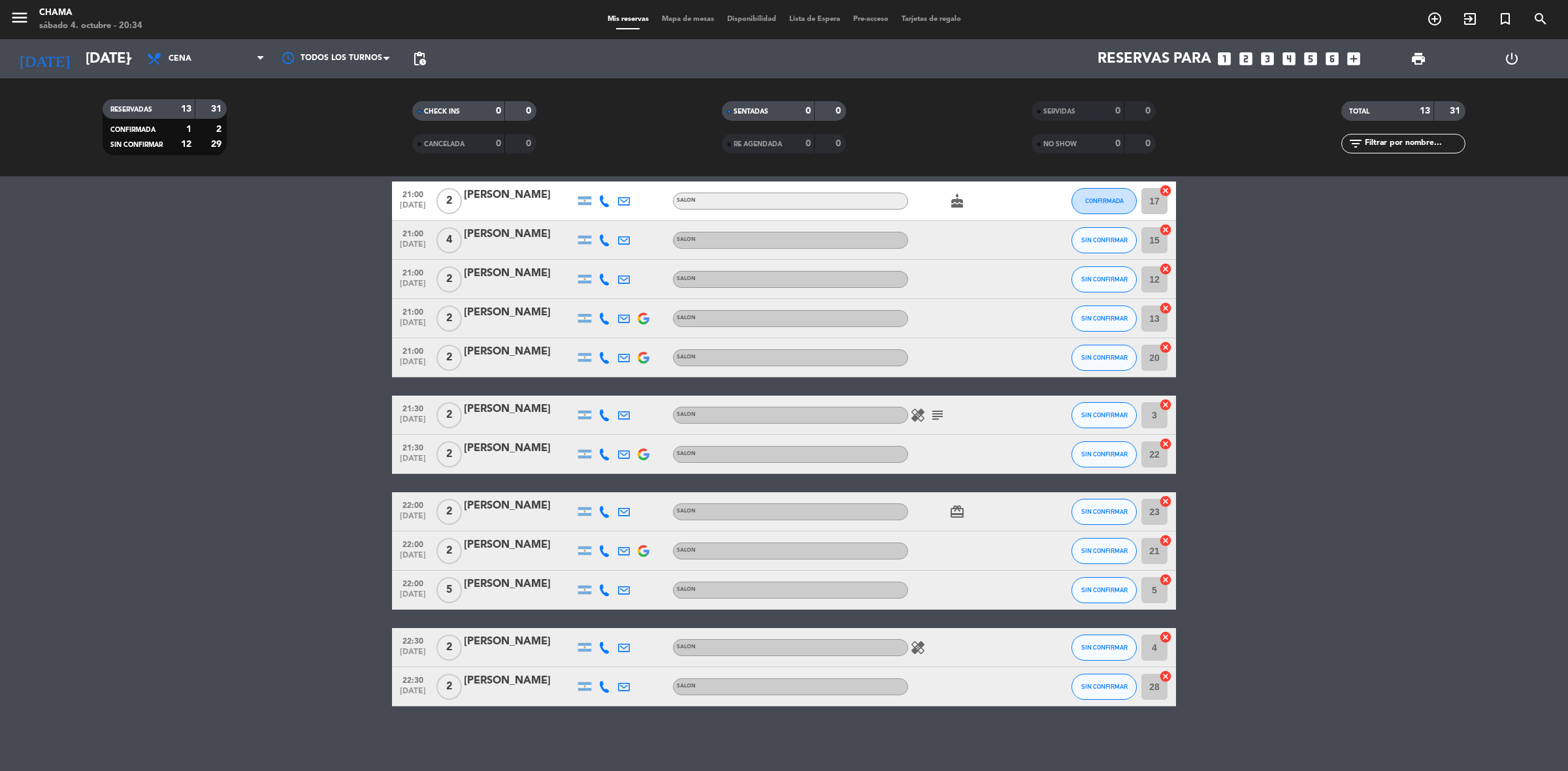
click at [674, 16] on span "Mapa de mesas" at bounding box center [687, 18] width 65 height 7
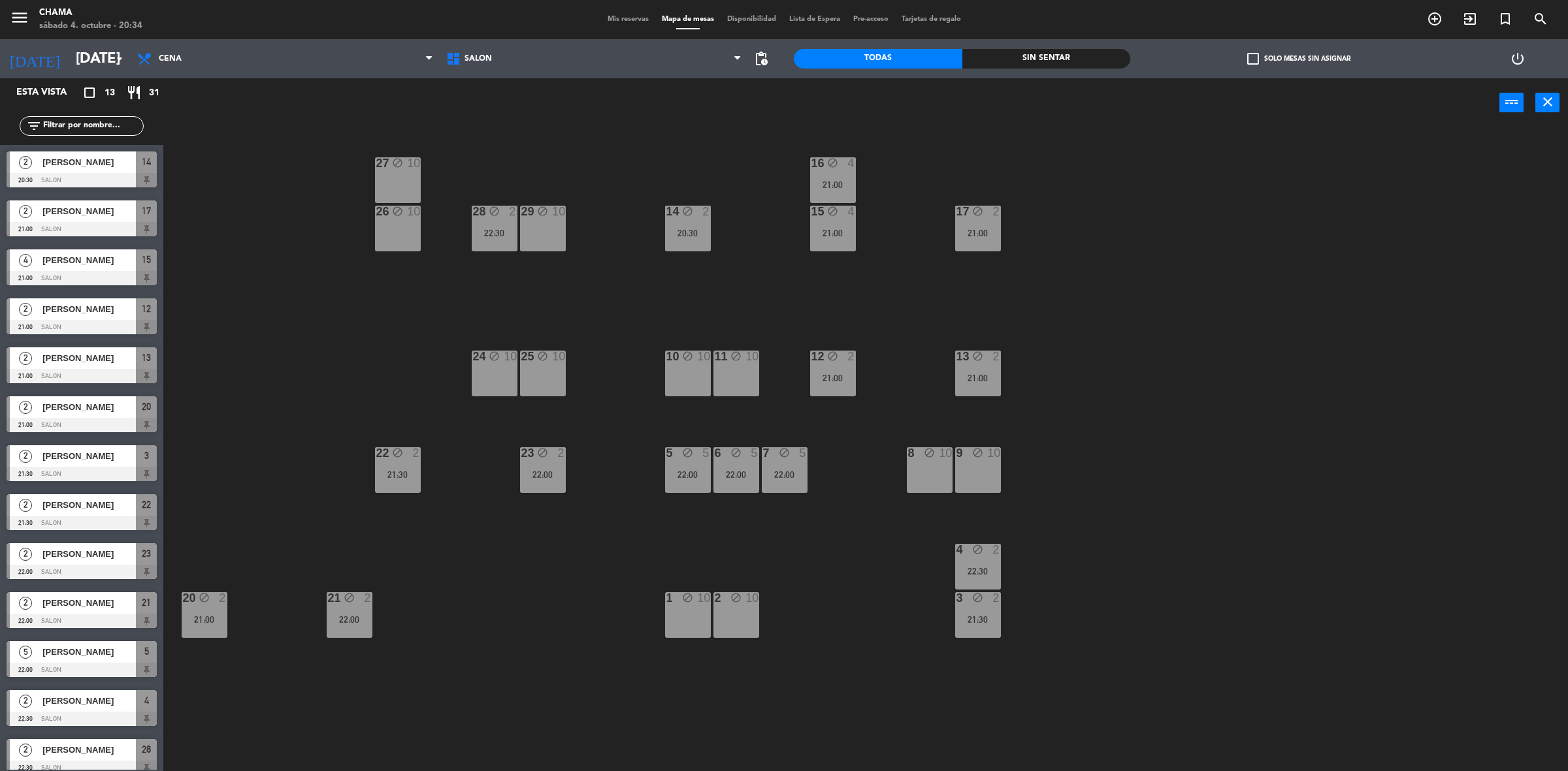
drag, startPoint x: 485, startPoint y: 386, endPoint x: 500, endPoint y: 381, distance: 15.8
click at [486, 386] on div "24 block 10" at bounding box center [495, 374] width 46 height 46
click at [542, 377] on div "25 block 10" at bounding box center [543, 374] width 46 height 46
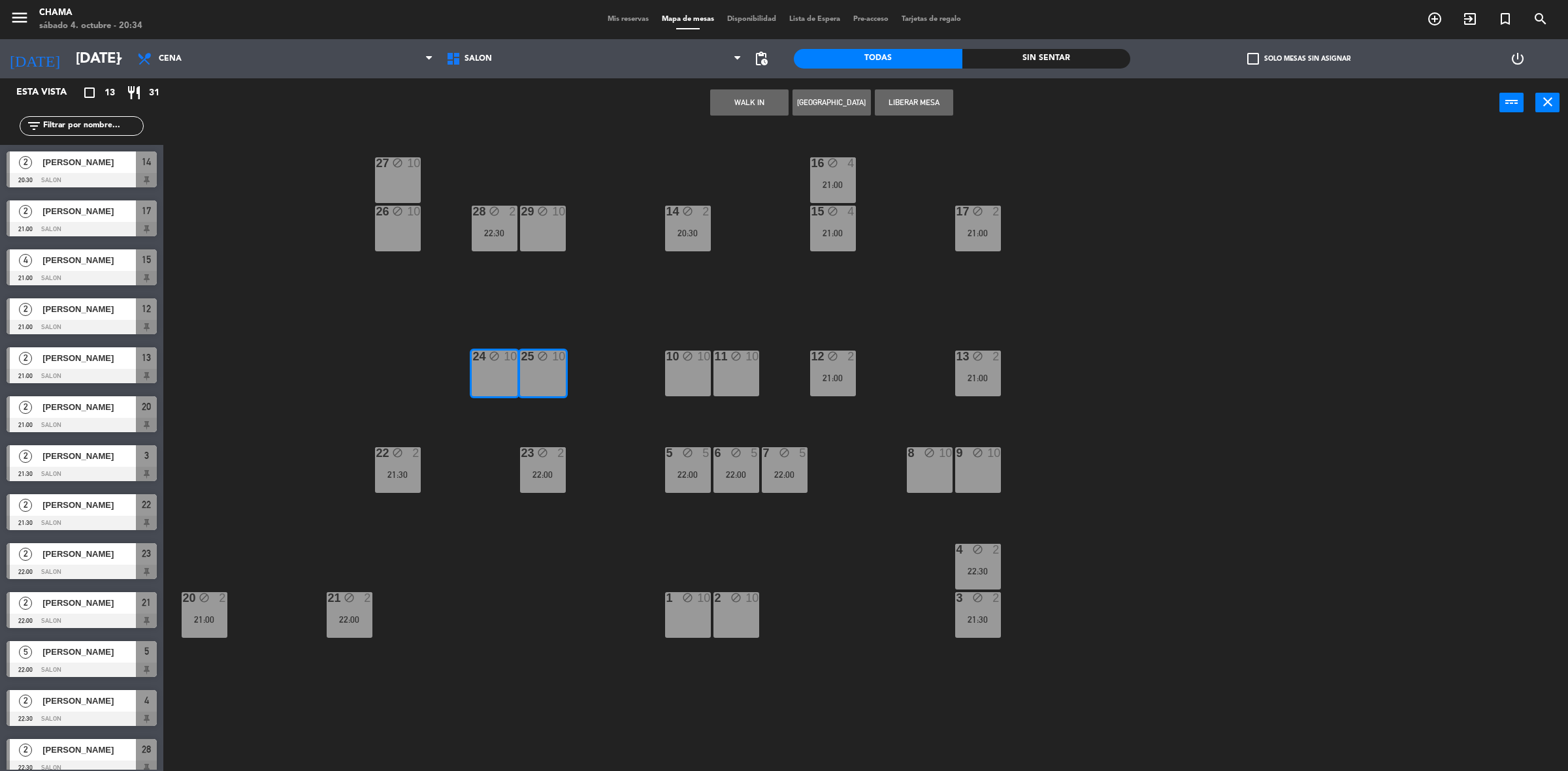
click at [890, 93] on button "Liberar Mesa" at bounding box center [914, 102] width 79 height 26
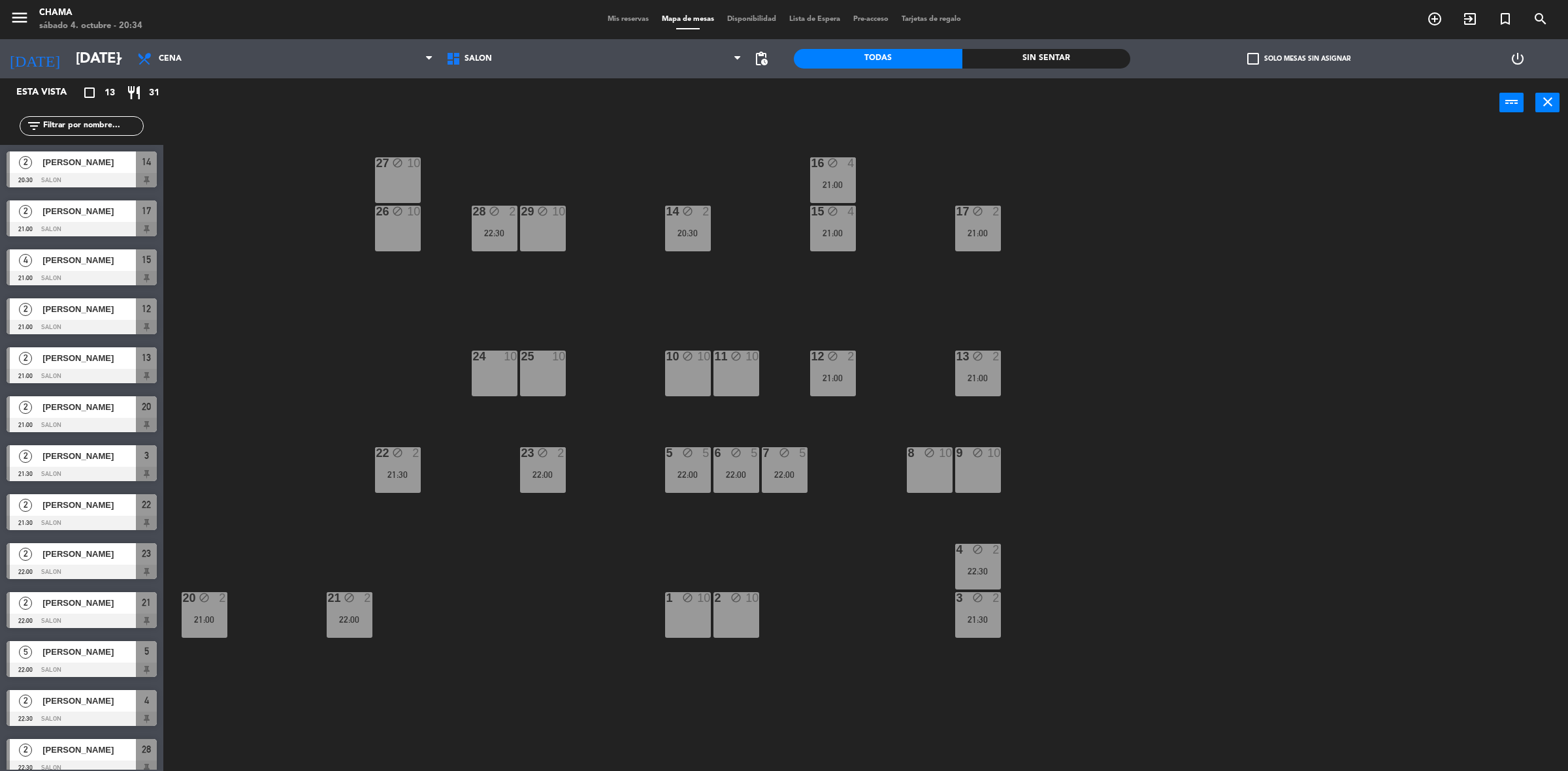
click at [527, 229] on div "29 block 10" at bounding box center [543, 229] width 46 height 46
click at [903, 102] on button "Liberar Mesa" at bounding box center [914, 102] width 79 height 26
click at [698, 378] on div "10 block 10" at bounding box center [688, 374] width 46 height 46
drag, startPoint x: 725, startPoint y: 374, endPoint x: 775, endPoint y: 294, distance: 94.3
click at [726, 374] on div "11 block 10" at bounding box center [736, 374] width 46 height 46
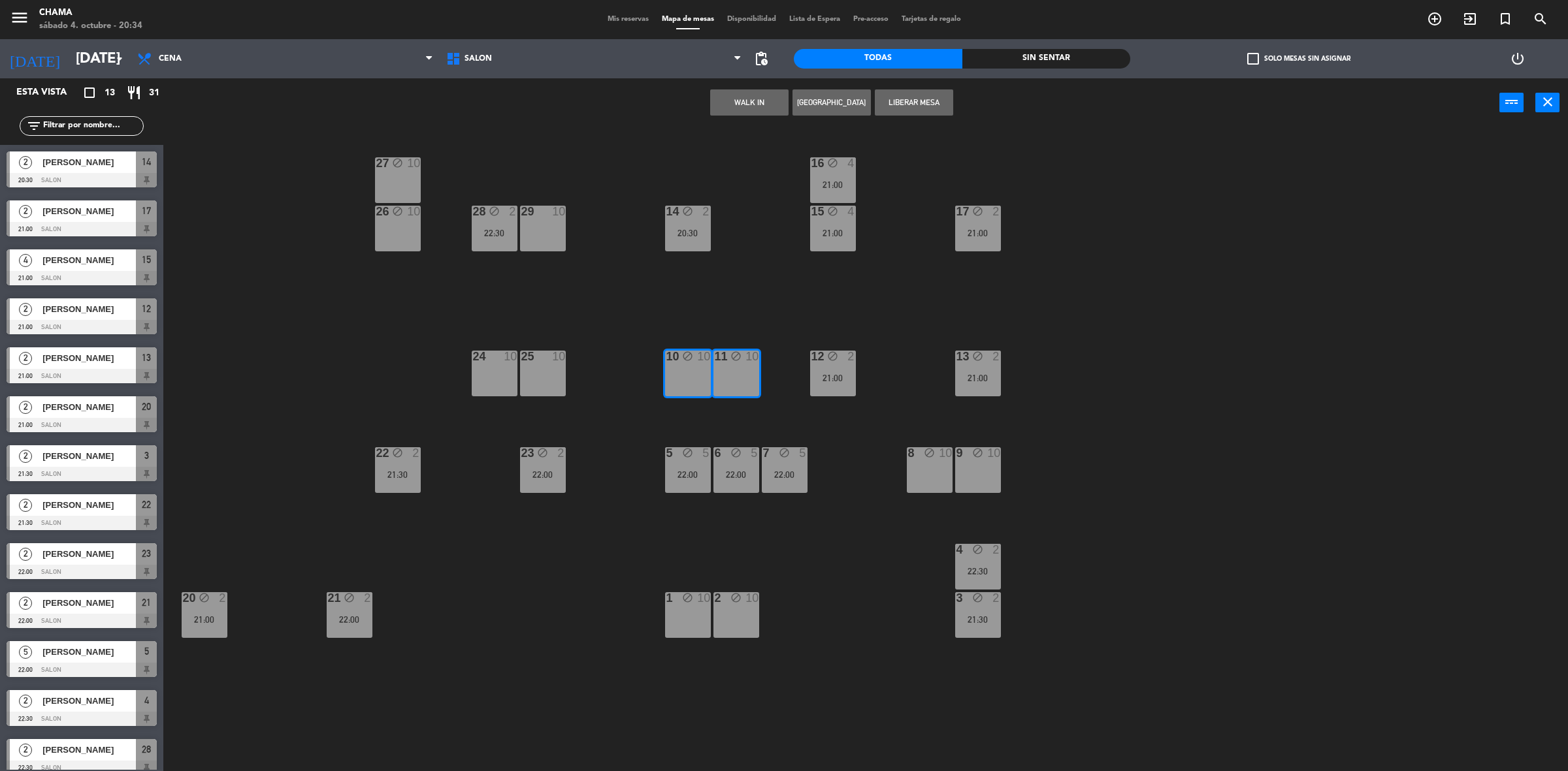
click at [924, 112] on button "Liberar Mesa" at bounding box center [914, 102] width 79 height 26
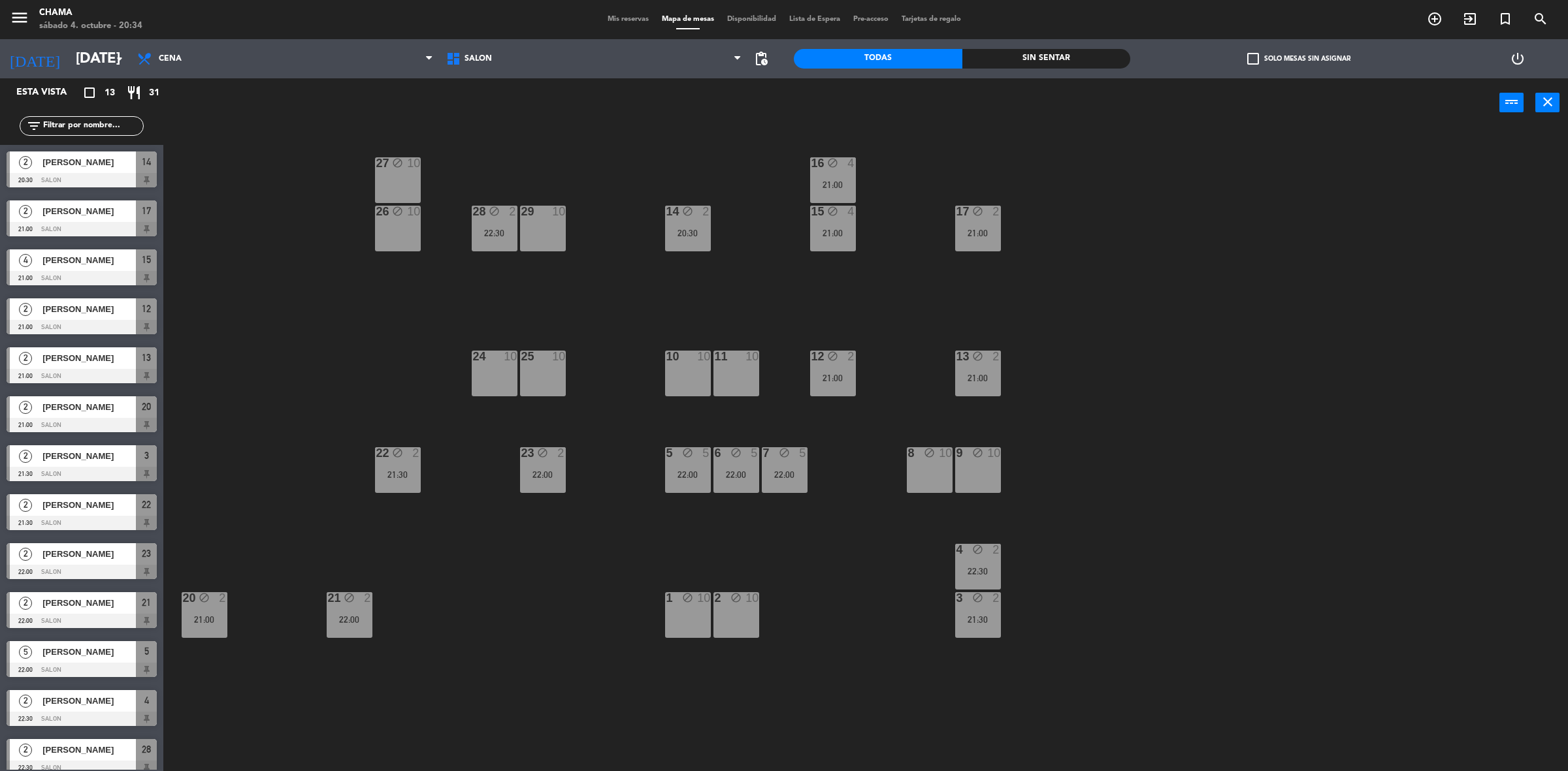
click at [683, 612] on div "1 block 10" at bounding box center [688, 615] width 46 height 46
drag, startPoint x: 723, startPoint y: 609, endPoint x: 753, endPoint y: 563, distance: 54.9
click at [724, 609] on div "2 block 10" at bounding box center [736, 615] width 46 height 46
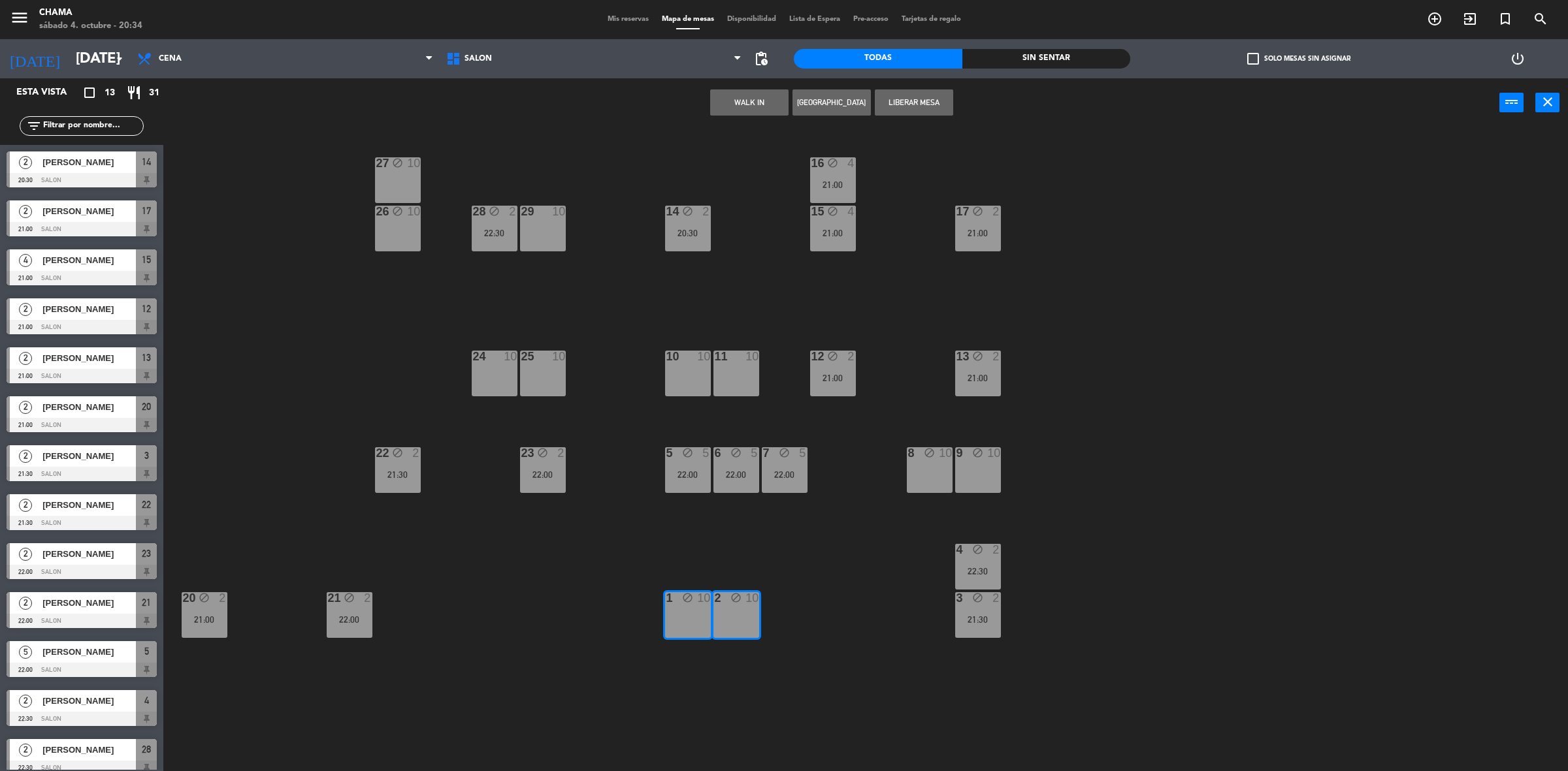
click at [899, 96] on button "Liberar Mesa" at bounding box center [914, 102] width 79 height 26
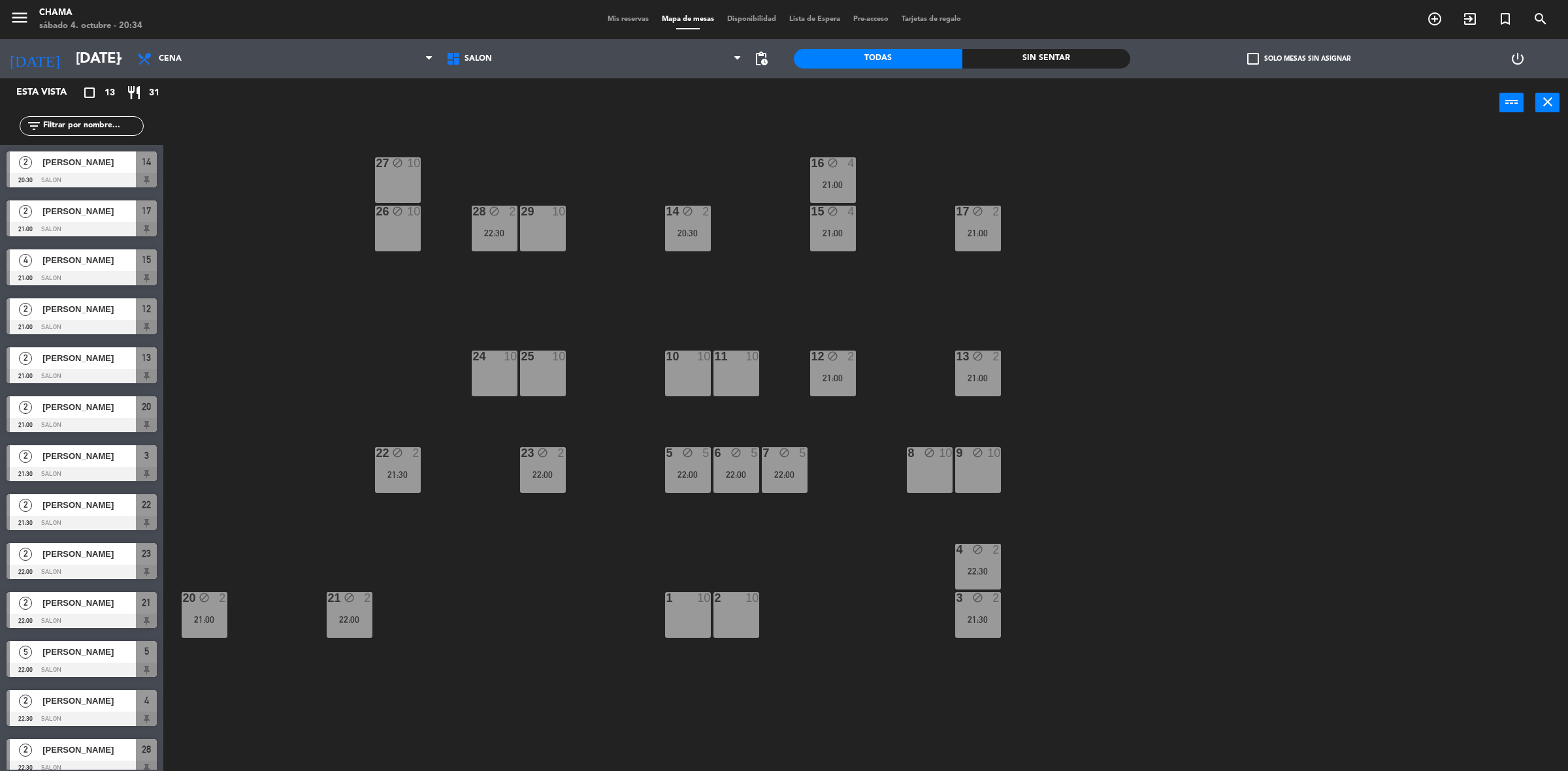
drag, startPoint x: 928, startPoint y: 458, endPoint x: 937, endPoint y: 461, distance: 9.5
click at [929, 459] on div "block" at bounding box center [929, 453] width 21 height 12
drag, startPoint x: 955, startPoint y: 460, endPoint x: 961, endPoint y: 448, distance: 13.4
click at [956, 459] on div "27 block 10 16 block 4 21:00 29 10 28 block 2 22:30 26 block 10 14 block 2 20:3…" at bounding box center [873, 456] width 1389 height 644
drag, startPoint x: 975, startPoint y: 460, endPoint x: 941, endPoint y: 464, distance: 34.2
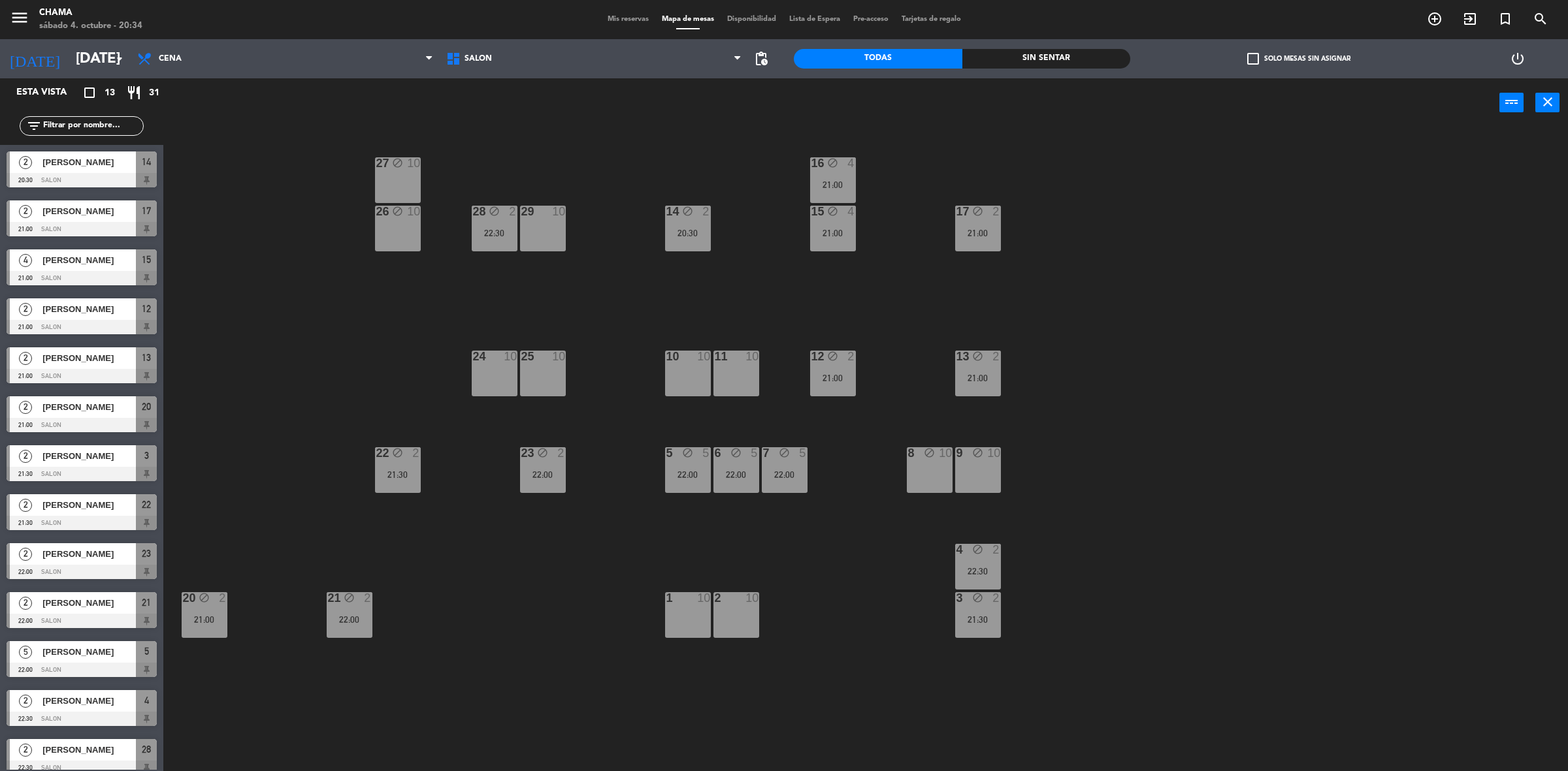
click at [964, 461] on div "9 block 10" at bounding box center [978, 470] width 46 height 46
click at [937, 465] on div "8 block 10" at bounding box center [930, 470] width 46 height 46
drag, startPoint x: 969, startPoint y: 465, endPoint x: 971, endPoint y: 460, distance: 5.4
click at [971, 465] on div "9 block 10" at bounding box center [978, 470] width 46 height 46
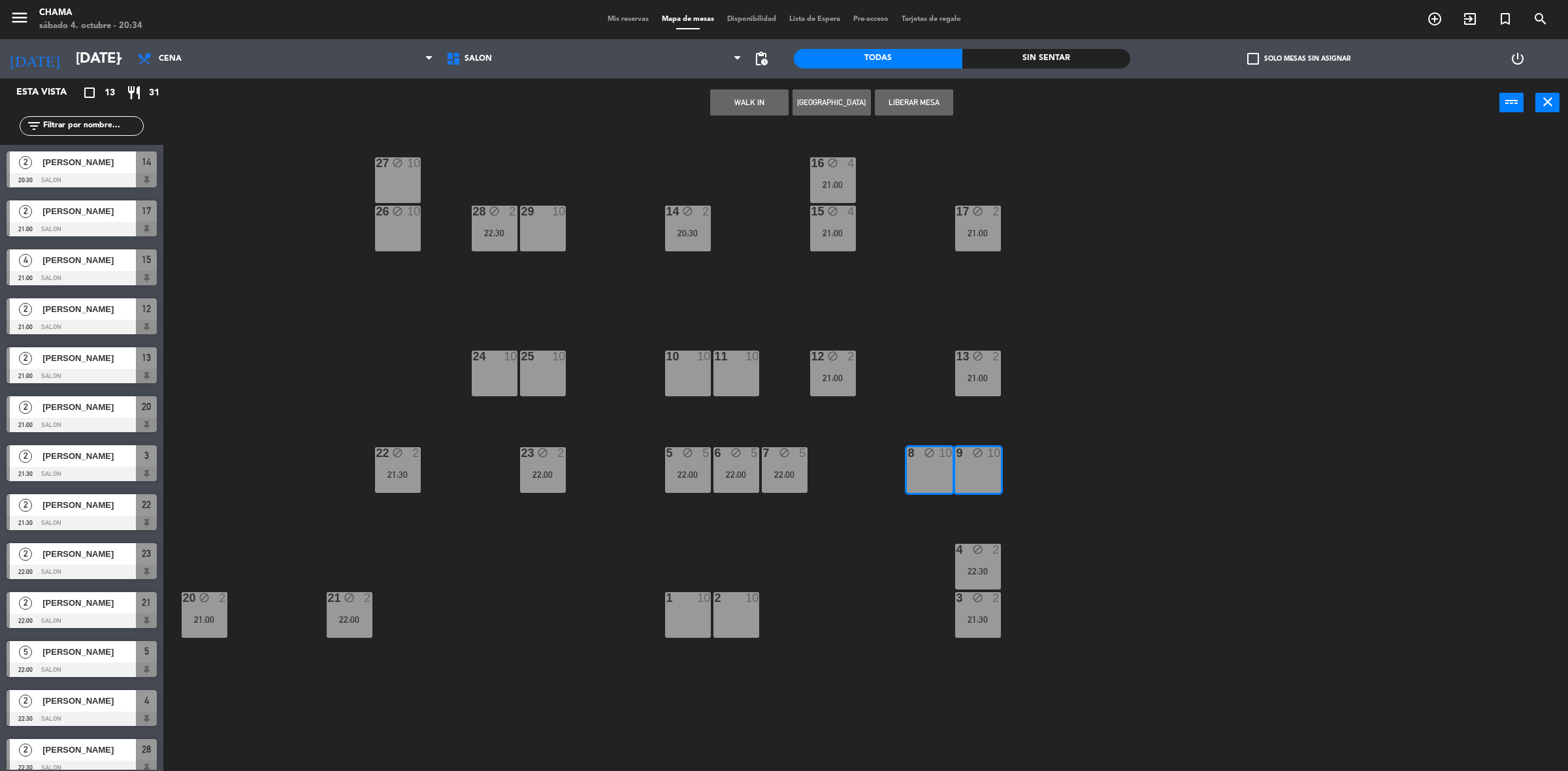
click at [906, 99] on button "Liberar Mesa" at bounding box center [914, 102] width 79 height 26
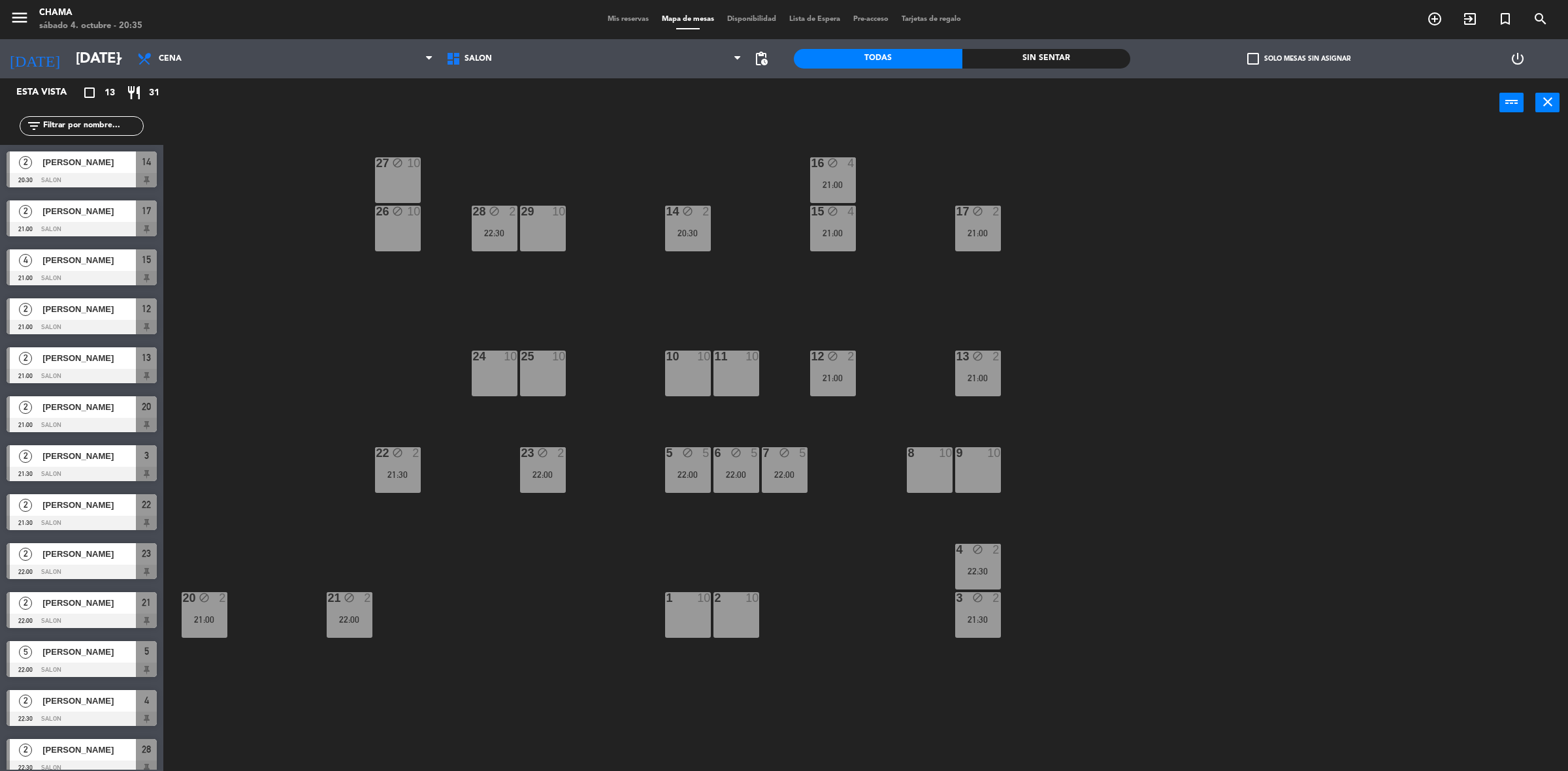
click at [607, 15] on span "Mis reservas" at bounding box center [628, 18] width 54 height 7
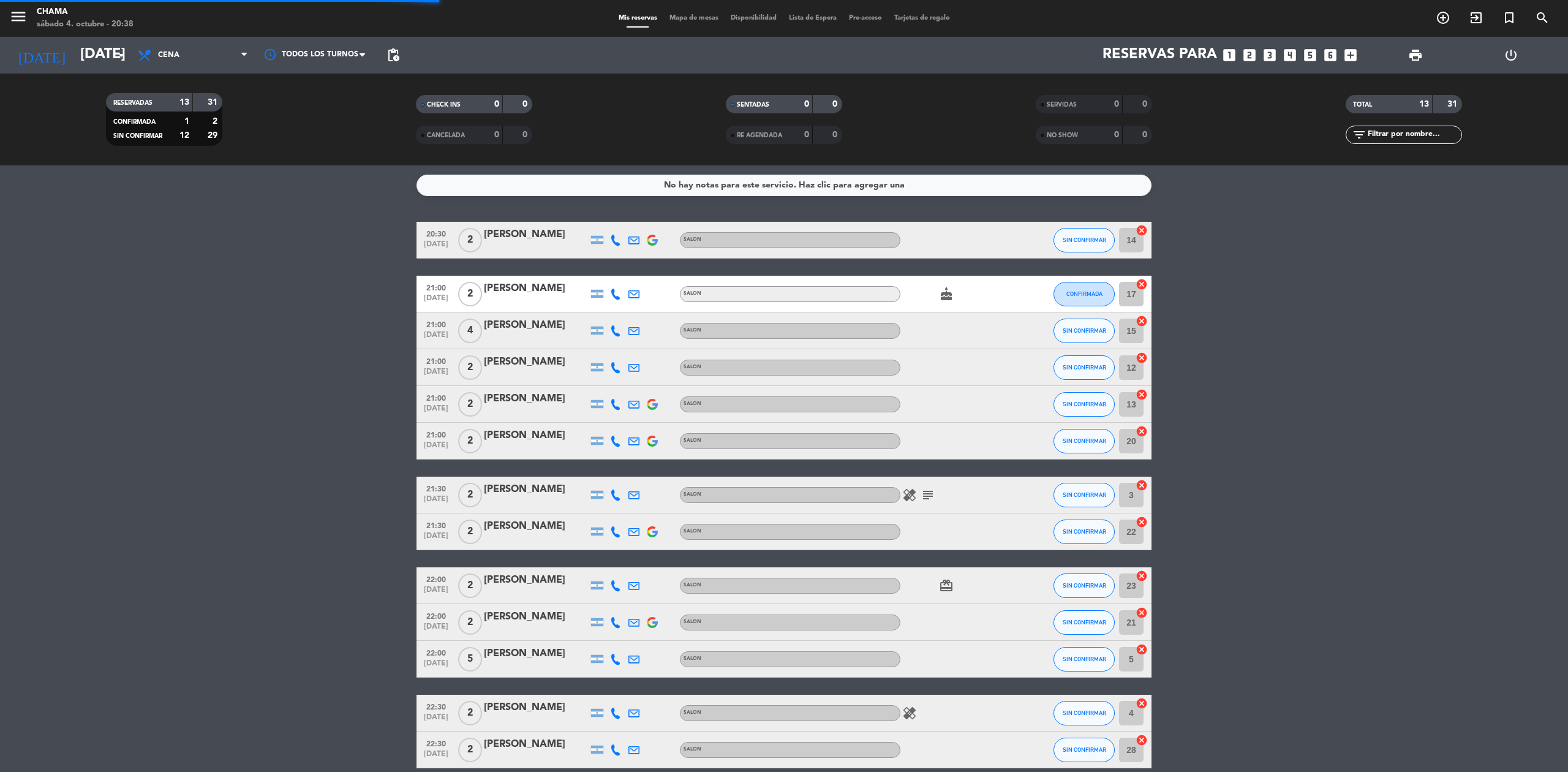
drag, startPoint x: 1464, startPoint y: 0, endPoint x: 1206, endPoint y: 412, distance: 486.1
click at [1202, 412] on bookings-row "20:30 oct. 4 2 Mariano Rodriguez SALON SIN CONFIRMAR 14 cancel 21:00 oct. 4 2 F…" at bounding box center [784, 495] width 1568 height 547
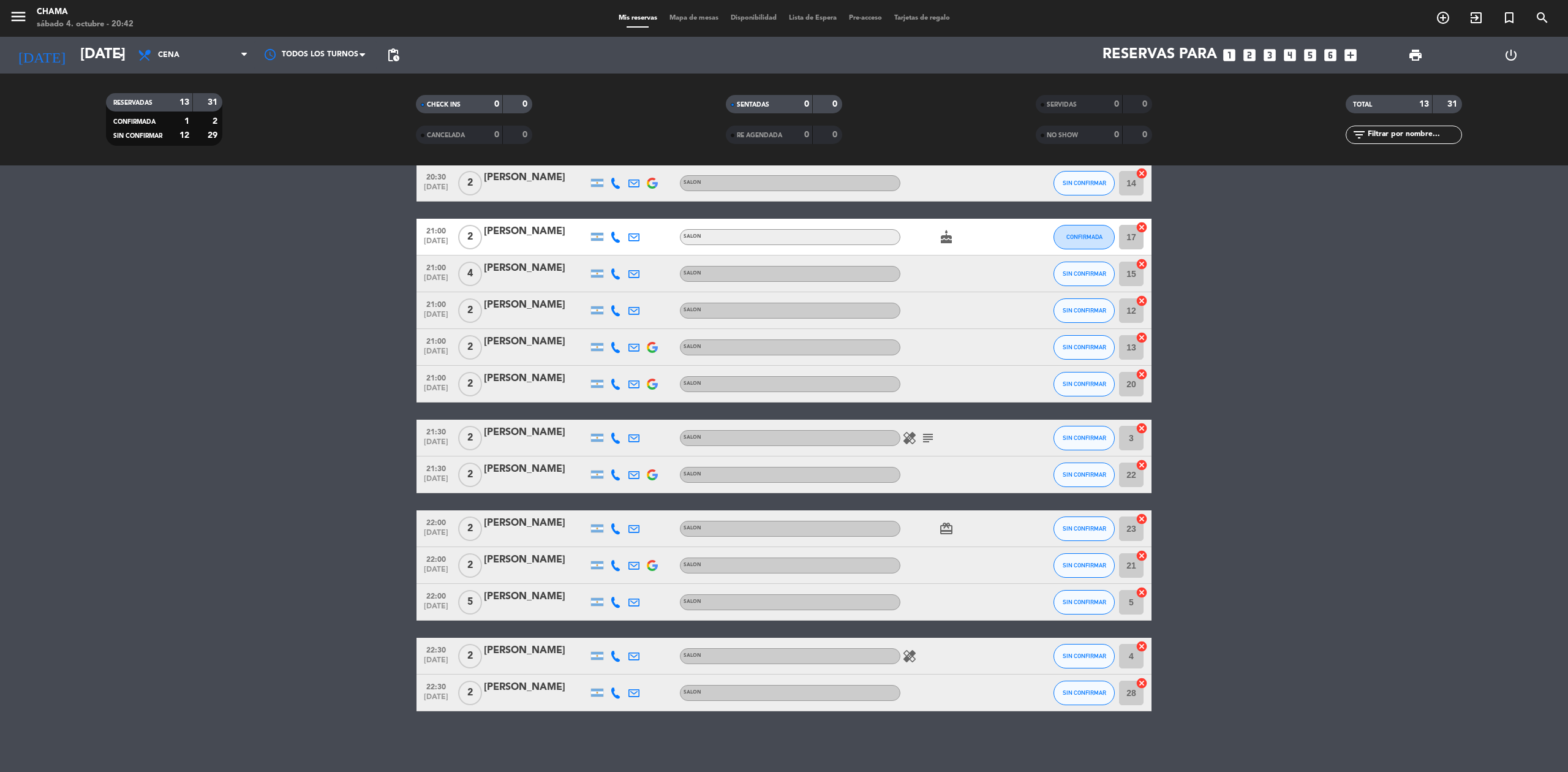
click at [905, 655] on icon "healing" at bounding box center [910, 657] width 14 height 14
click at [945, 527] on icon "card_giftcard" at bounding box center [947, 528] width 14 height 14
click at [911, 441] on icon "healing" at bounding box center [910, 438] width 14 height 14
click at [925, 438] on icon "subject" at bounding box center [928, 438] width 14 height 14
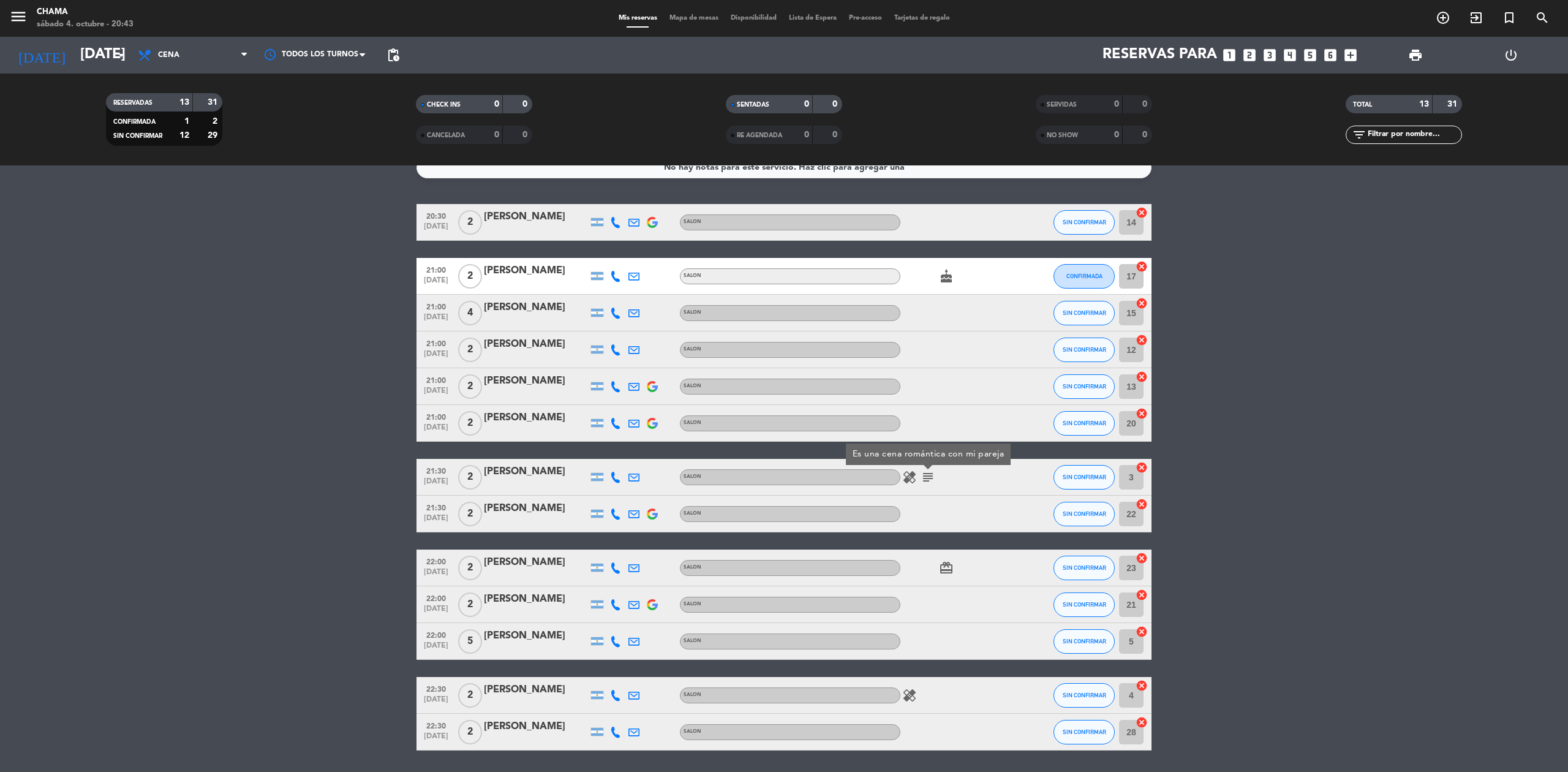
scroll to position [0, 0]
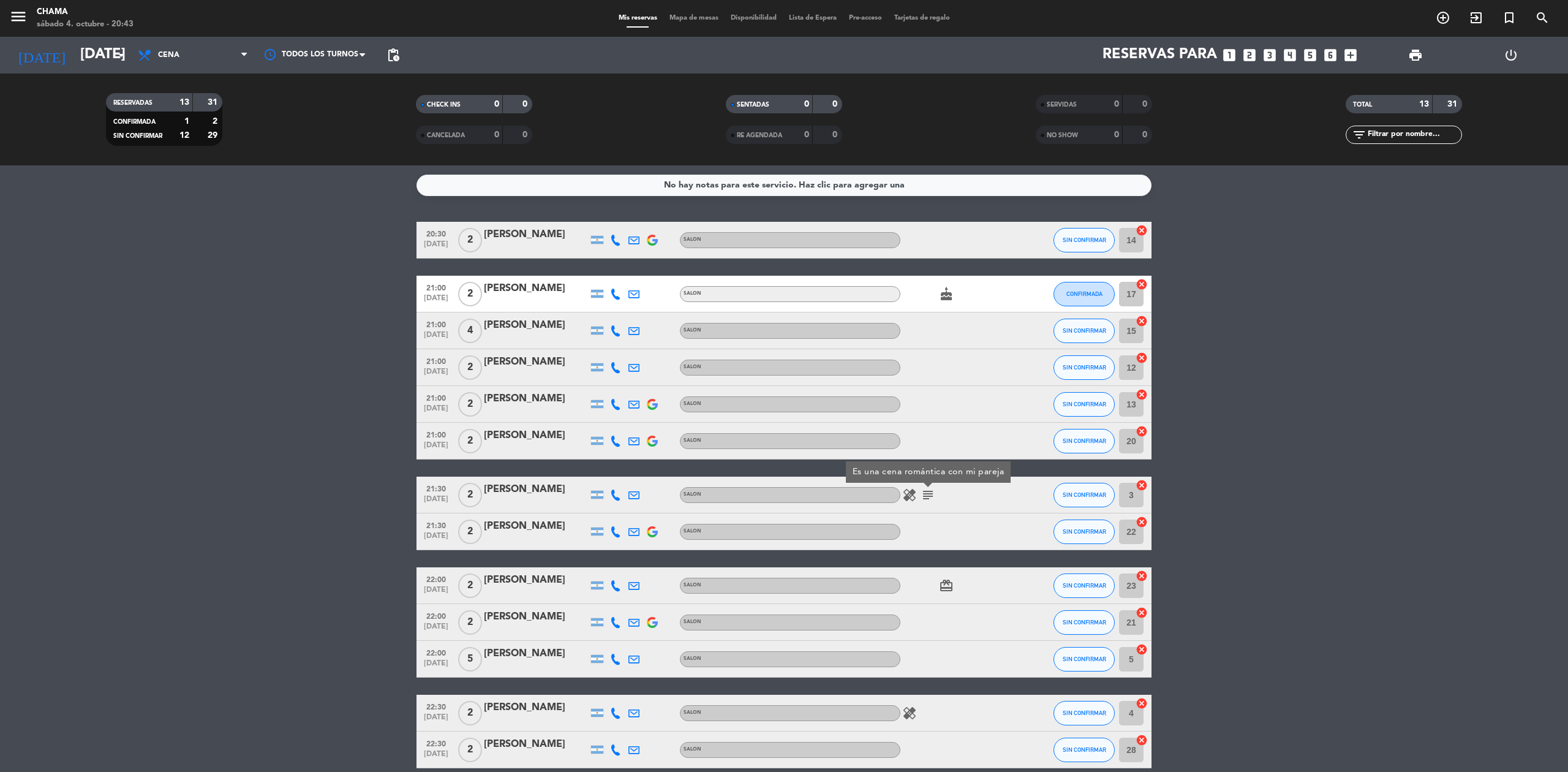
click at [951, 294] on icon "cake" at bounding box center [947, 294] width 14 height 14
click at [1276, 336] on bookings-row "20:30 oct. 4 2 Mariano Rodriguez SALON SIN CONFIRMAR 14 cancel 21:00 oct. 4 2 F…" at bounding box center [784, 495] width 1568 height 547
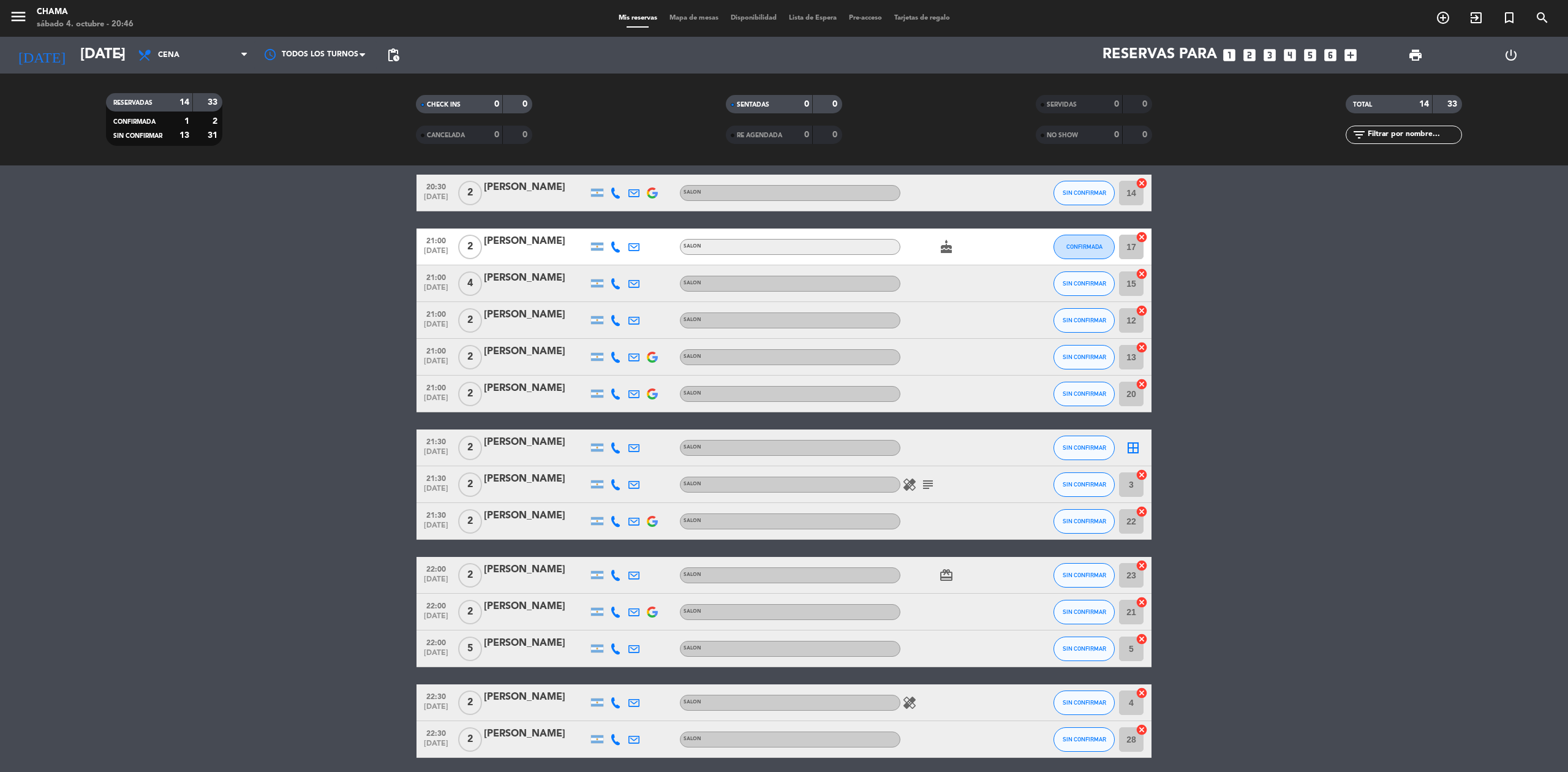
scroll to position [94, 0]
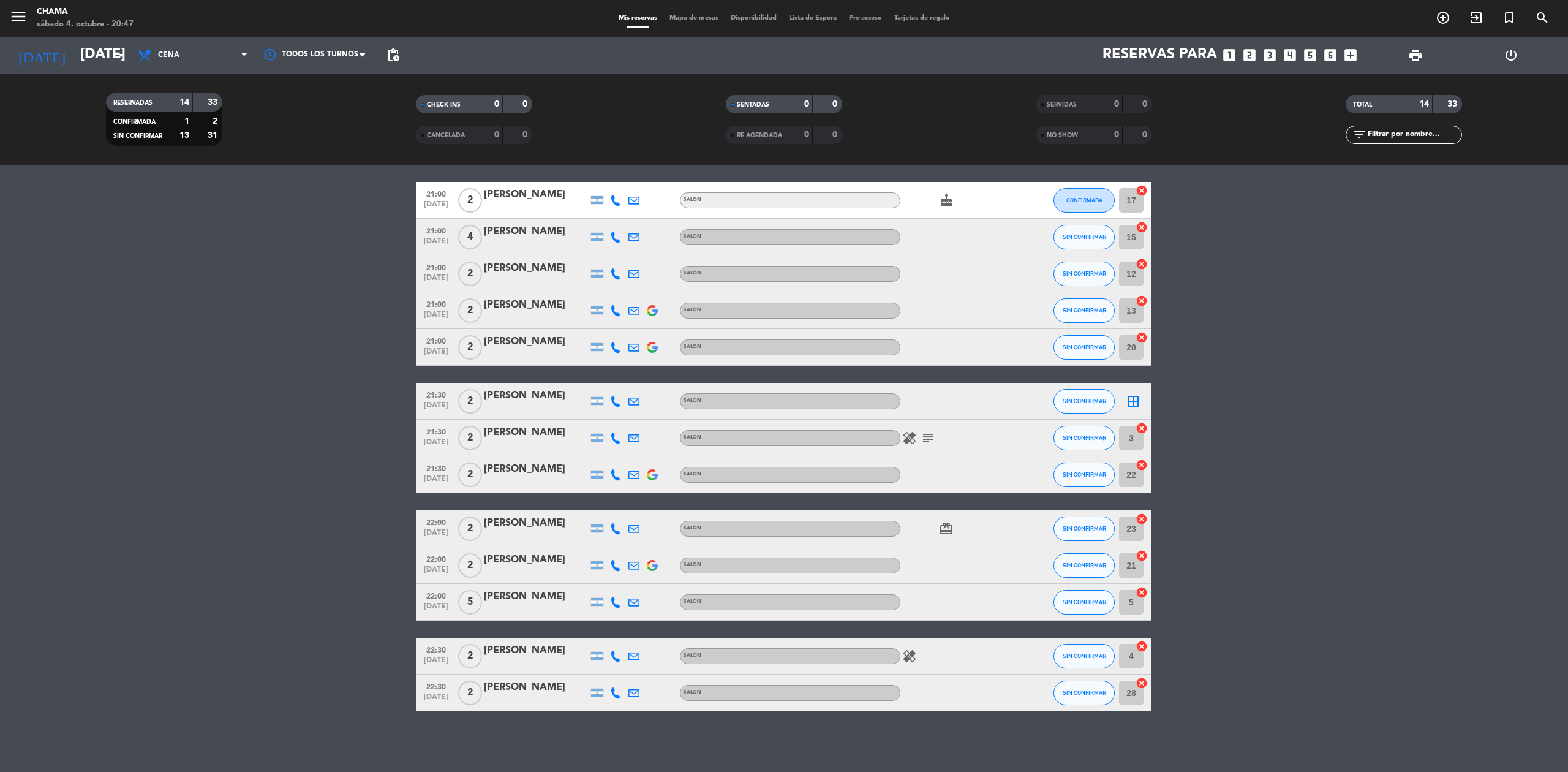
click at [1130, 397] on icon "border_all" at bounding box center [1133, 401] width 14 height 14
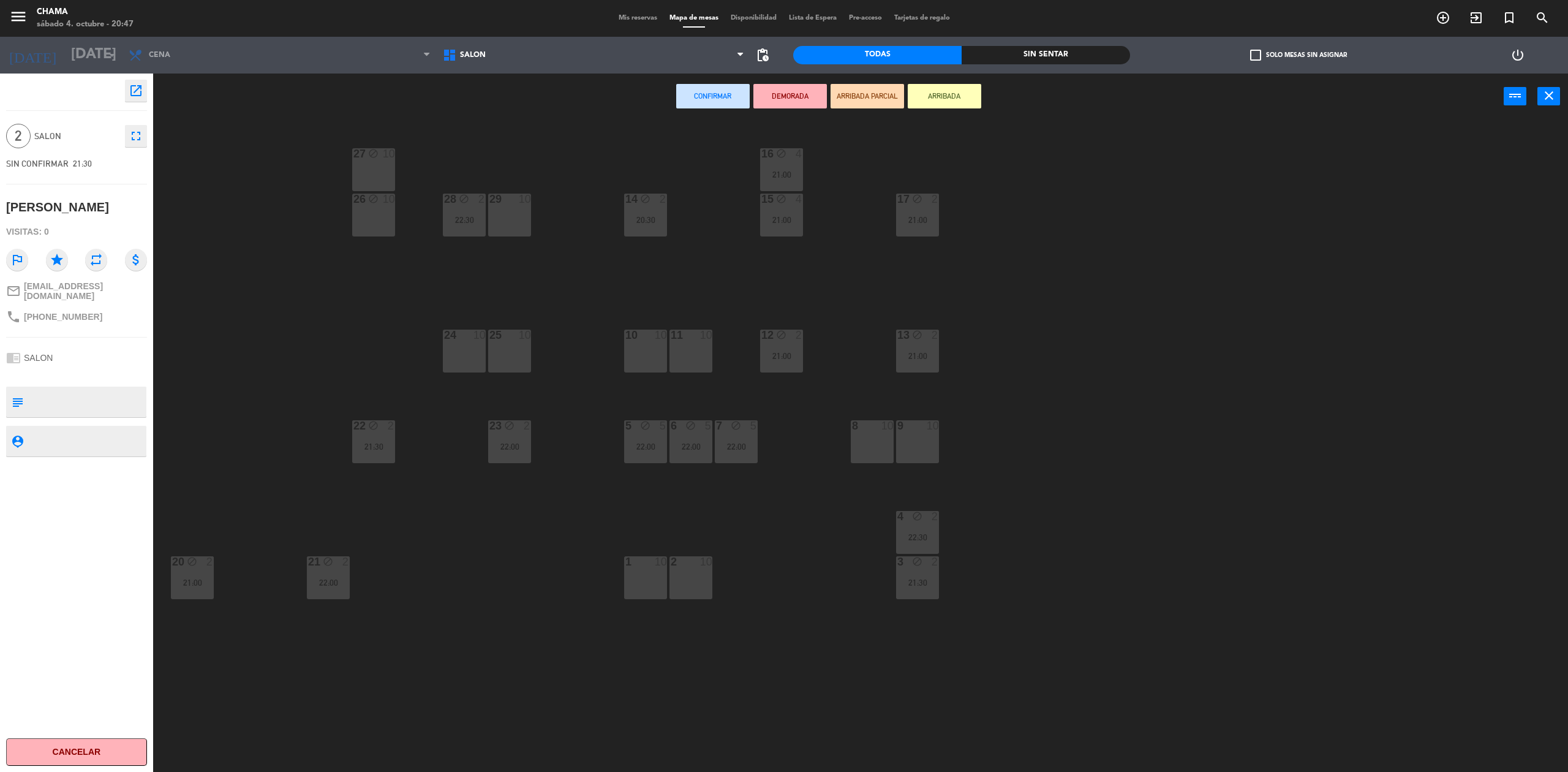
click at [518, 213] on div "29 10" at bounding box center [510, 216] width 43 height 43
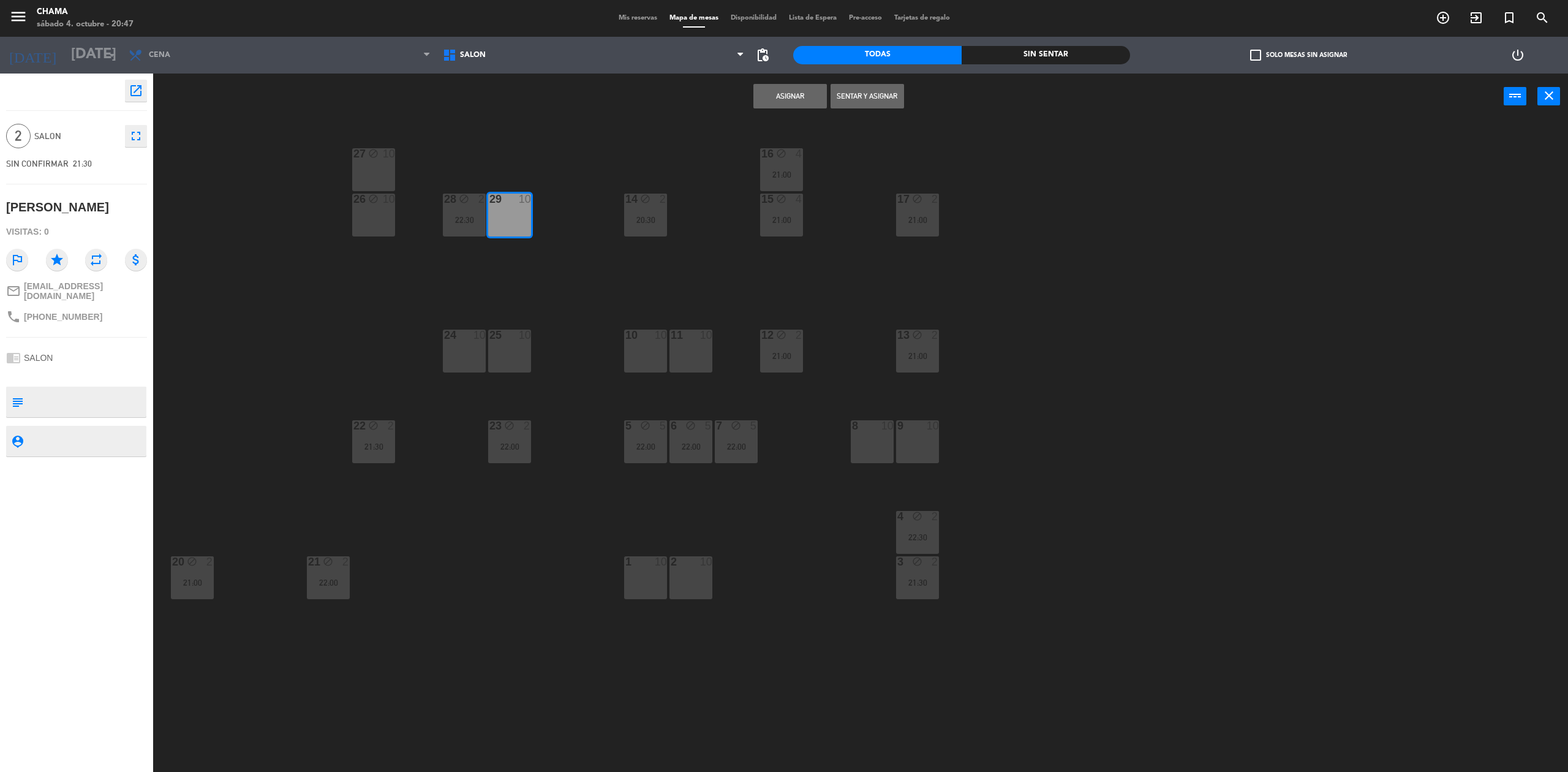
click at [793, 96] on button "Asignar" at bounding box center [791, 96] width 74 height 24
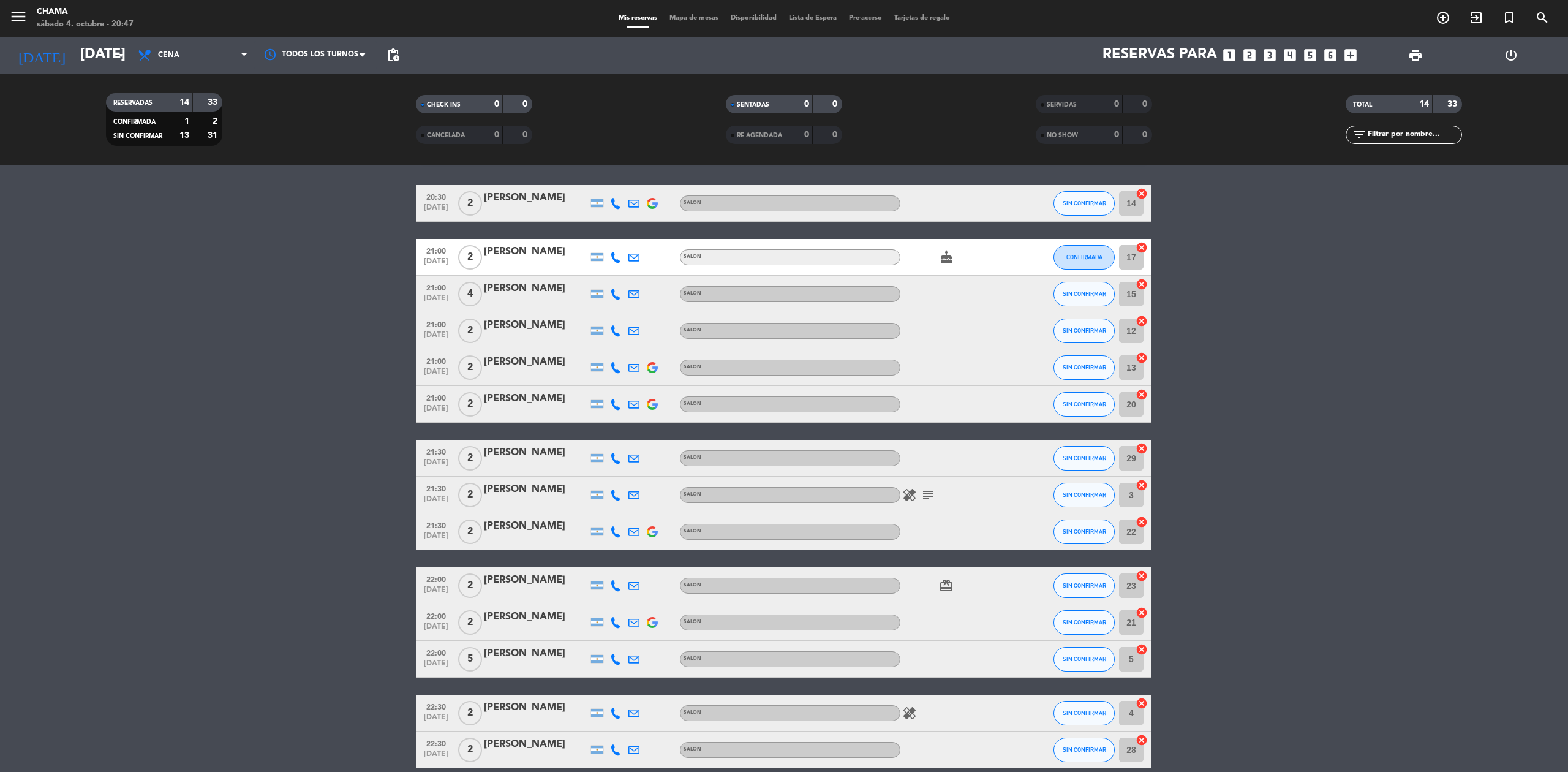
scroll to position [94, 0]
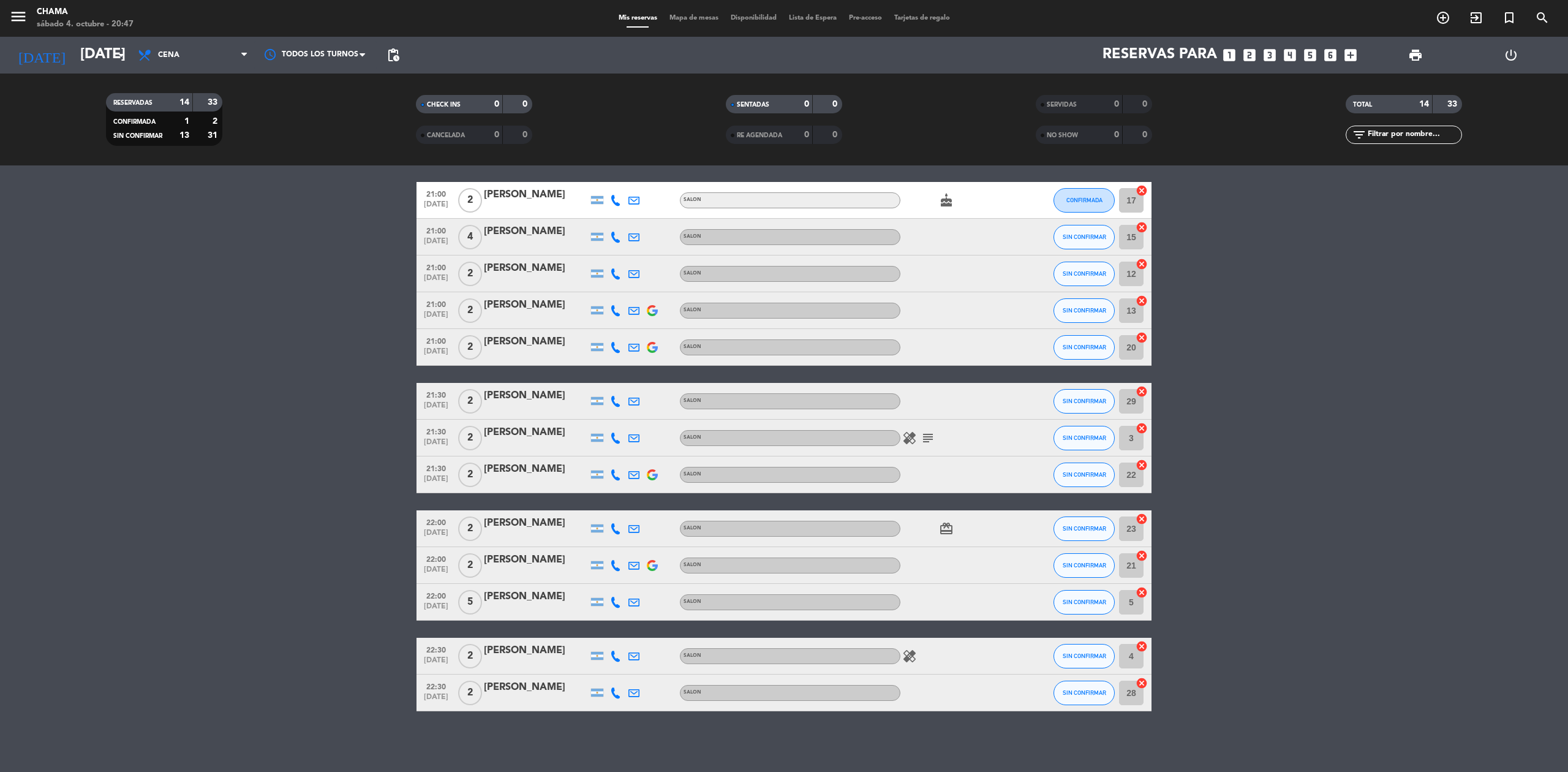
click at [680, 16] on span "Mapa de mesas" at bounding box center [694, 17] width 61 height 6
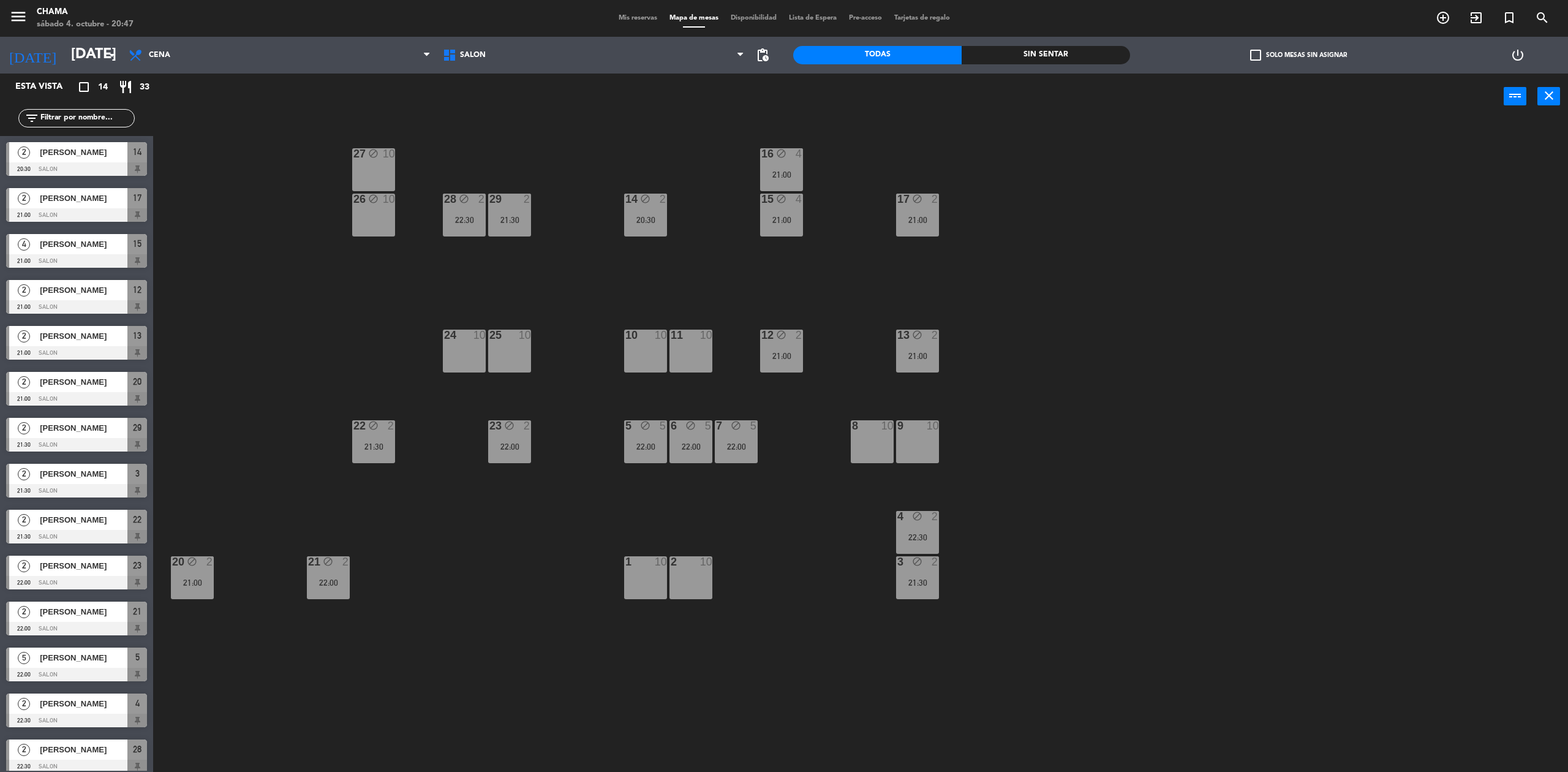
drag, startPoint x: 473, startPoint y: 358, endPoint x: 515, endPoint y: 361, distance: 42.1
click at [473, 358] on div "24 10" at bounding box center [464, 352] width 43 height 43
click at [516, 361] on div "25 10" at bounding box center [510, 352] width 43 height 43
click at [909, 96] on button "Bloquear Mesa" at bounding box center [906, 96] width 74 height 24
click at [515, 221] on div "21:30" at bounding box center [510, 220] width 43 height 9
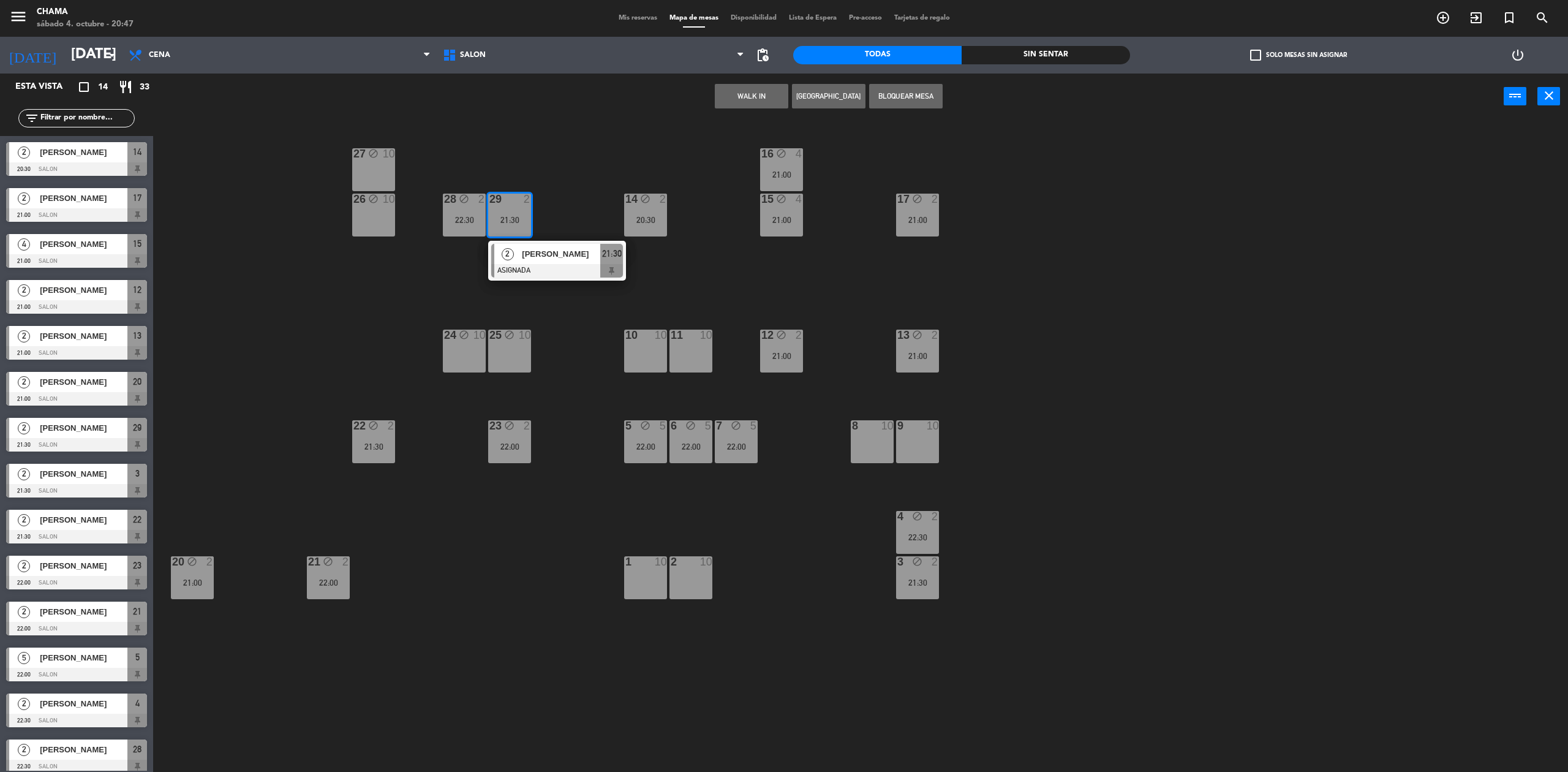
click at [922, 91] on button "Bloquear Mesa" at bounding box center [906, 96] width 74 height 24
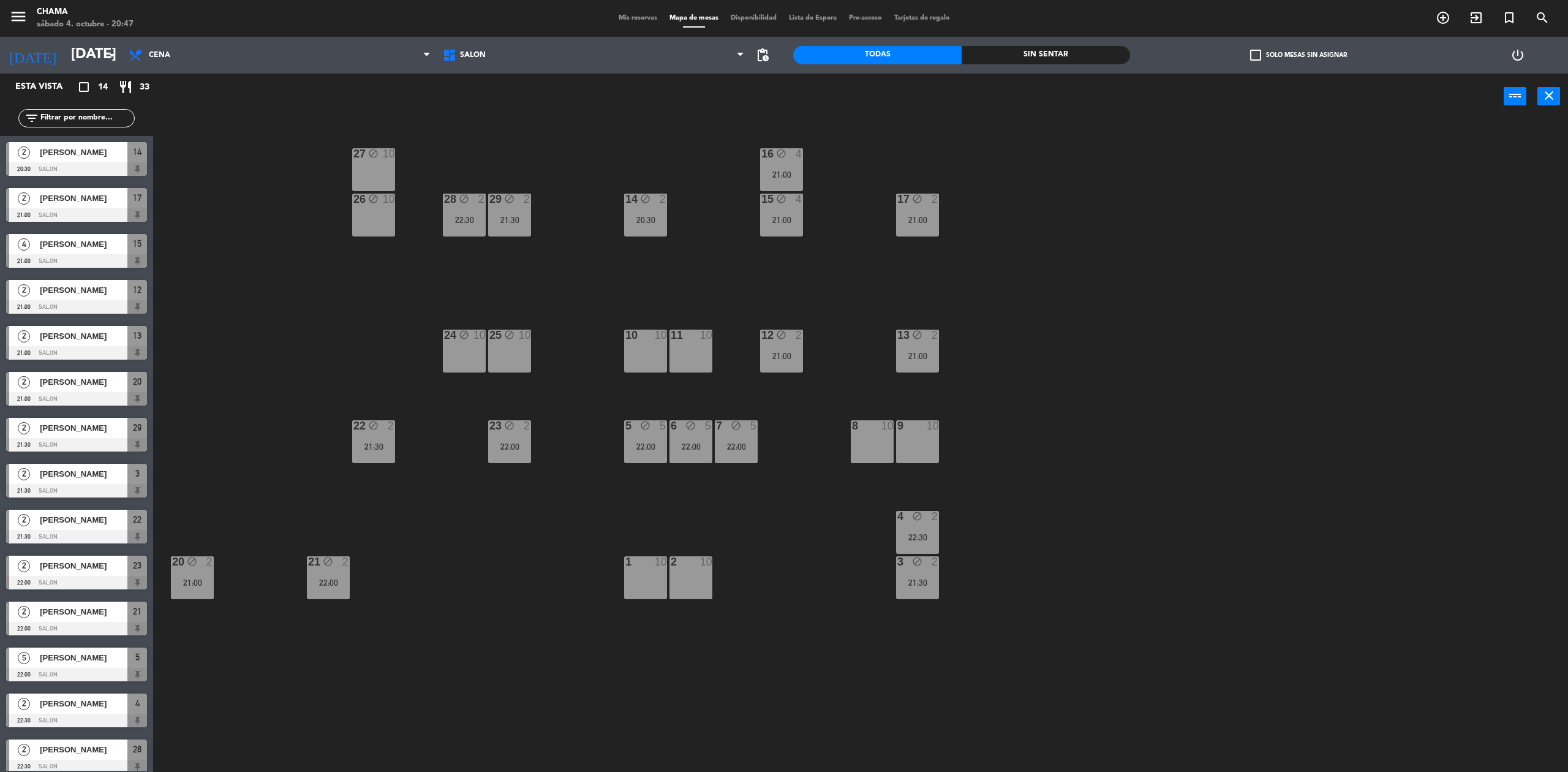
drag, startPoint x: 645, startPoint y: 355, endPoint x: 692, endPoint y: 353, distance: 47.0
click at [670, 354] on div "27 block 10 16 block 4 21:00 29 block 2 21:30 28 block 2 22:30 26 block 10 14 b…" at bounding box center [869, 454] width 1399 height 653
click at [692, 353] on div "11 10" at bounding box center [692, 352] width 43 height 43
click at [646, 349] on div "10 10" at bounding box center [646, 352] width 43 height 43
click at [883, 89] on button "Bloquear Mesa" at bounding box center [906, 96] width 74 height 24
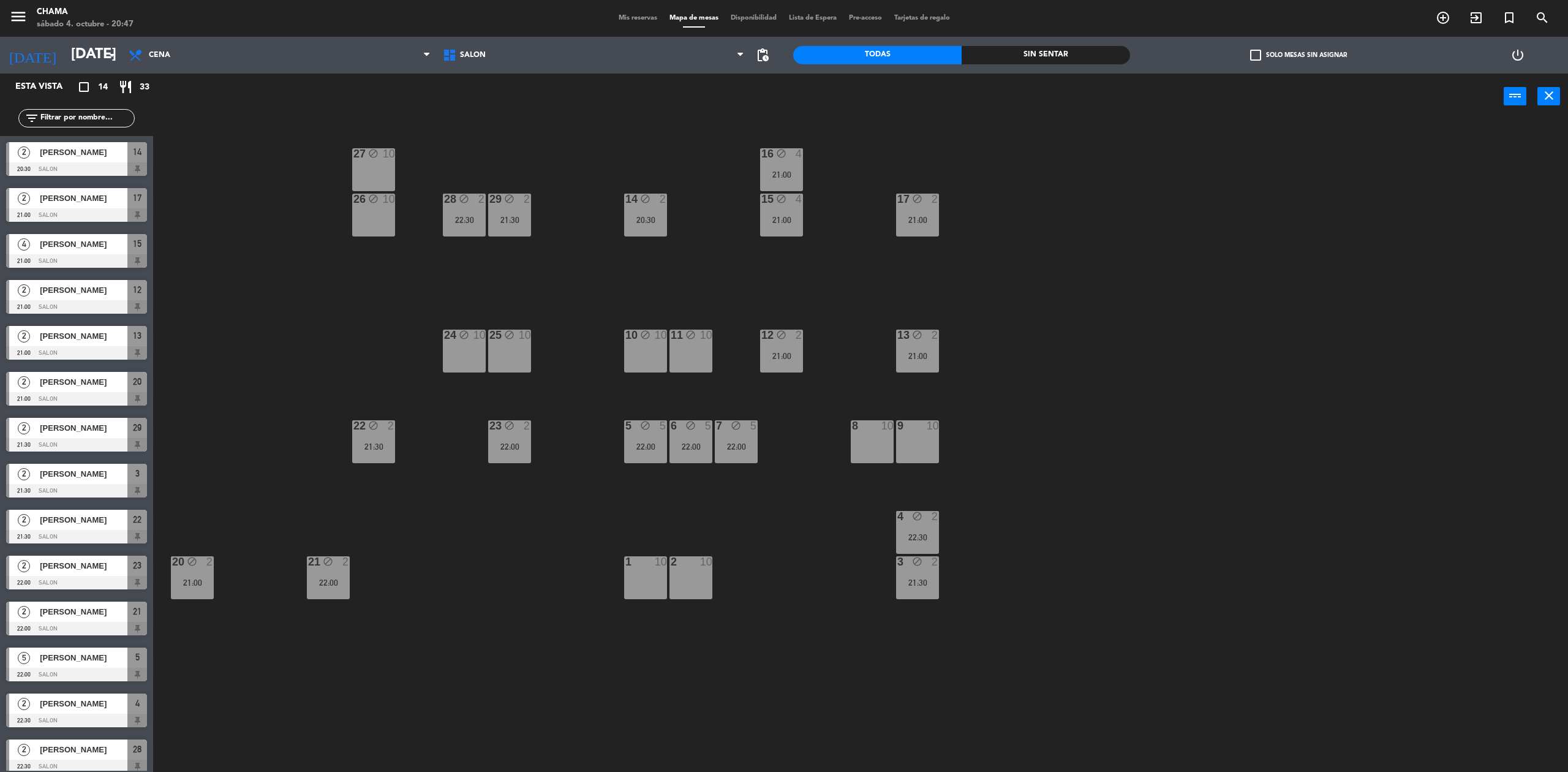
drag, startPoint x: 643, startPoint y: 569, endPoint x: 674, endPoint y: 572, distance: 31.1
click at [643, 569] on div "1 10" at bounding box center [646, 563] width 43 height 13
click at [689, 574] on div "2 10" at bounding box center [692, 578] width 43 height 43
click at [900, 99] on button "Bloquear Mesa" at bounding box center [906, 96] width 74 height 24
click at [871, 435] on div "8 10" at bounding box center [873, 442] width 43 height 43
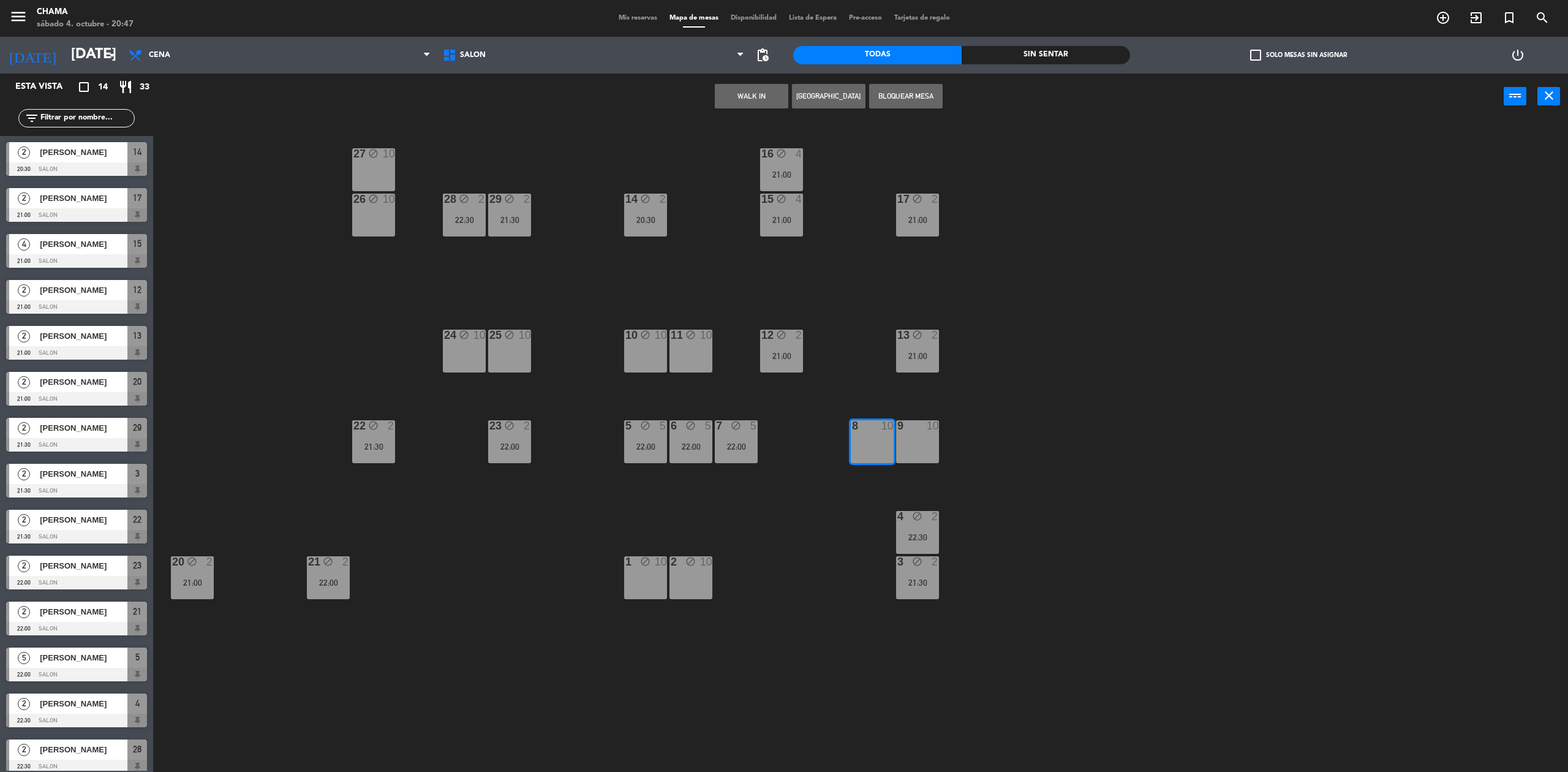
click at [904, 435] on div "9 10" at bounding box center [918, 442] width 43 height 43
click at [890, 91] on button "Bloquear Mesa" at bounding box center [906, 96] width 74 height 24
click at [637, 16] on span "Mis reservas" at bounding box center [637, 17] width 50 height 6
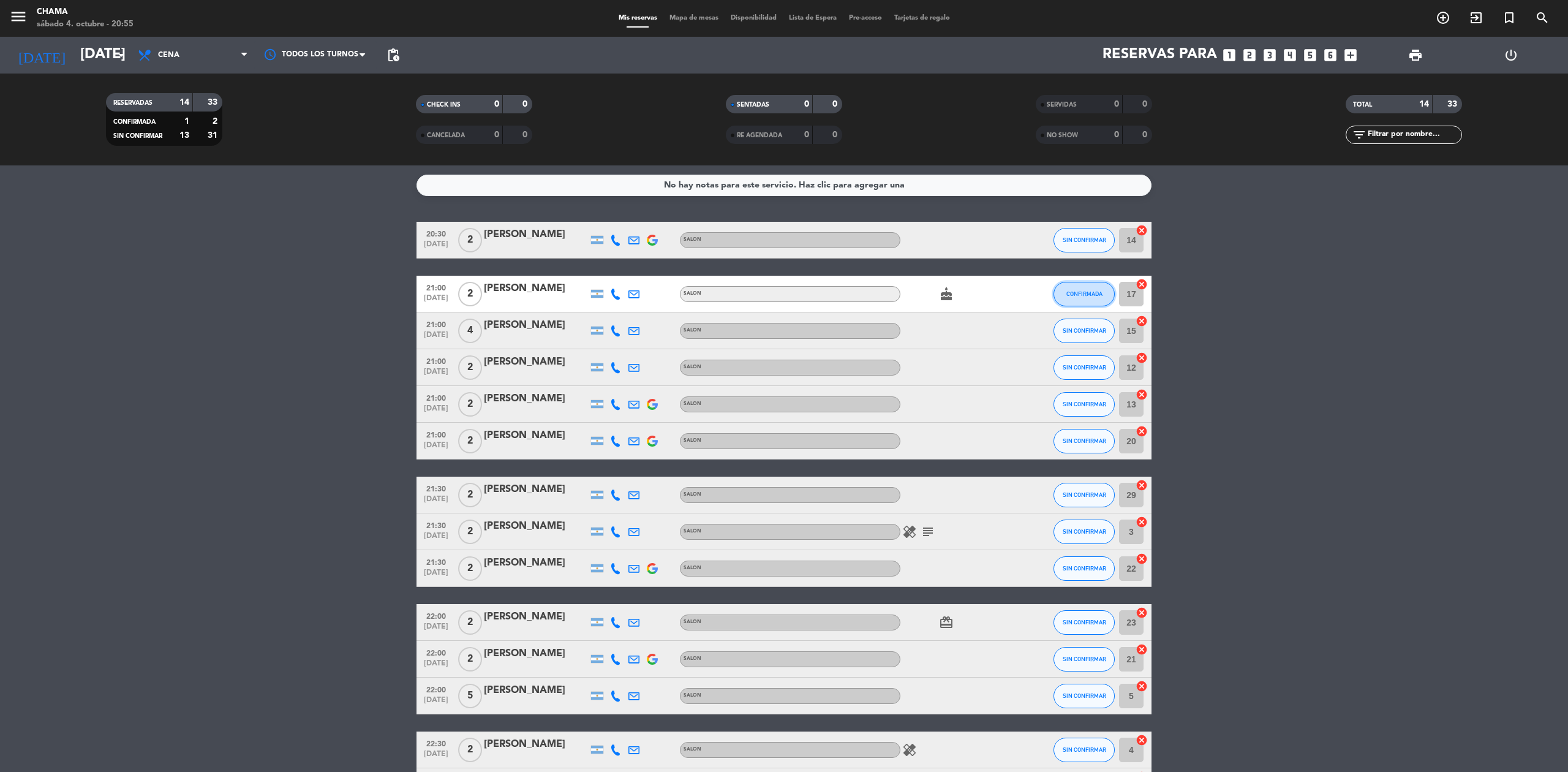
click at [1087, 290] on span "CONFIRMADA" at bounding box center [1085, 293] width 36 height 6
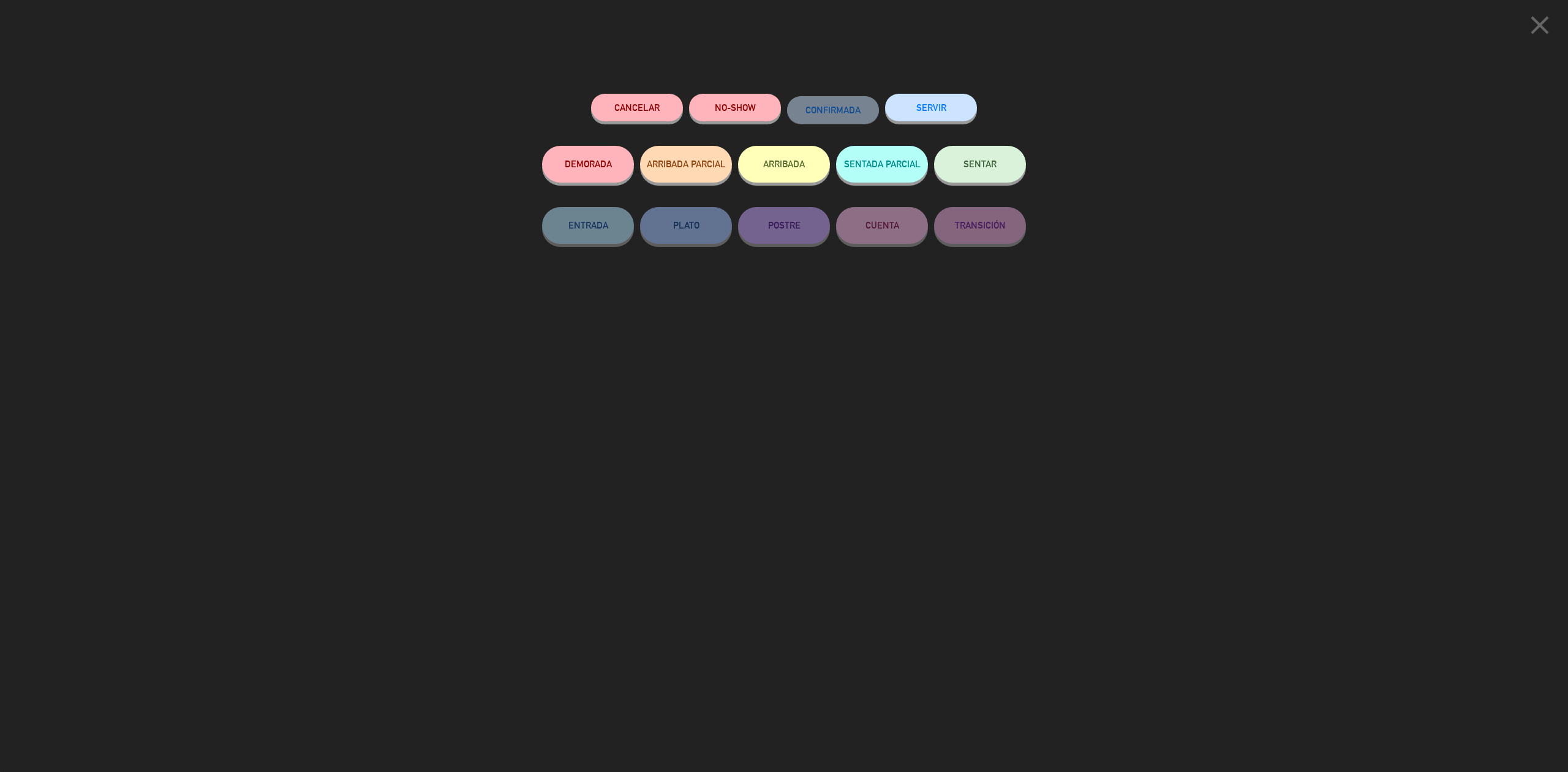
click at [972, 170] on button "SENTAR" at bounding box center [980, 164] width 92 height 37
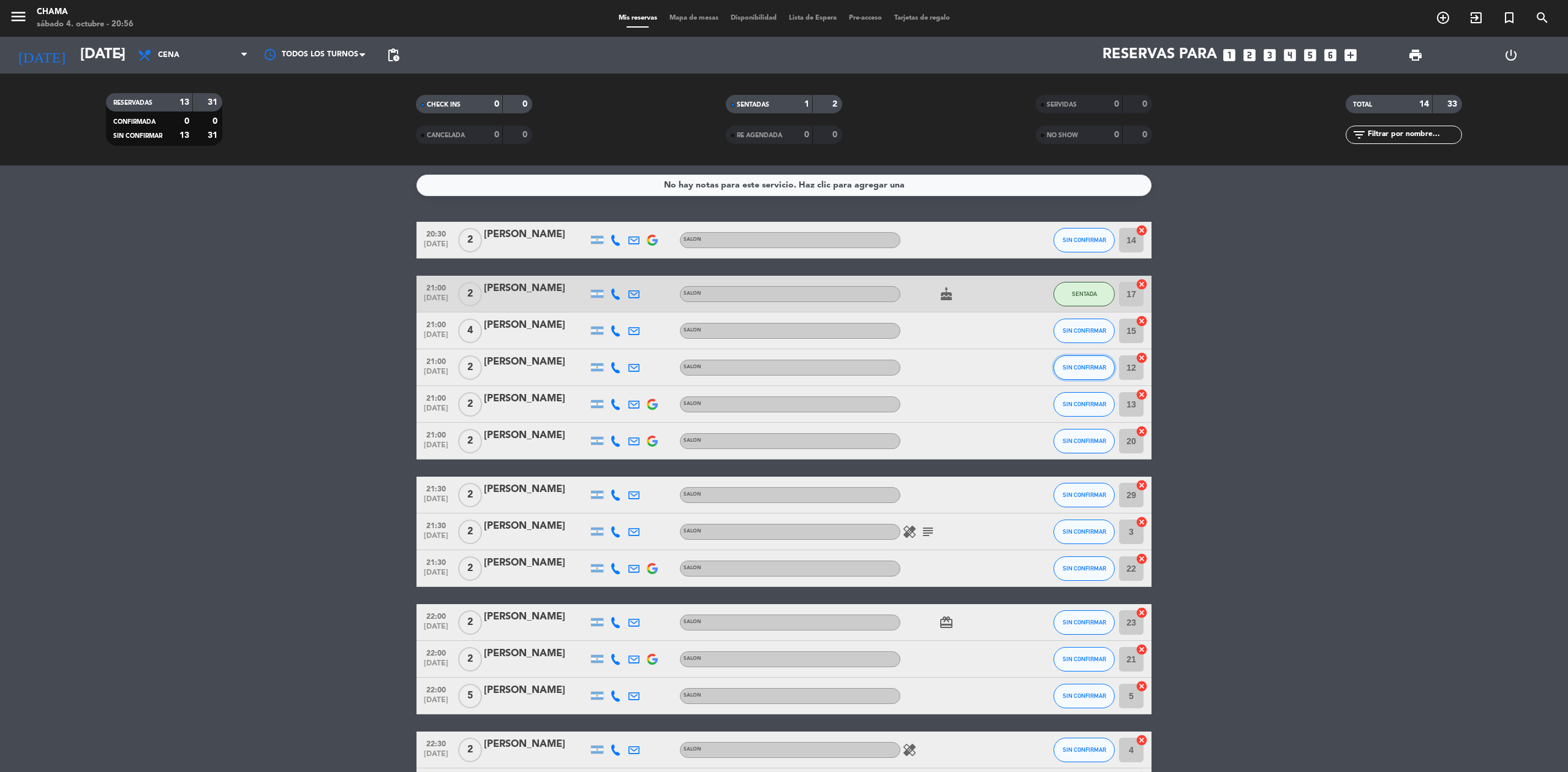
click at [1088, 369] on span "SIN CONFIRMAR" at bounding box center [1085, 367] width 43 height 6
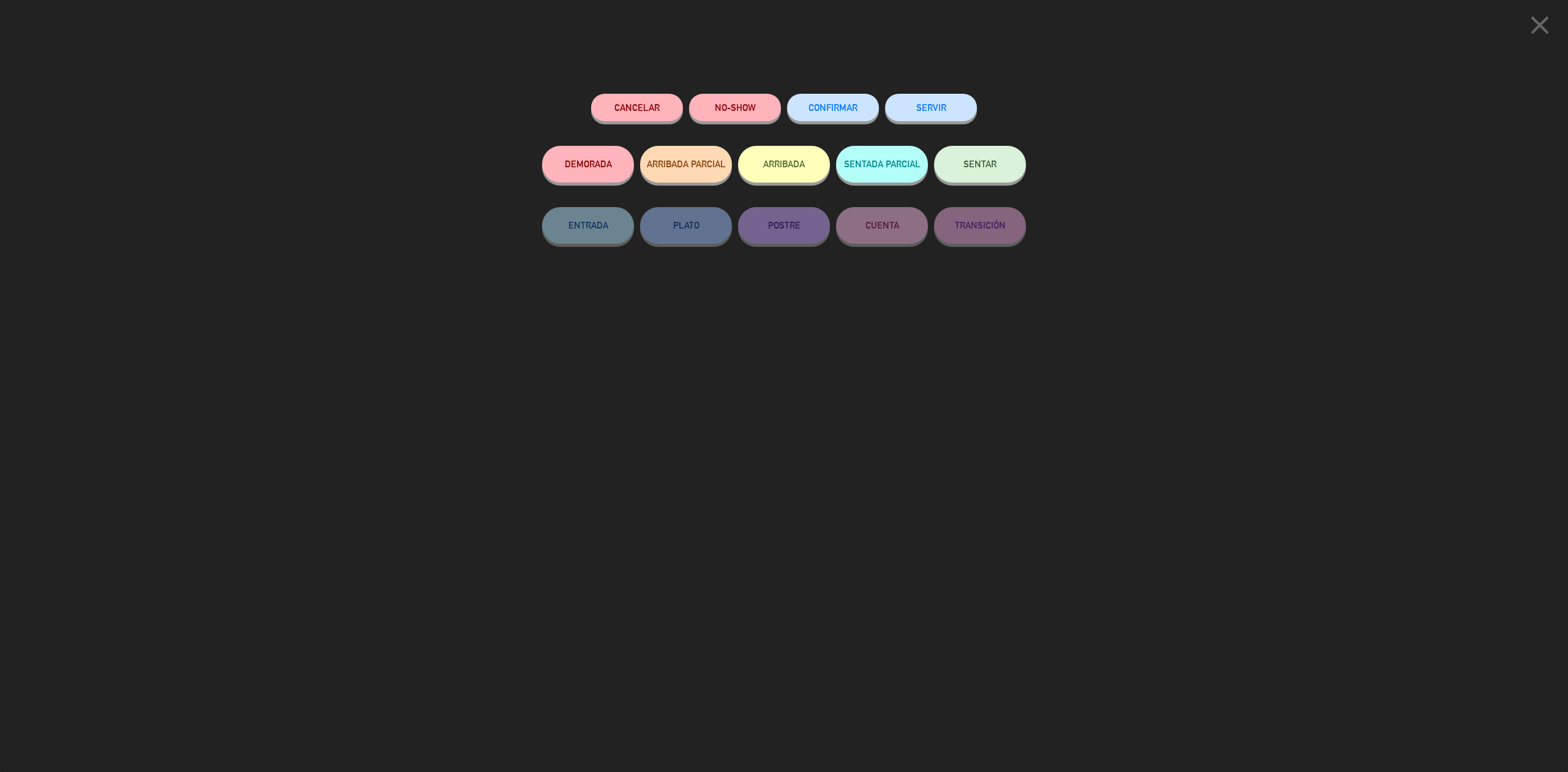
click at [1005, 177] on button "SENTAR" at bounding box center [980, 164] width 92 height 37
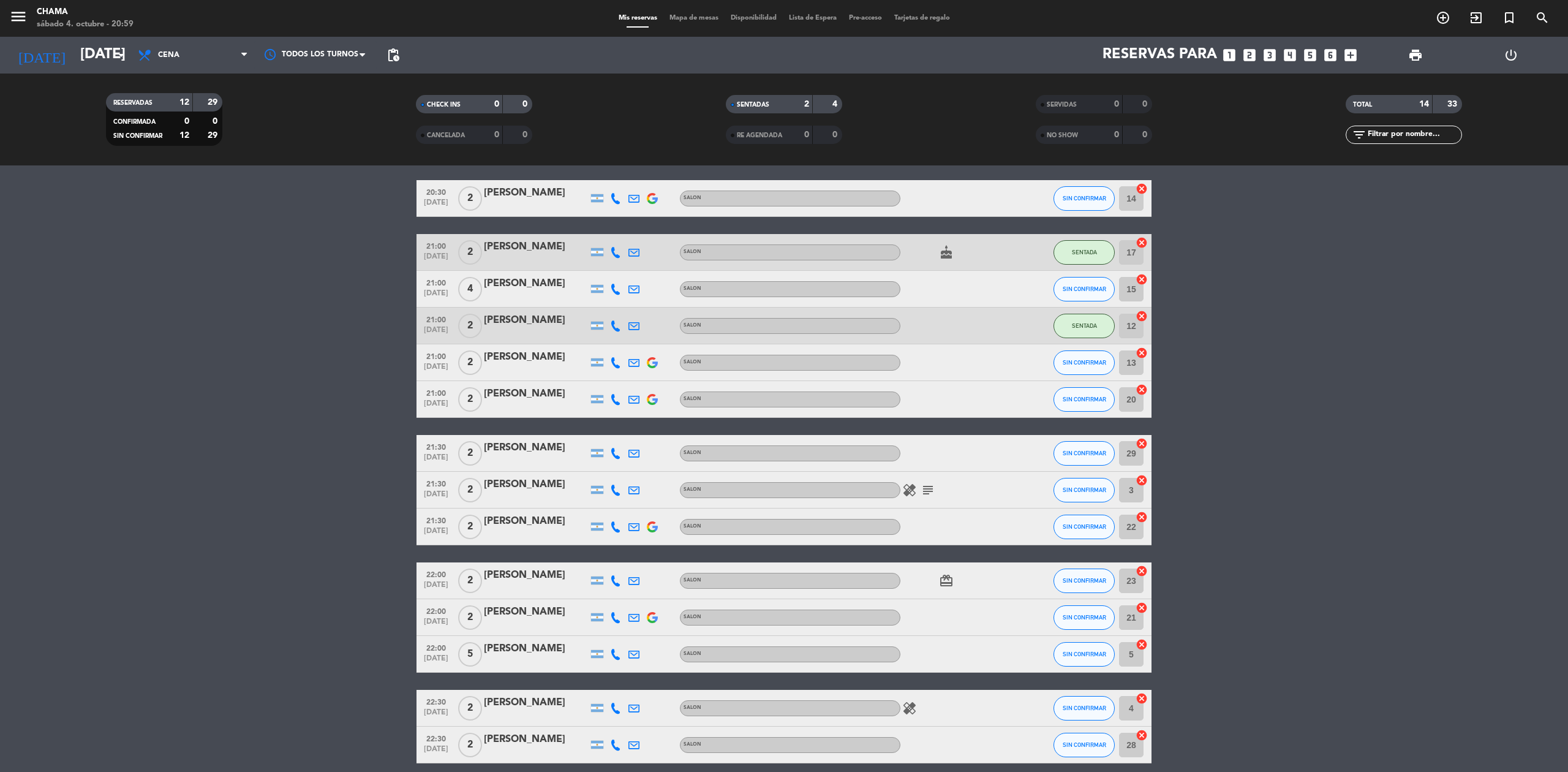
scroll to position [81, 0]
